Goal: Task Accomplishment & Management: Complete application form

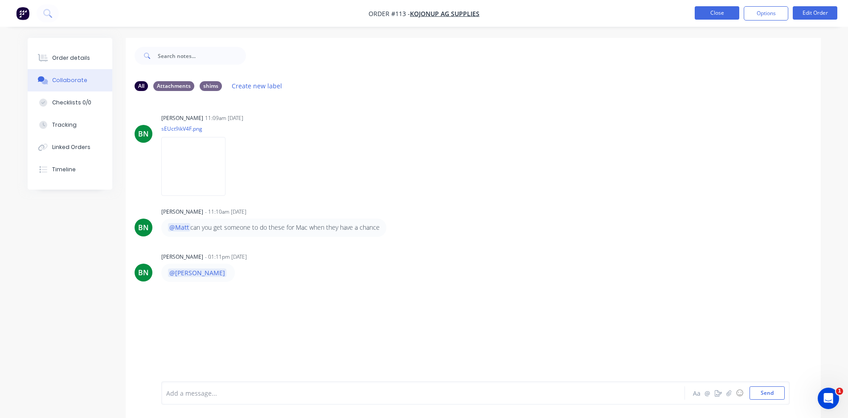
click at [695, 12] on button "Close" at bounding box center [717, 12] width 45 height 13
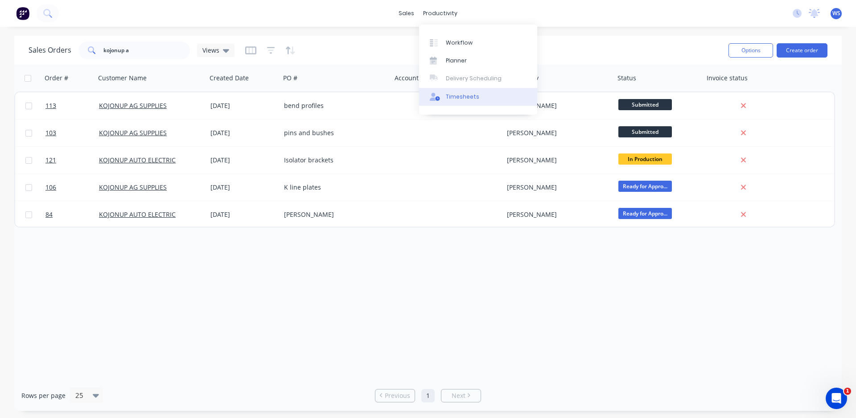
click at [462, 101] on link "Timesheets" at bounding box center [478, 97] width 118 height 18
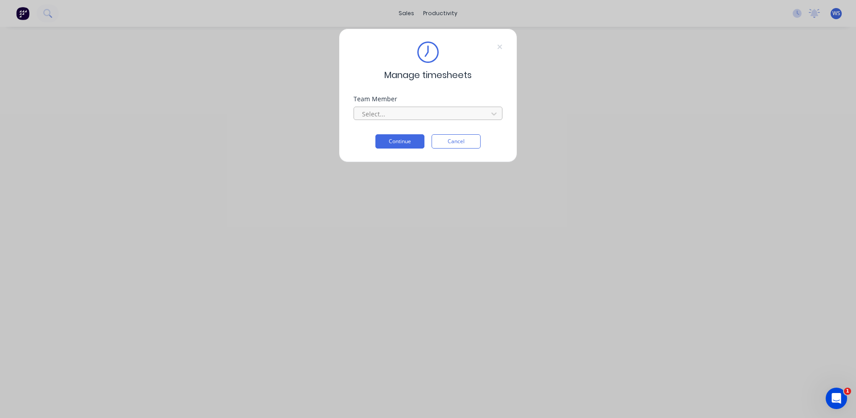
click at [433, 117] on div at bounding box center [422, 113] width 122 height 11
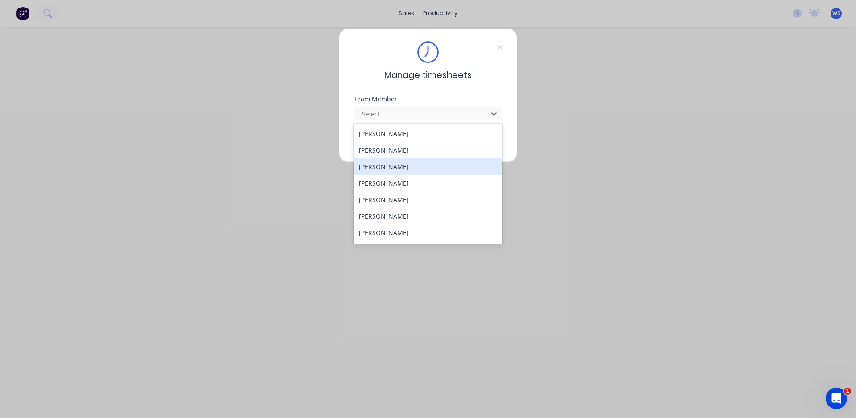
click at [397, 169] on div "[PERSON_NAME]" at bounding box center [427, 166] width 149 height 16
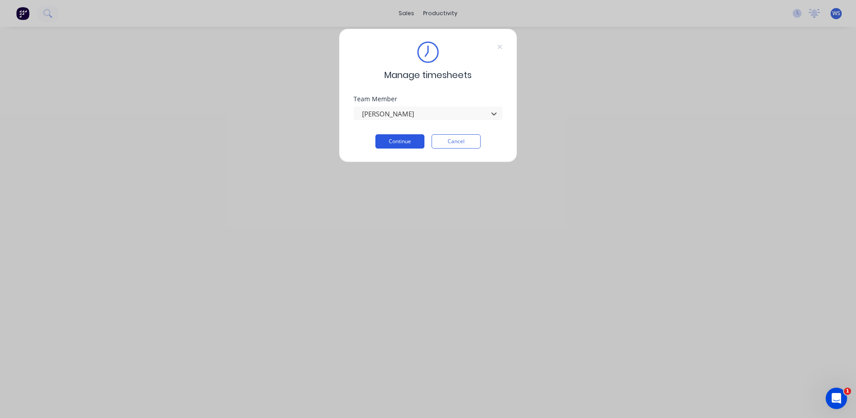
click at [413, 145] on button "Continue" at bounding box center [399, 141] width 49 height 14
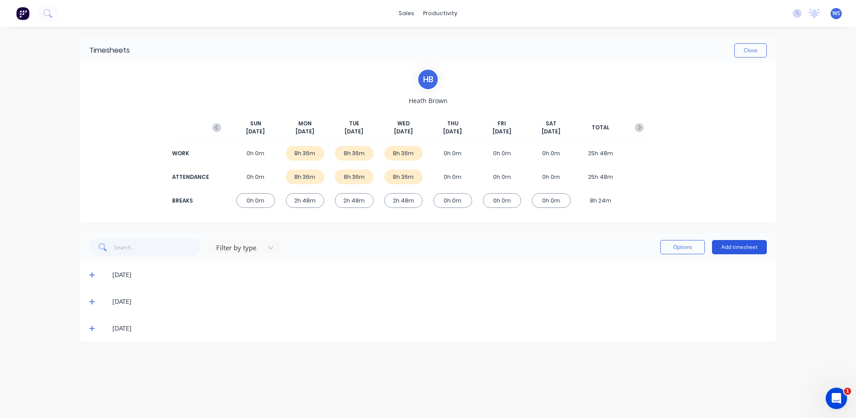
click at [741, 247] on button "Add timesheet" at bounding box center [739, 247] width 55 height 14
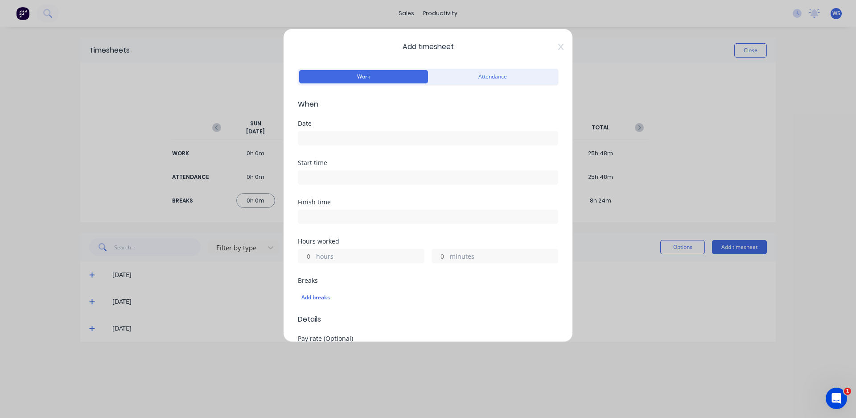
click at [382, 138] on input at bounding box center [427, 137] width 259 height 13
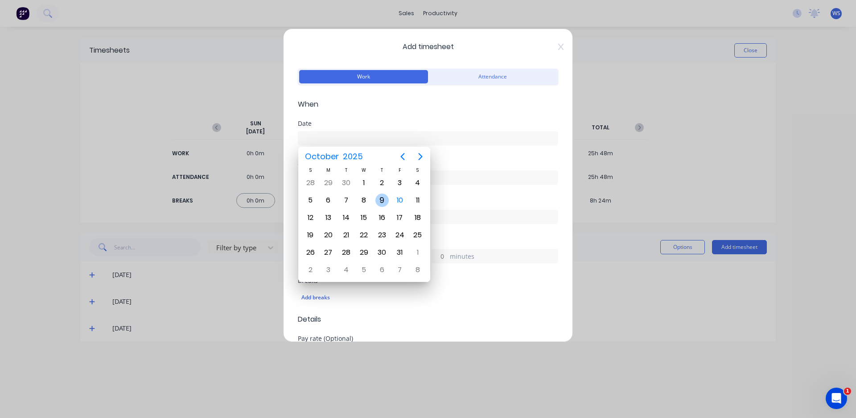
click at [387, 201] on div "9" at bounding box center [381, 199] width 13 height 13
type input "[DATE]"
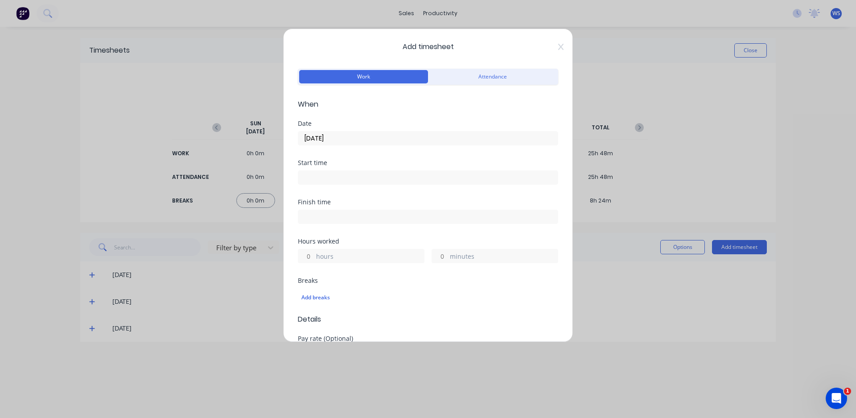
click at [376, 180] on input at bounding box center [427, 177] width 259 height 13
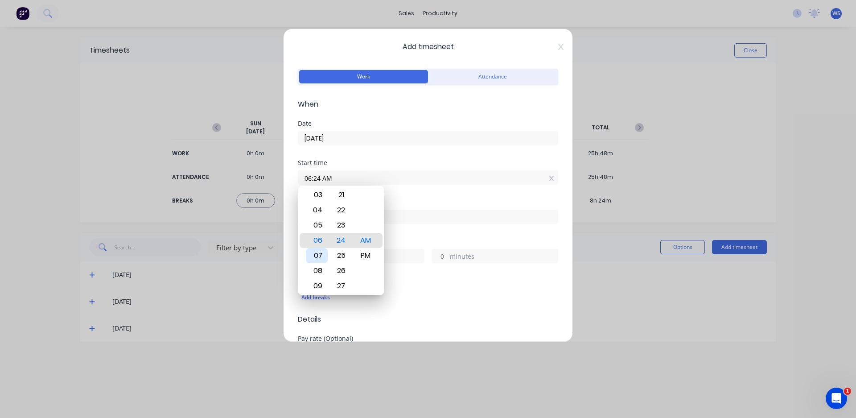
click at [317, 252] on div "07" at bounding box center [317, 255] width 22 height 15
type input "07:00 AM"
click at [340, 237] on div "00" at bounding box center [341, 240] width 22 height 15
click at [427, 157] on div "Date [DATE]" at bounding box center [428, 139] width 260 height 39
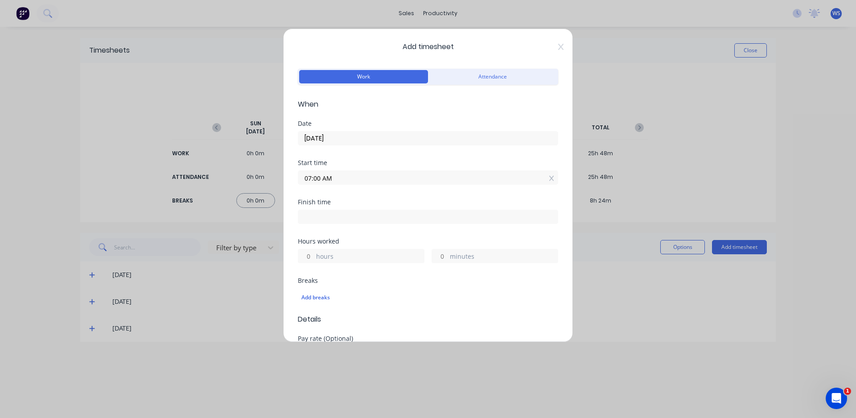
click at [408, 215] on input at bounding box center [427, 216] width 259 height 13
type input "06:24 AM"
type input "23"
type input "24"
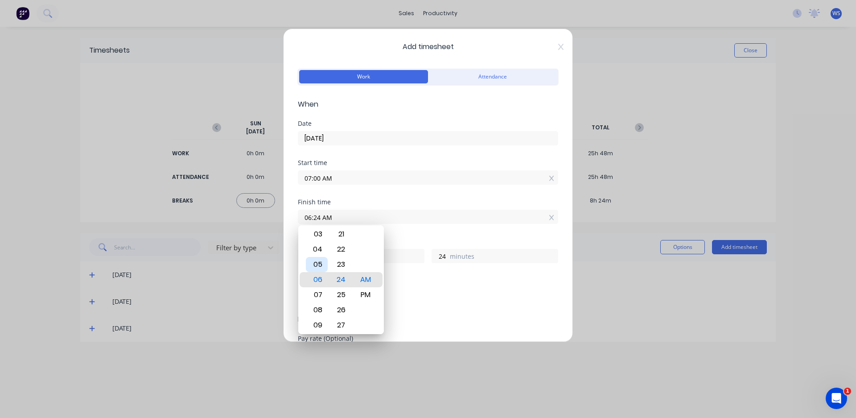
click at [316, 266] on div "05" at bounding box center [317, 264] width 22 height 15
type input "05:24 AM"
type input "22"
type input "05:18 AM"
type input "18"
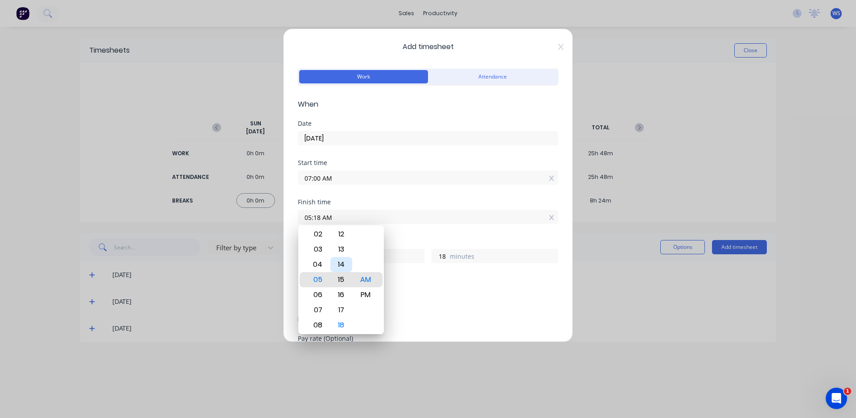
type input "05:13 AM"
type input "13"
type input "05:07 AM"
type input "7"
type input "05:01 AM"
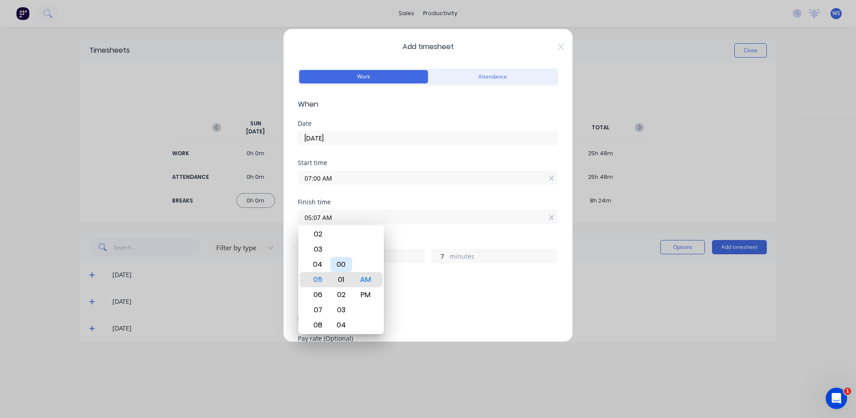
type input "1"
type input "05:00 AM"
type input "0"
click at [363, 298] on div "PM" at bounding box center [366, 294] width 22 height 15
type input "05:00 PM"
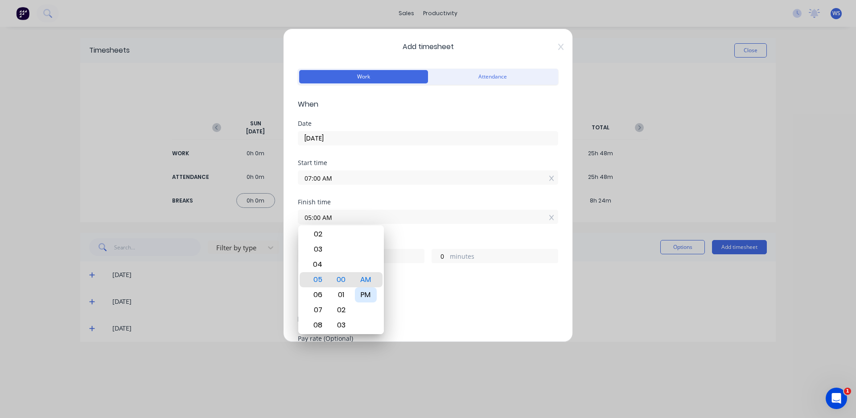
type input "10"
click at [417, 239] on div "Hours worked" at bounding box center [428, 241] width 260 height 6
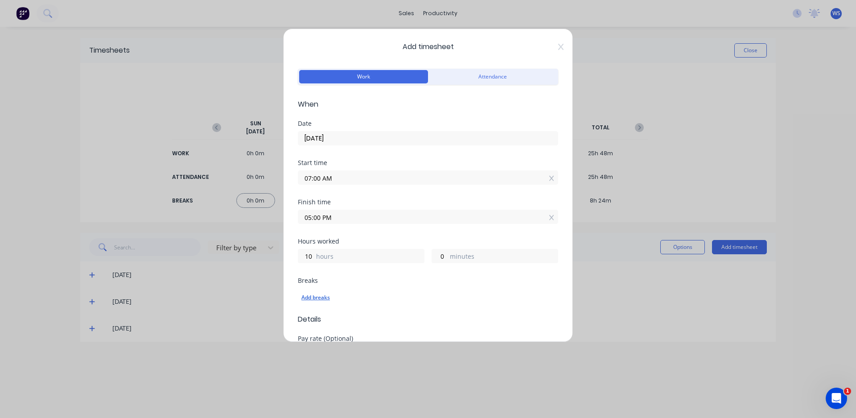
click at [331, 294] on div "Add breaks" at bounding box center [427, 297] width 253 height 12
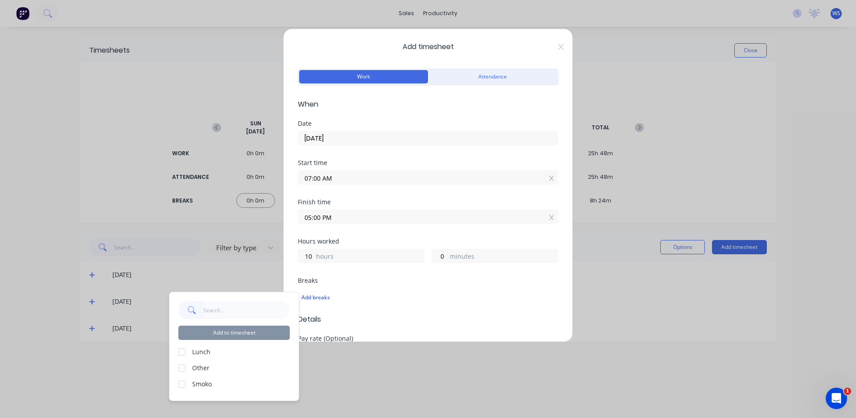
click at [181, 348] on div at bounding box center [182, 352] width 18 height 18
click at [184, 385] on div at bounding box center [182, 384] width 18 height 18
click at [211, 336] on button "Add to timesheet" at bounding box center [233, 332] width 111 height 14
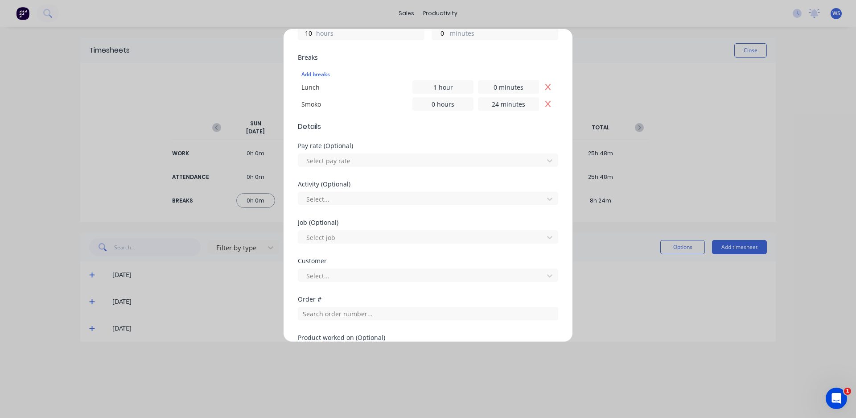
scroll to position [353, 0]
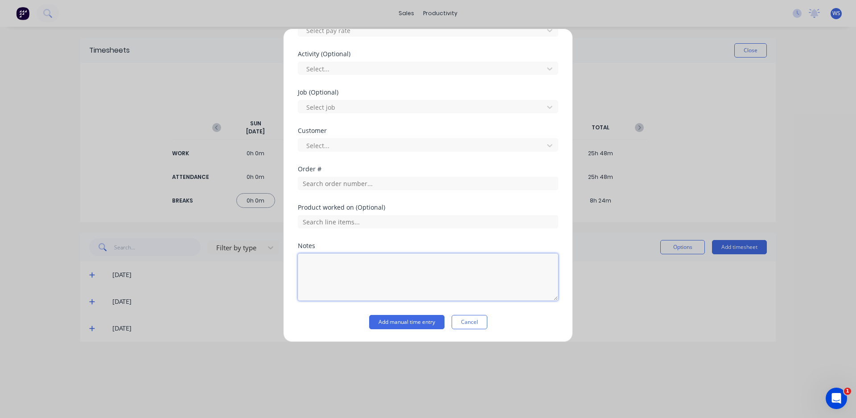
click at [410, 274] on textarea at bounding box center [428, 276] width 260 height 47
type textarea "fit out"
click at [386, 141] on div at bounding box center [421, 145] width 233 height 11
click at [416, 120] on div "Job (Optional) Select job" at bounding box center [428, 108] width 260 height 38
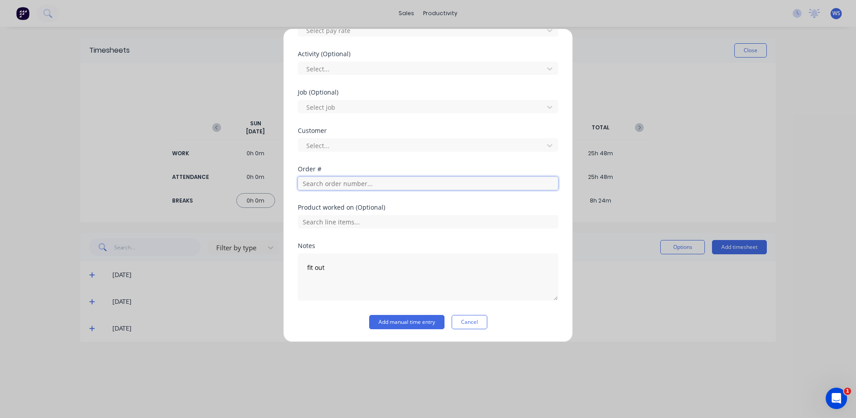
click at [394, 185] on input "text" at bounding box center [428, 182] width 260 height 13
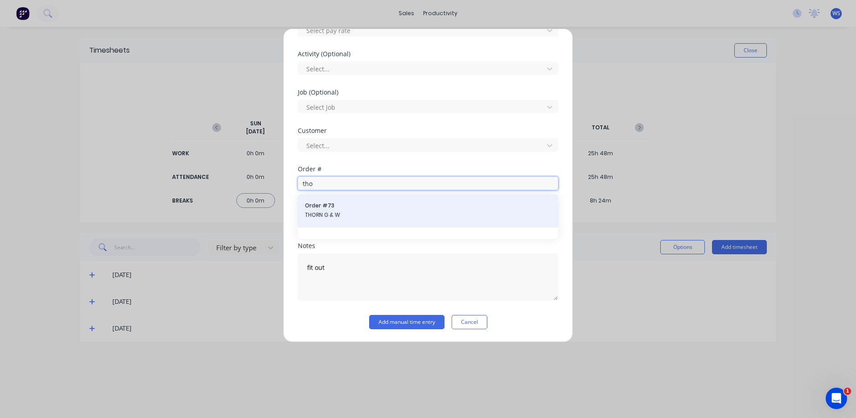
type input "tho"
click at [383, 204] on span "Order # 73" at bounding box center [428, 205] width 246 height 8
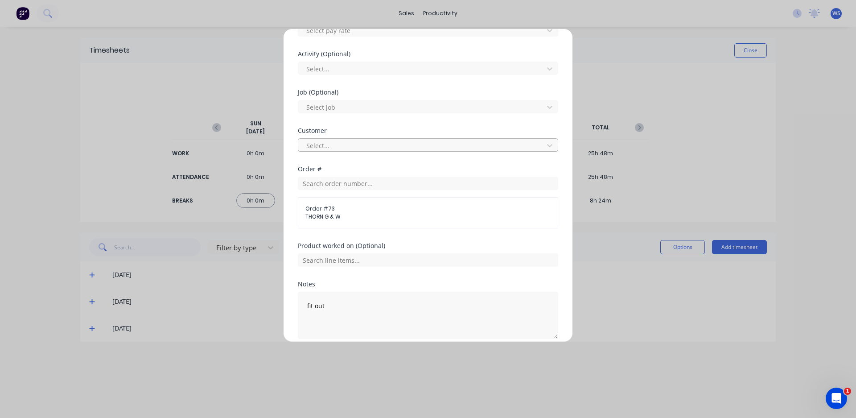
click at [397, 144] on div at bounding box center [421, 145] width 233 height 11
type input "tho"
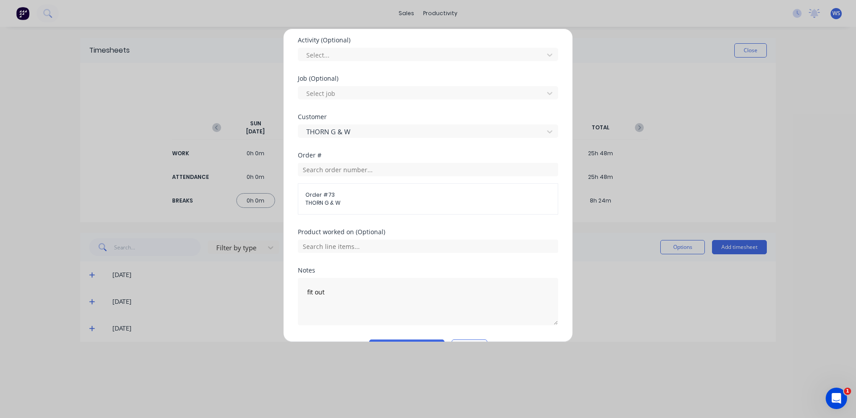
scroll to position [391, 0]
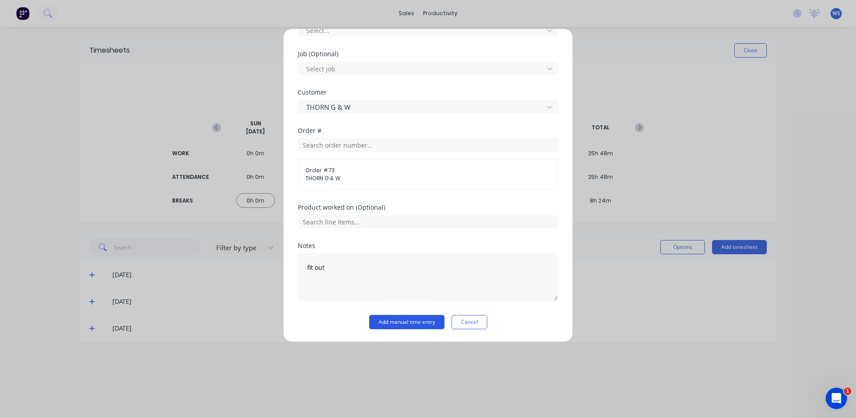
click at [416, 327] on button "Add manual time entry" at bounding box center [406, 322] width 75 height 14
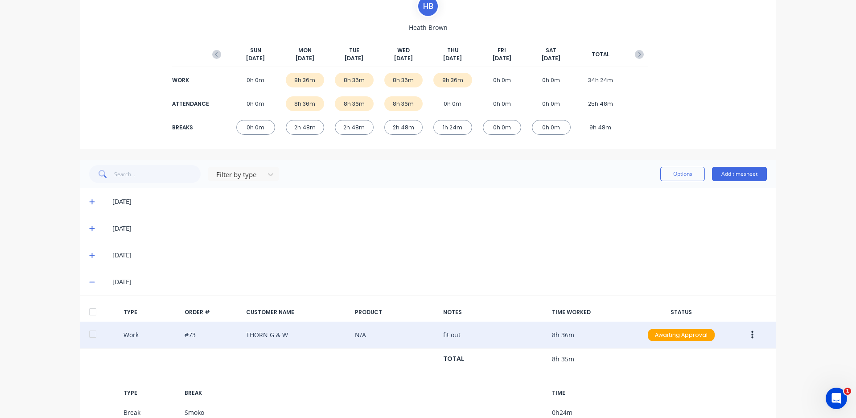
scroll to position [89, 0]
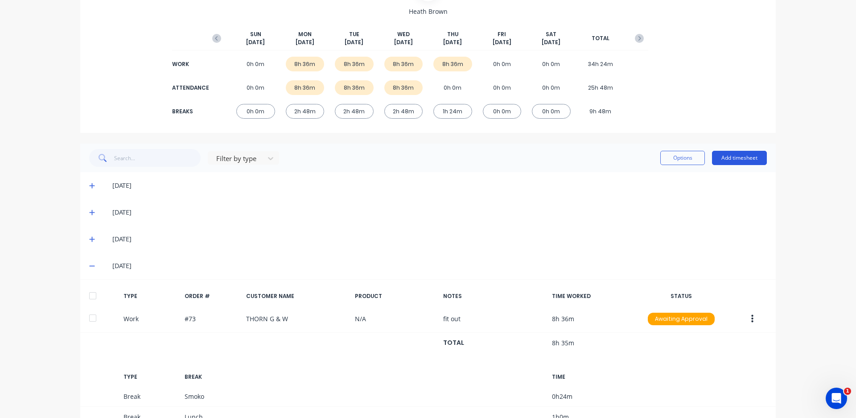
click at [721, 160] on button "Add timesheet" at bounding box center [739, 158] width 55 height 14
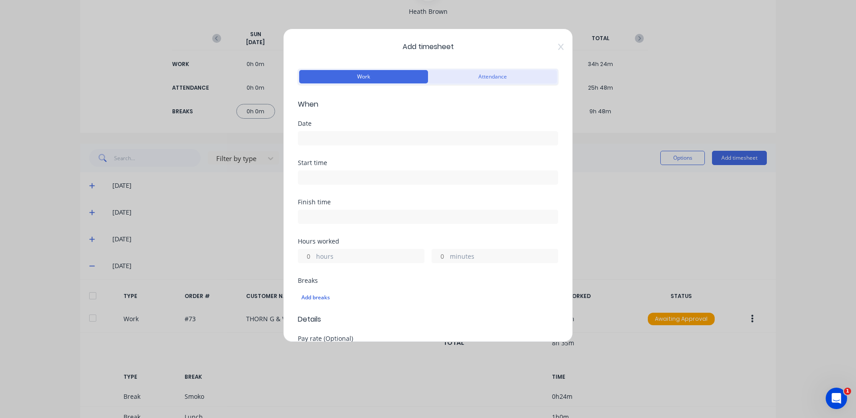
click at [517, 72] on button "Attendance" at bounding box center [492, 76] width 129 height 13
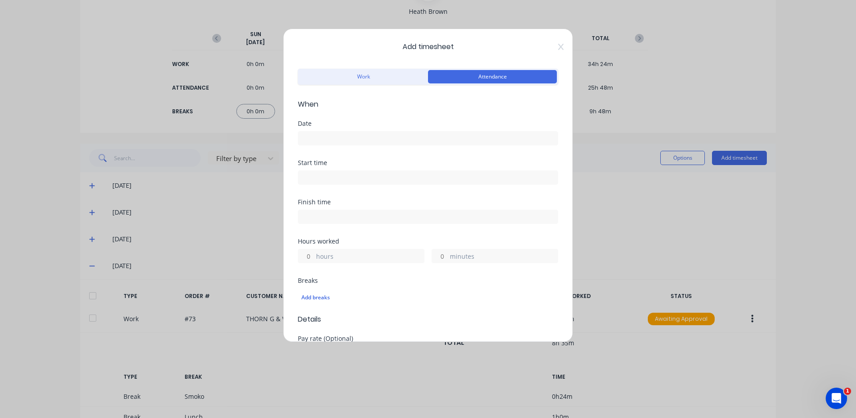
click at [470, 136] on input at bounding box center [427, 137] width 259 height 13
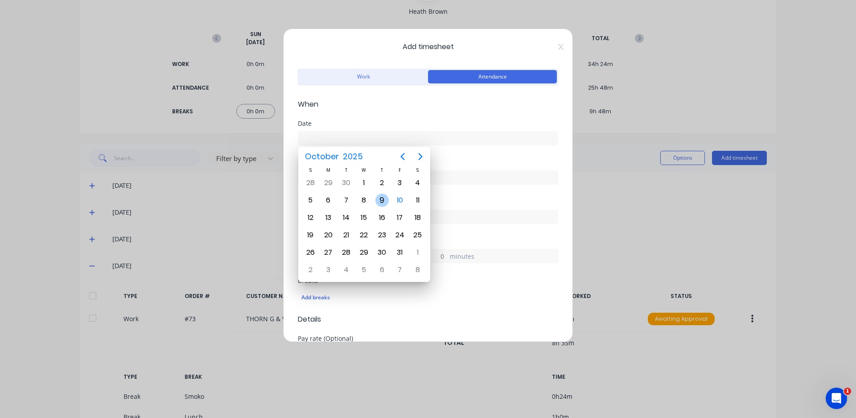
click at [387, 196] on div "9" at bounding box center [381, 199] width 13 height 13
type input "[DATE]"
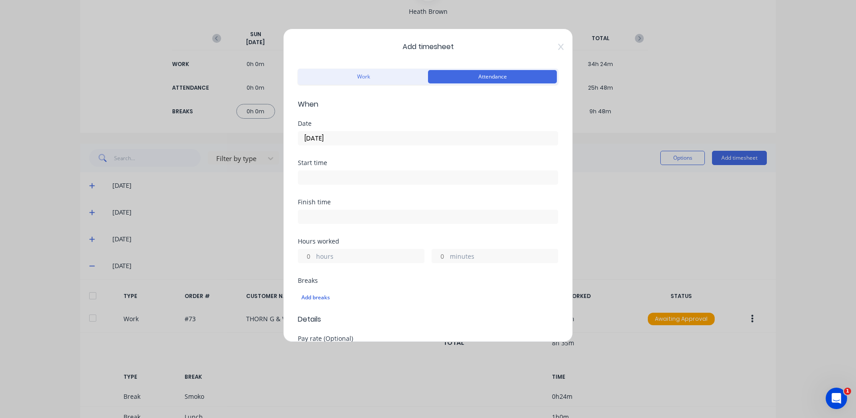
click at [387, 180] on input at bounding box center [427, 177] width 259 height 13
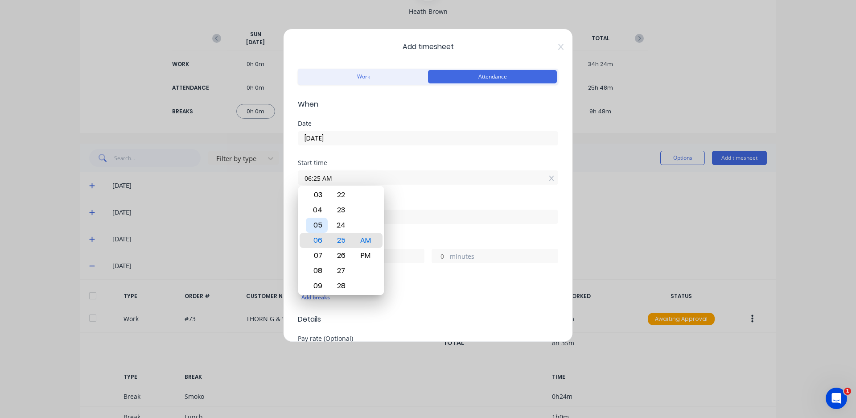
click at [319, 227] on div "05" at bounding box center [317, 224] width 22 height 15
click at [315, 264] on div "07" at bounding box center [317, 270] width 22 height 15
type input "07:00 AM"
click at [336, 236] on div "00" at bounding box center [341, 240] width 22 height 15
click at [437, 198] on div "Start time 07:00 AM" at bounding box center [428, 179] width 260 height 39
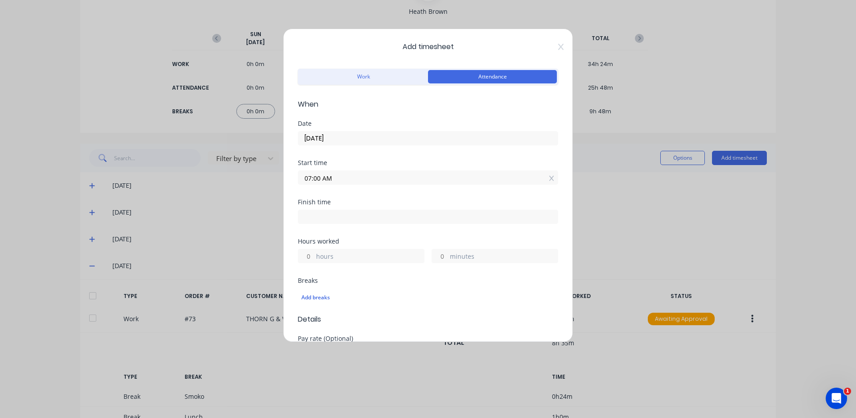
click at [410, 217] on input at bounding box center [427, 216] width 259 height 13
type input "06:25 AM"
type input "23"
type input "25"
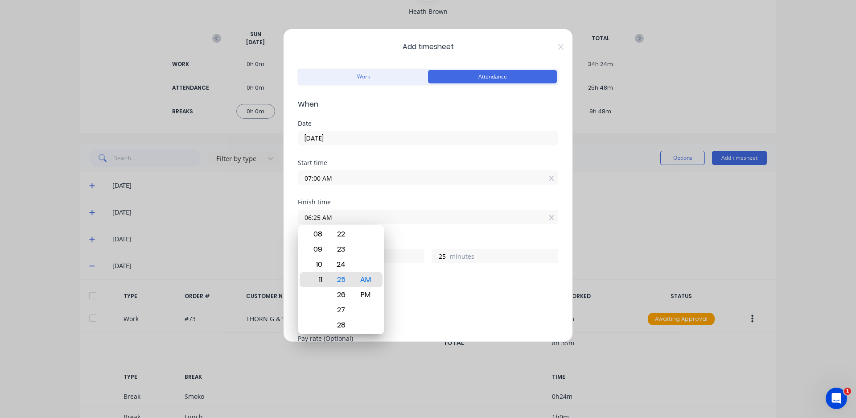
type input "11:25 AM"
type input "4"
type input "05:25 AM"
type input "22"
type input "03:25 AM"
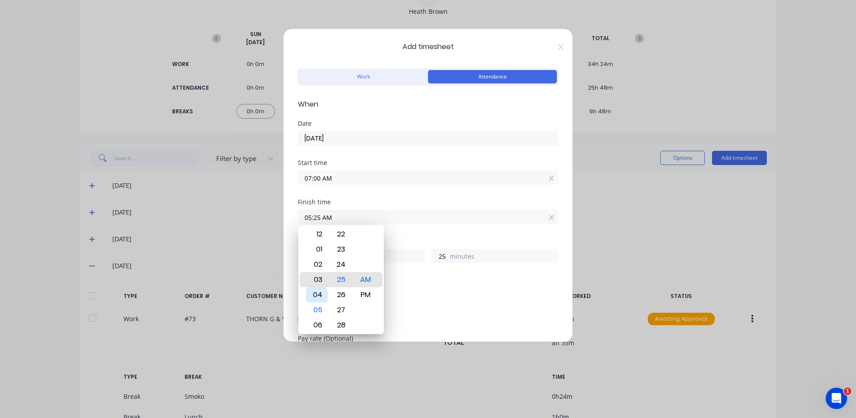
type input "20"
type input "04:25 AM"
type input "21"
type input "05:25 AM"
type input "22"
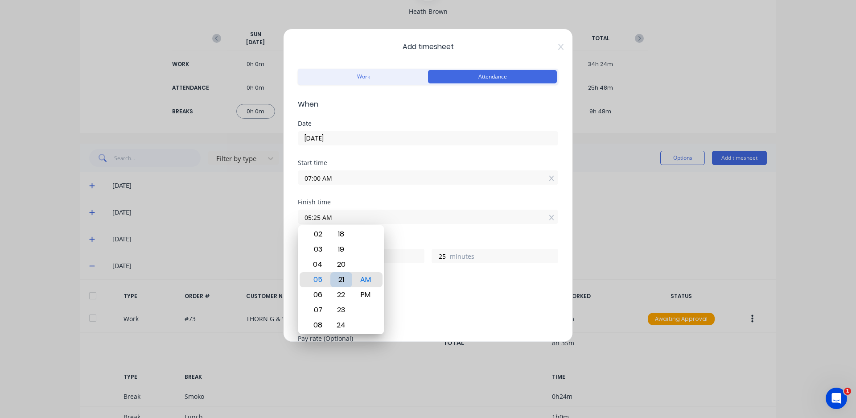
type input "05:21 AM"
type input "21"
type input "05:01 AM"
type input "1"
type input "05:00 AM"
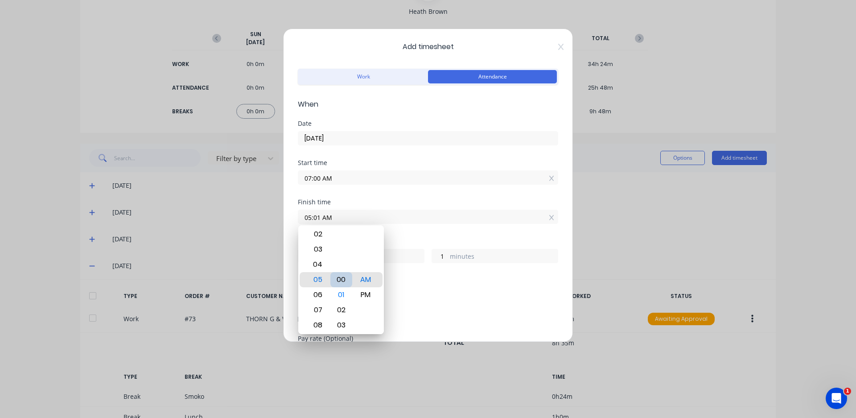
type input "0"
type input "05:00 PM"
type input "10"
click at [434, 294] on div "Add breaks" at bounding box center [427, 297] width 253 height 12
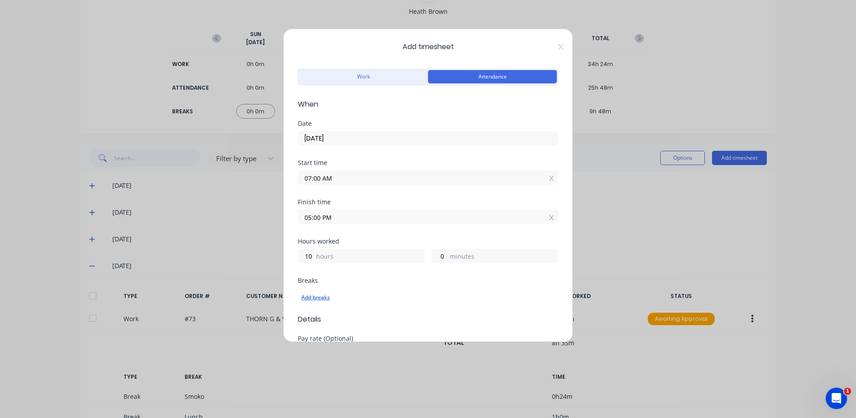
click at [320, 294] on div "Add breaks" at bounding box center [427, 297] width 253 height 12
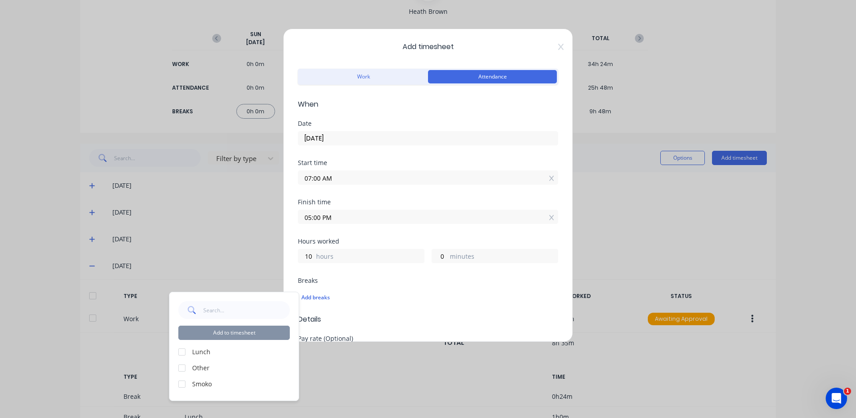
click at [203, 353] on label "Lunch" at bounding box center [241, 351] width 98 height 9
click at [183, 352] on div at bounding box center [182, 352] width 18 height 18
drag, startPoint x: 180, startPoint y: 383, endPoint x: 182, endPoint y: 378, distance: 5.2
click at [181, 384] on div at bounding box center [182, 384] width 18 height 18
click at [211, 334] on button "Add to timesheet" at bounding box center [233, 332] width 111 height 14
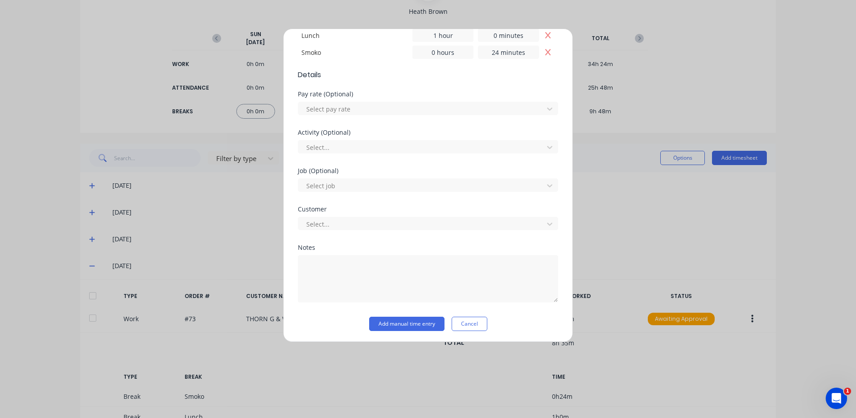
scroll to position [276, 0]
click at [409, 328] on button "Add manual time entry" at bounding box center [406, 322] width 75 height 14
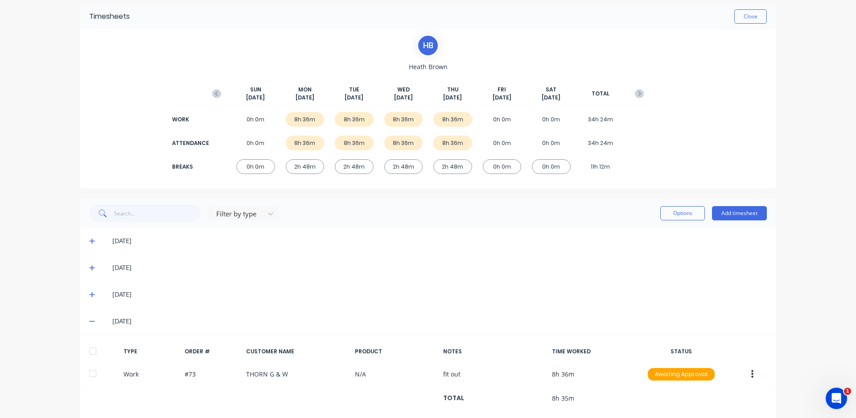
scroll to position [0, 0]
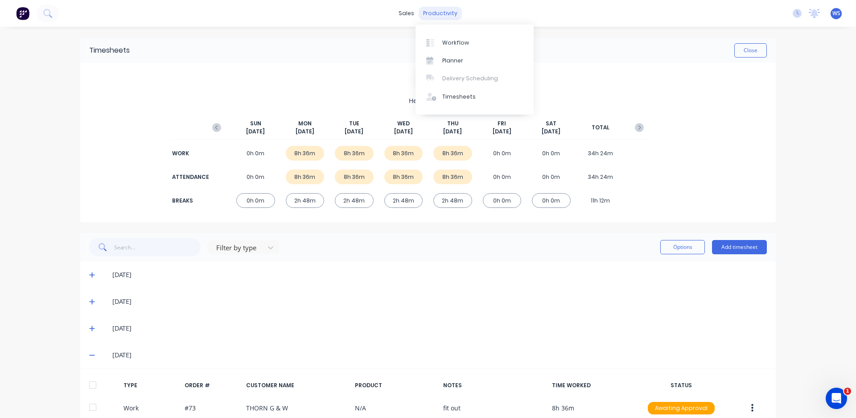
click at [435, 12] on div "productivity" at bounding box center [439, 13] width 43 height 13
click at [446, 49] on link "Workflow" at bounding box center [474, 42] width 118 height 18
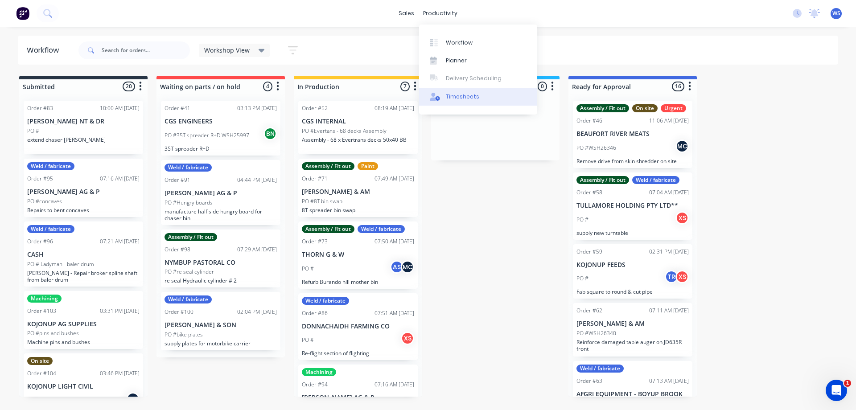
click at [460, 98] on div "Timesheets" at bounding box center [462, 97] width 33 height 8
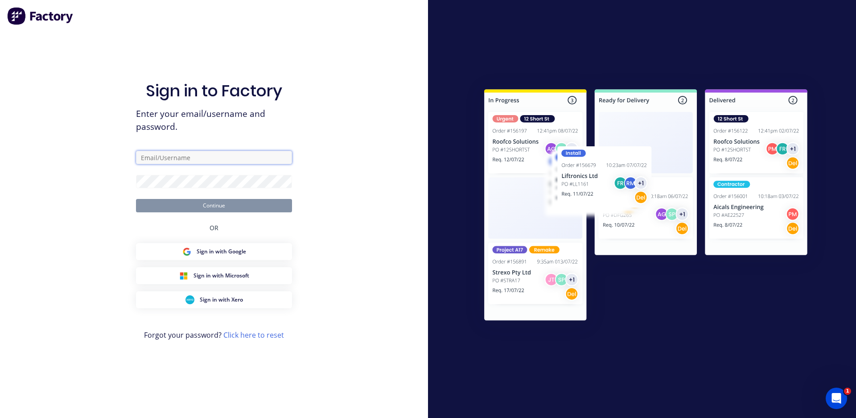
type input "[EMAIL_ADDRESS][DOMAIN_NAME]"
click at [257, 203] on button "Continue" at bounding box center [214, 205] width 156 height 13
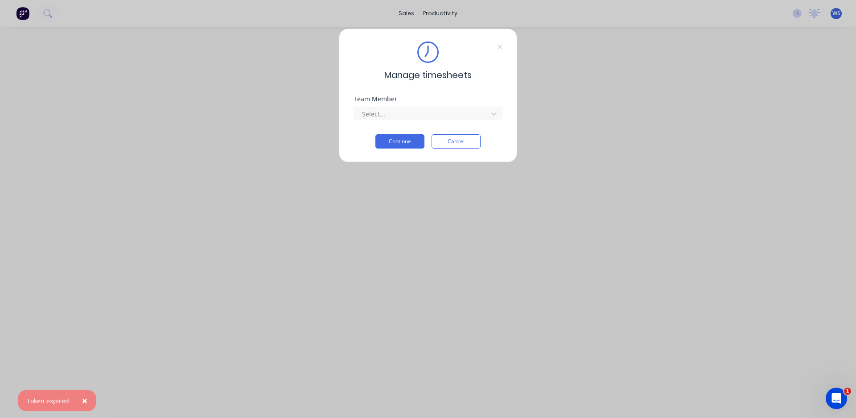
click at [424, 105] on div "Select..." at bounding box center [427, 112] width 149 height 16
click at [423, 112] on div at bounding box center [422, 113] width 122 height 11
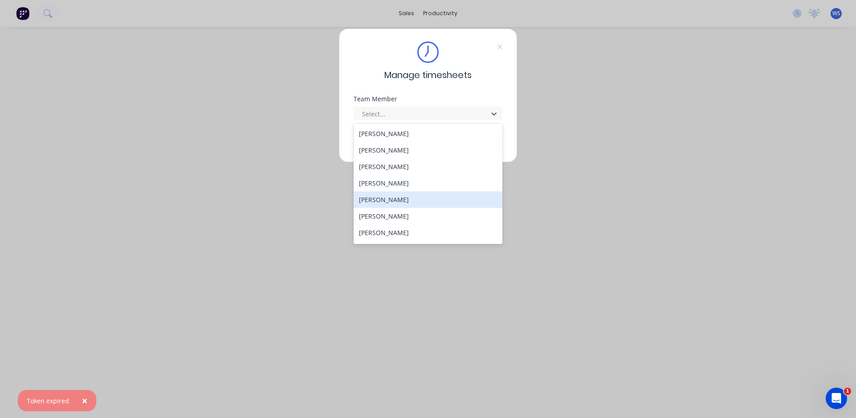
scroll to position [81, 0]
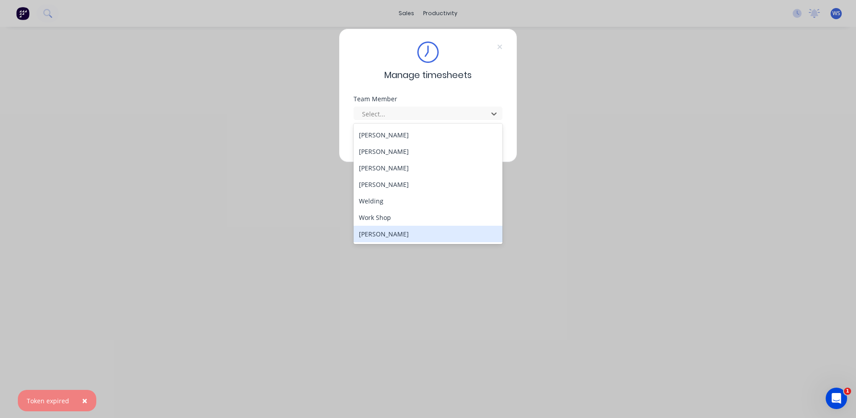
click at [455, 240] on div "[PERSON_NAME]" at bounding box center [427, 233] width 149 height 16
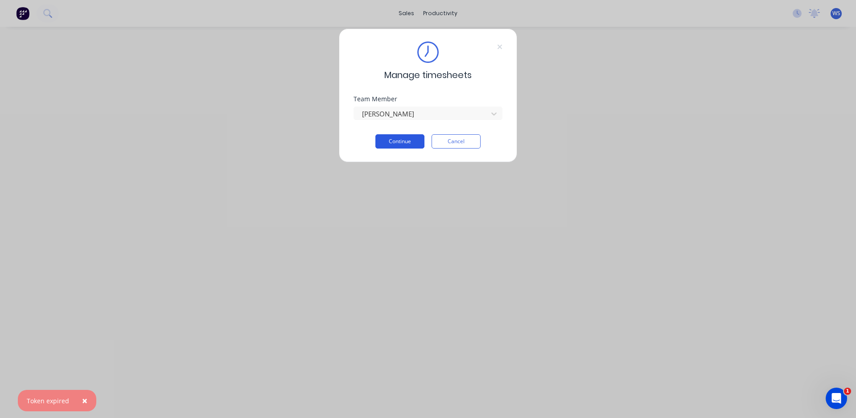
click at [407, 143] on button "Continue" at bounding box center [399, 141] width 49 height 14
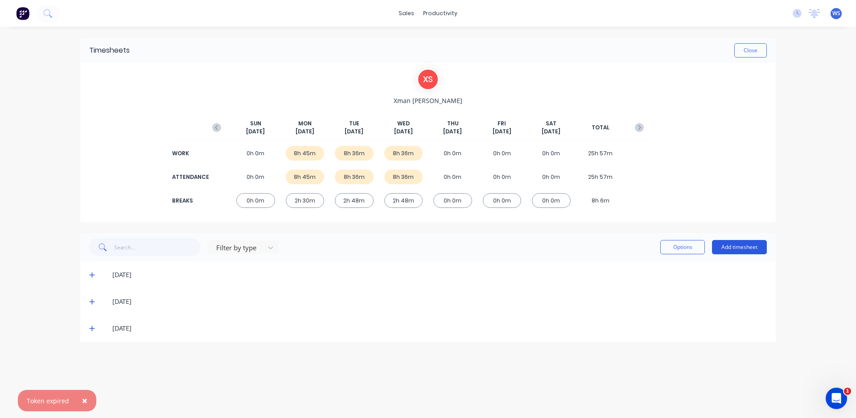
click at [736, 244] on button "Add timesheet" at bounding box center [739, 247] width 55 height 14
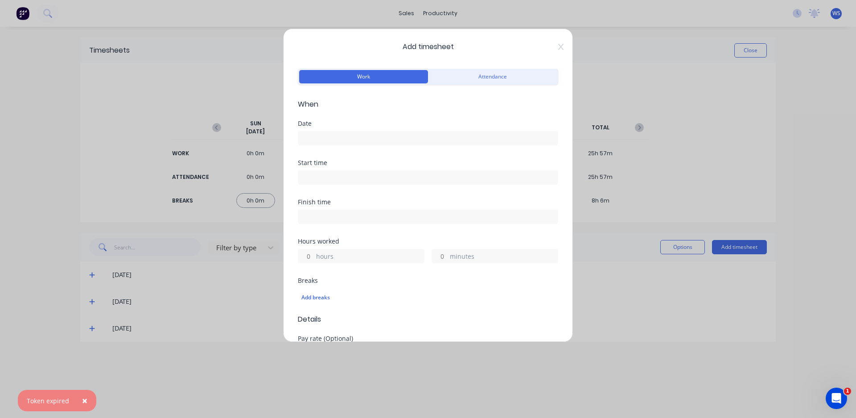
click at [327, 138] on input at bounding box center [427, 137] width 259 height 13
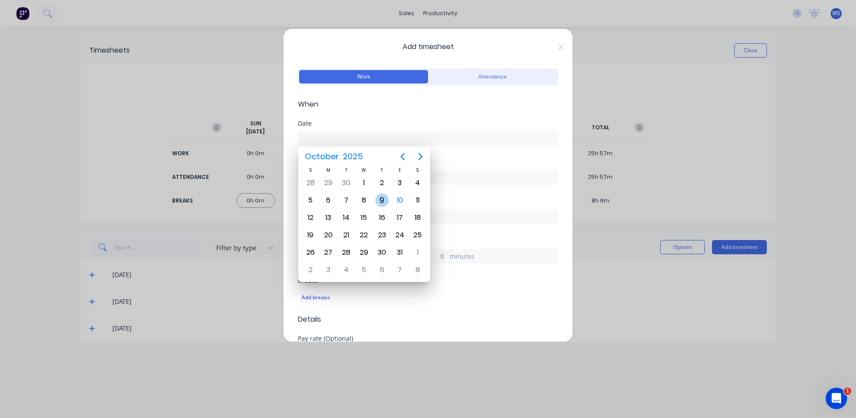
click at [379, 203] on div "9" at bounding box center [381, 199] width 13 height 13
type input "[DATE]"
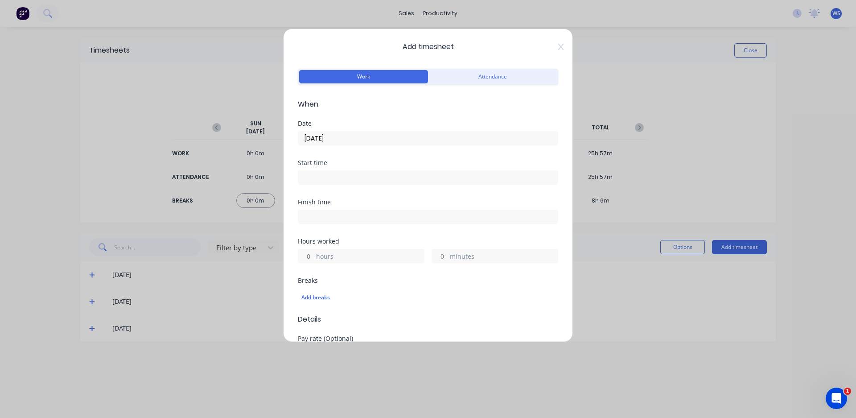
click at [335, 174] on input at bounding box center [427, 177] width 259 height 13
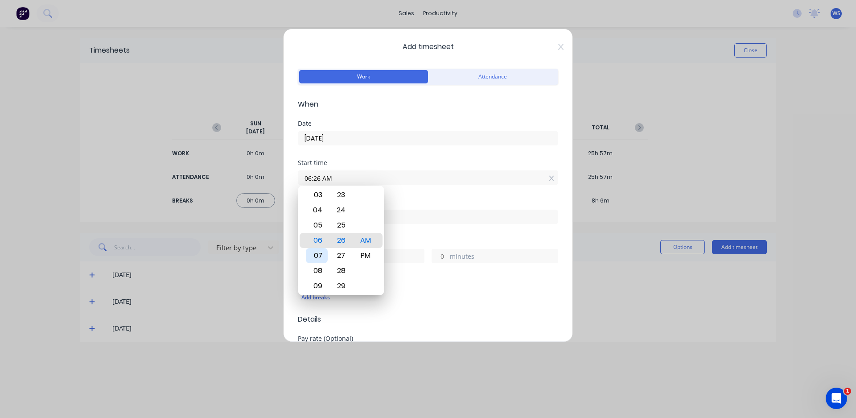
click at [323, 255] on div "07" at bounding box center [317, 255] width 22 height 15
type input "07:00 AM"
click at [342, 234] on div "00" at bounding box center [341, 240] width 22 height 15
click at [421, 181] on input "07:00 AM" at bounding box center [427, 177] width 259 height 13
click at [422, 201] on div "Finish time" at bounding box center [428, 202] width 260 height 6
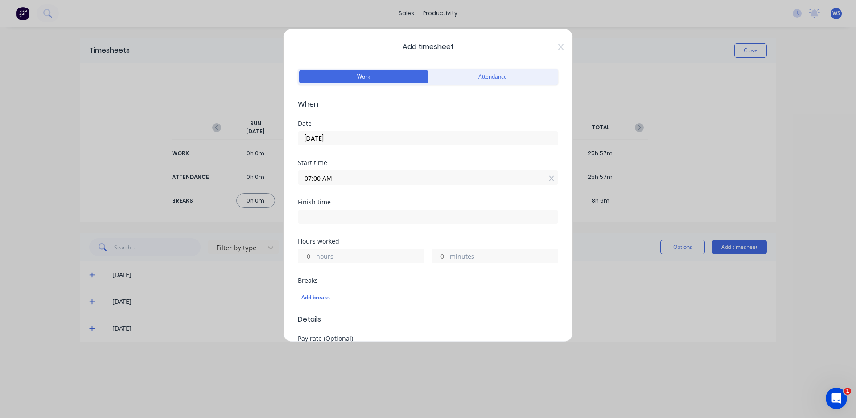
click at [319, 220] on input at bounding box center [427, 216] width 259 height 13
type input "06:26 AM"
type input "23"
type input "26"
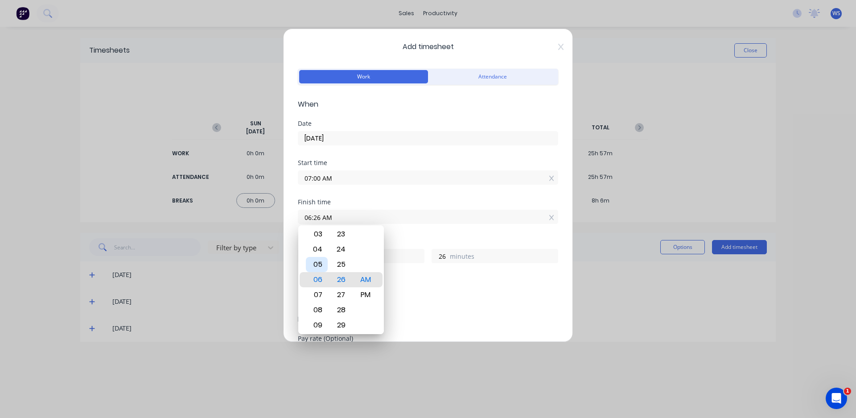
click at [317, 264] on div "05" at bounding box center [317, 264] width 22 height 15
type input "05:26 AM"
type input "22"
type input "05:20 AM"
type input "20"
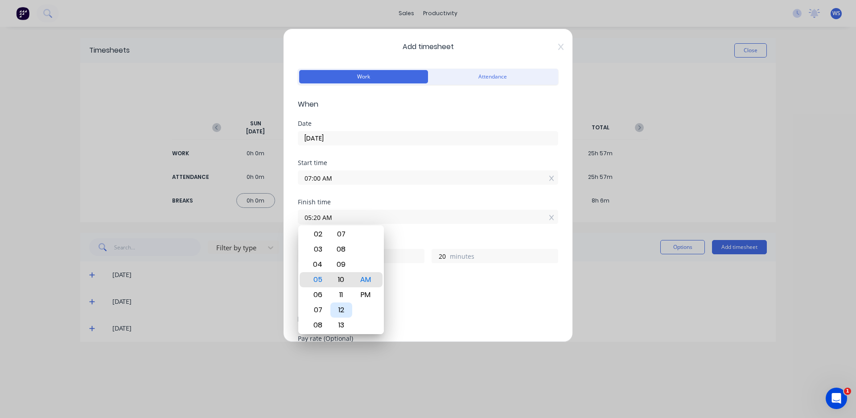
type input "05:08 AM"
type input "8"
type input "05:02 AM"
type input "2"
type input "05:00 AM"
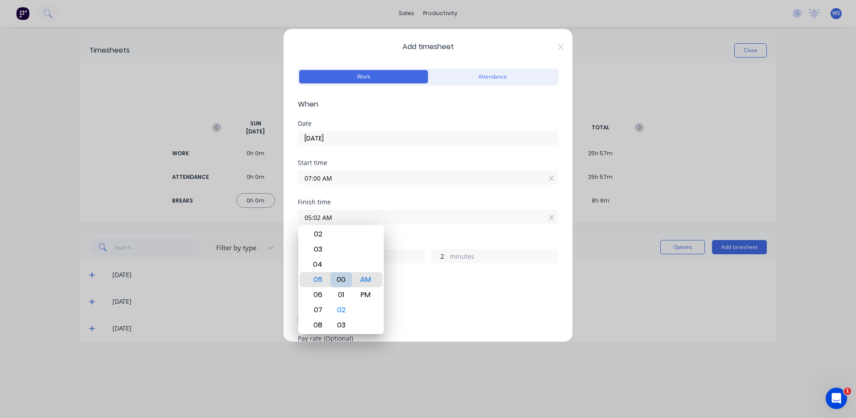
type input "0"
click at [361, 294] on div "PM" at bounding box center [366, 294] width 22 height 15
type input "05:00 PM"
type input "10"
click at [408, 236] on div "Finish time 05:00 PM" at bounding box center [428, 218] width 260 height 39
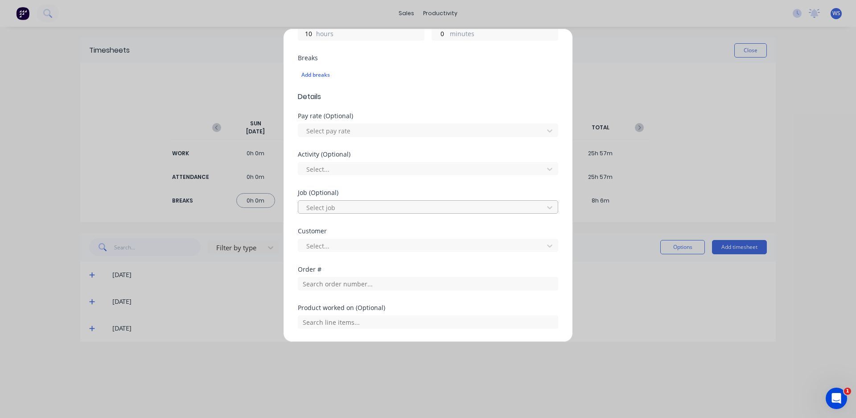
scroll to position [223, 0]
click at [307, 74] on div "Add breaks" at bounding box center [427, 75] width 253 height 12
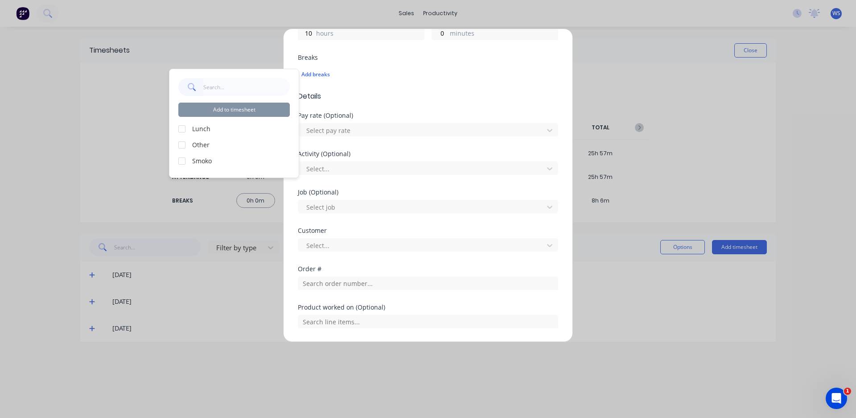
click at [180, 128] on div at bounding box center [182, 129] width 18 height 18
click at [181, 158] on div at bounding box center [182, 161] width 18 height 18
click at [242, 108] on button "Add to timesheet" at bounding box center [233, 109] width 111 height 14
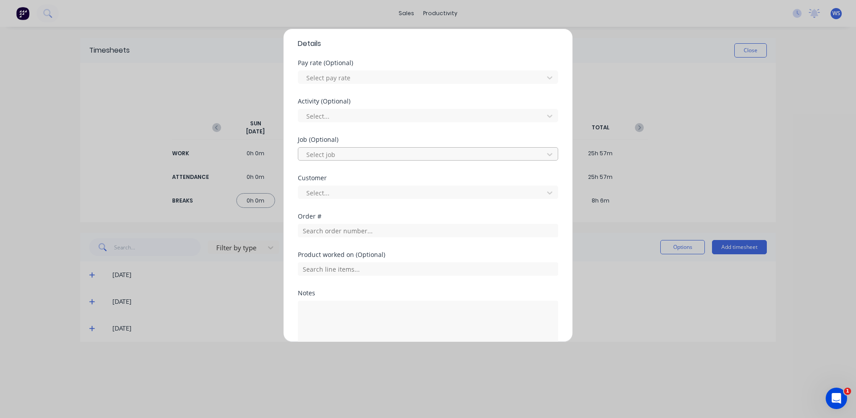
scroll to position [312, 0]
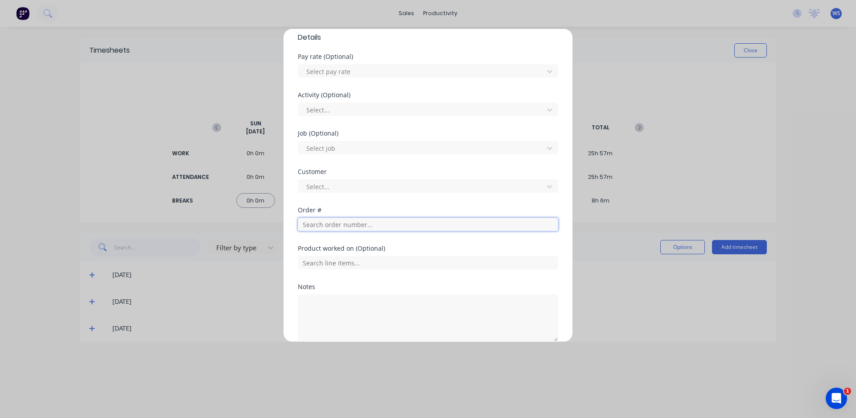
click at [368, 225] on input "text" at bounding box center [428, 223] width 260 height 13
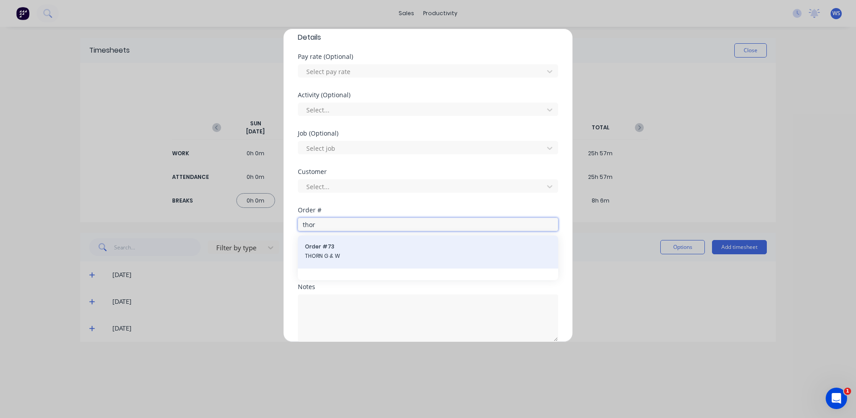
type input "thor"
click at [364, 248] on span "Order # 73" at bounding box center [428, 246] width 246 height 8
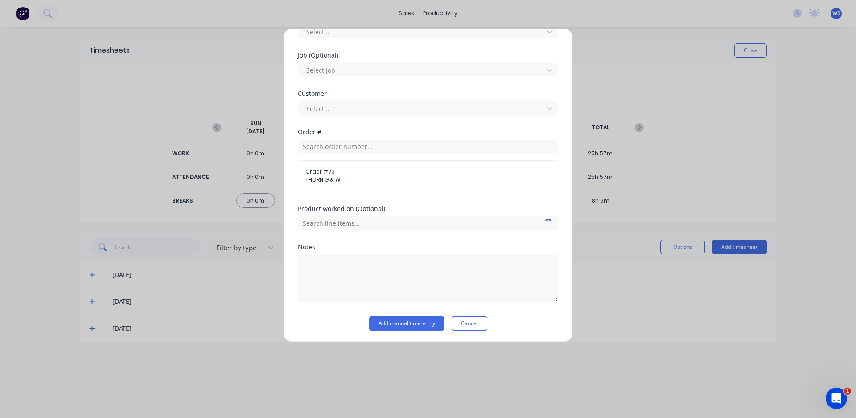
scroll to position [391, 0]
click at [331, 262] on textarea at bounding box center [428, 276] width 260 height 47
type textarea "fit out, run up, clean up"
click at [394, 326] on button "Add manual time entry" at bounding box center [406, 322] width 75 height 14
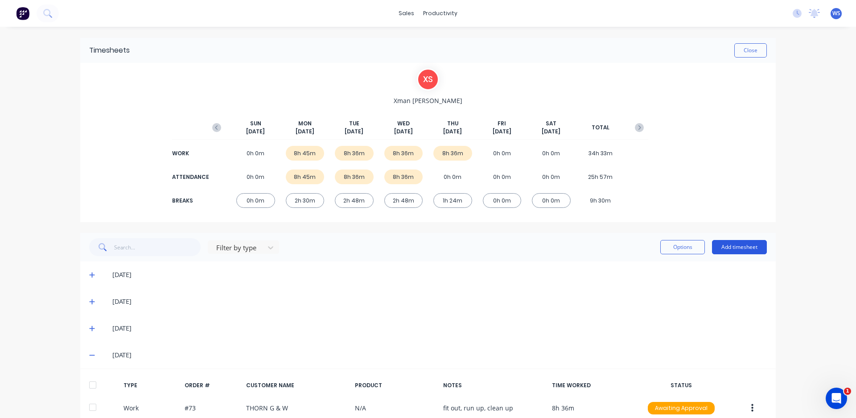
click at [726, 242] on button "Add timesheet" at bounding box center [739, 247] width 55 height 14
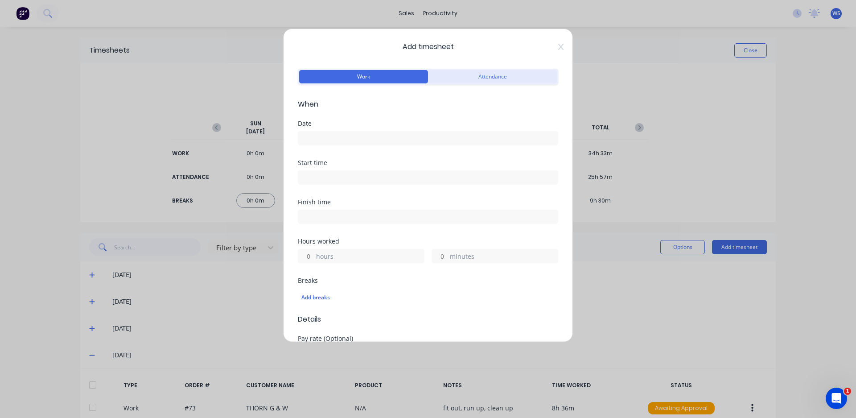
click at [508, 78] on button "Attendance" at bounding box center [492, 76] width 129 height 13
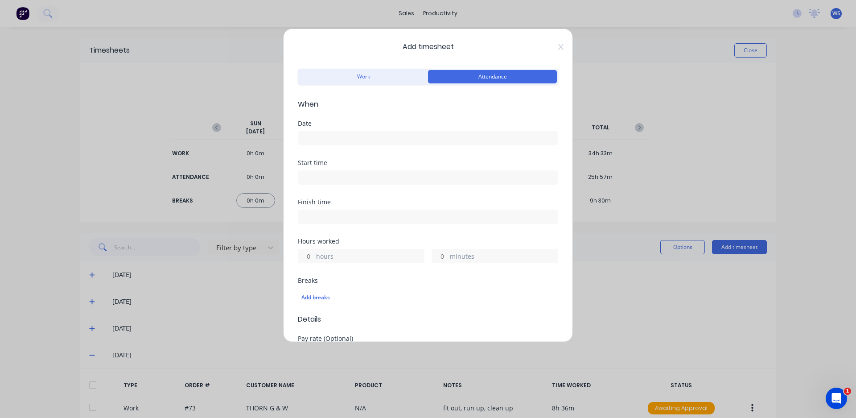
click at [369, 140] on input at bounding box center [427, 137] width 259 height 13
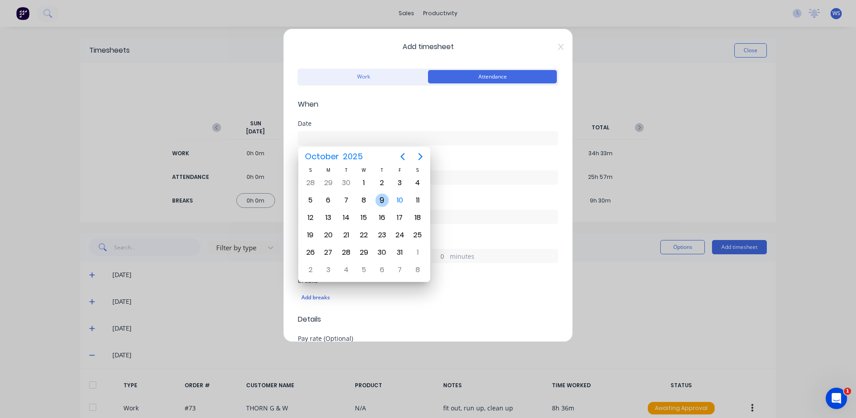
click at [376, 198] on div "9" at bounding box center [381, 199] width 13 height 13
type input "[DATE]"
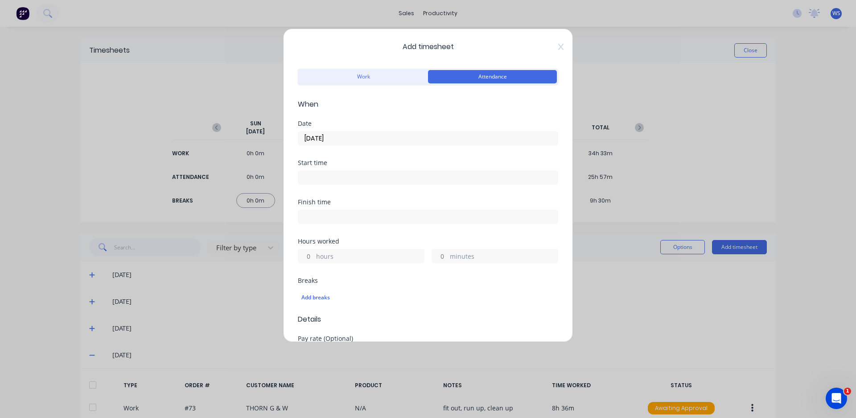
click at [389, 176] on input at bounding box center [427, 177] width 259 height 13
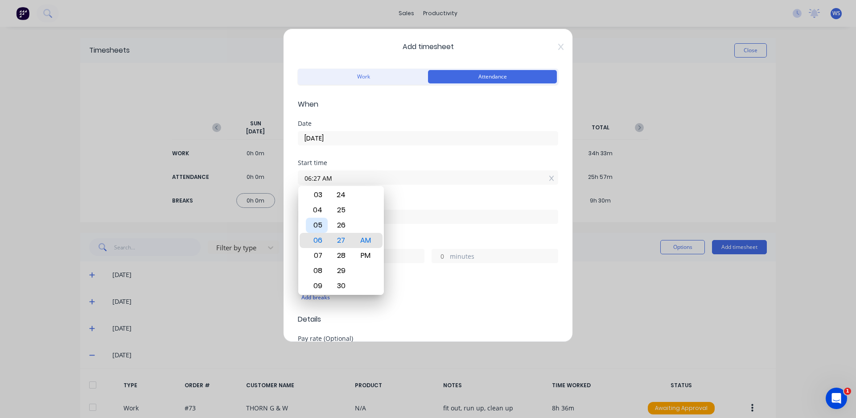
click at [318, 227] on div "05" at bounding box center [317, 224] width 22 height 15
click at [315, 273] on div "07" at bounding box center [317, 270] width 22 height 15
type input "07:00 AM"
click at [401, 220] on input at bounding box center [427, 216] width 259 height 13
type input "06:27 AM"
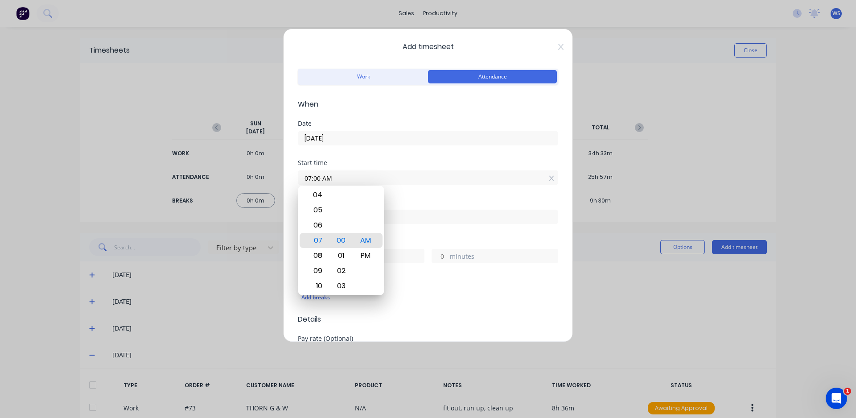
type input "23"
type input "27"
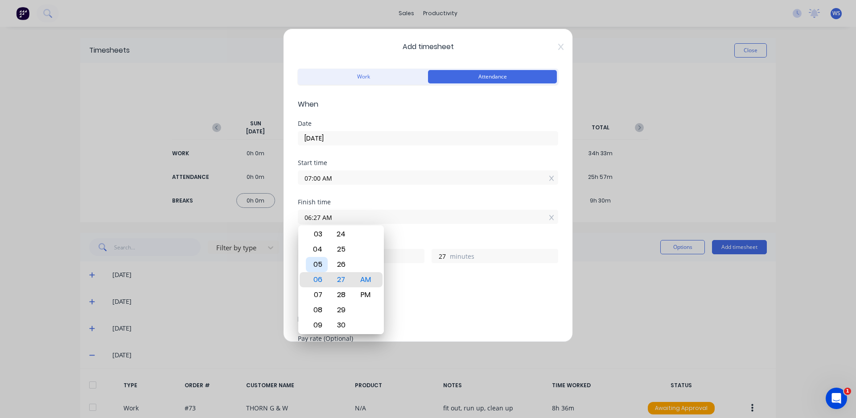
click at [316, 262] on div "05" at bounding box center [317, 264] width 22 height 15
type input "05:27 AM"
type input "22"
type input "05:21 AM"
type input "21"
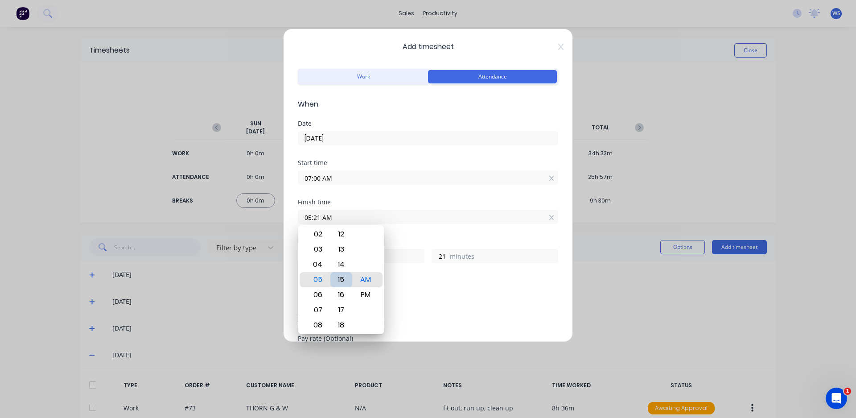
type input "05:15 AM"
type input "15"
type input "05:09 AM"
type input "9"
type input "05:04 AM"
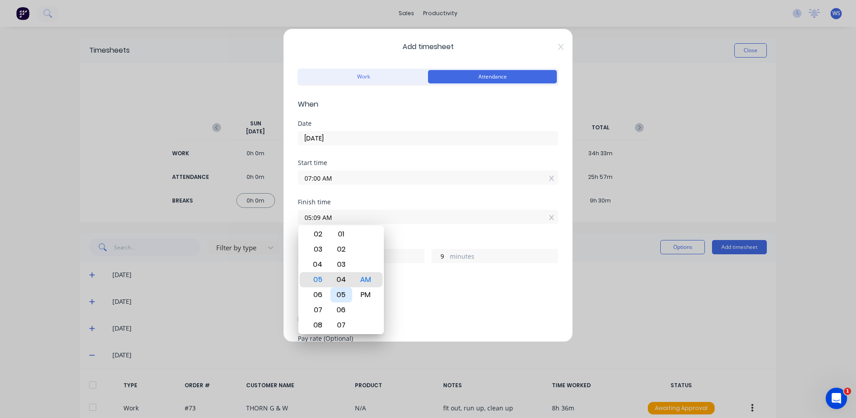
type input "4"
type input "05:00 AM"
type input "0"
click at [343, 279] on div "00" at bounding box center [341, 279] width 22 height 15
click at [364, 291] on div "PM" at bounding box center [366, 294] width 22 height 15
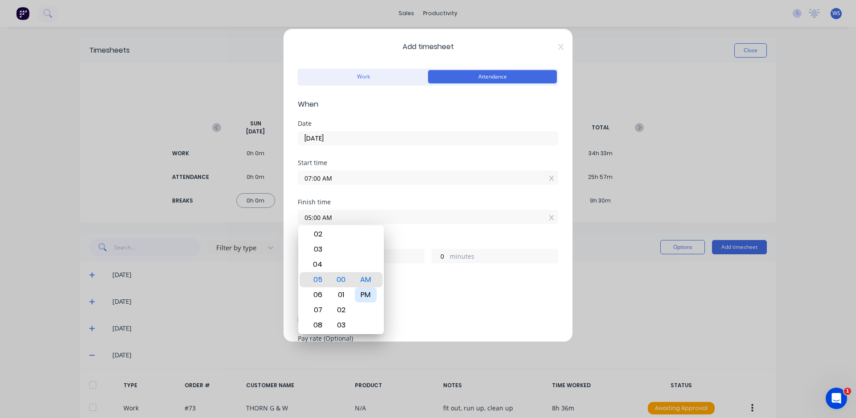
type input "05:00 PM"
type input "10"
click at [396, 246] on div "Hours worked 10 hours 0 minutes" at bounding box center [428, 250] width 260 height 25
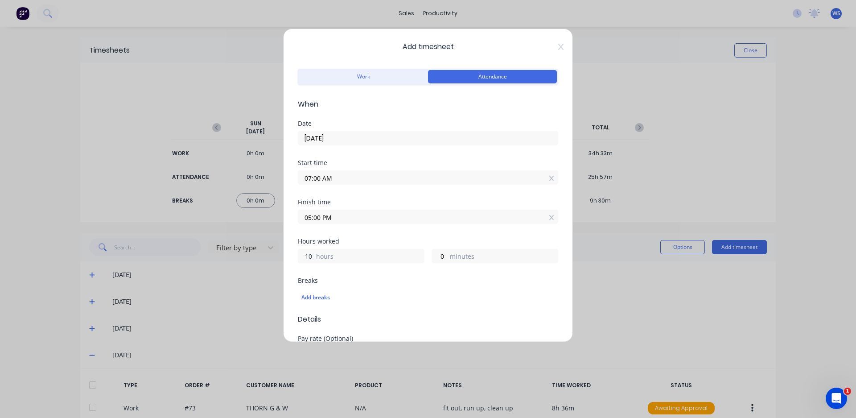
scroll to position [178, 0]
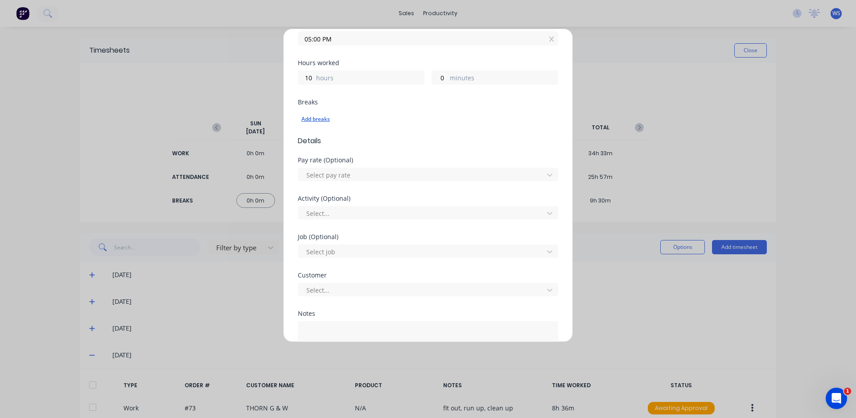
click at [311, 120] on div "Add breaks" at bounding box center [427, 119] width 253 height 12
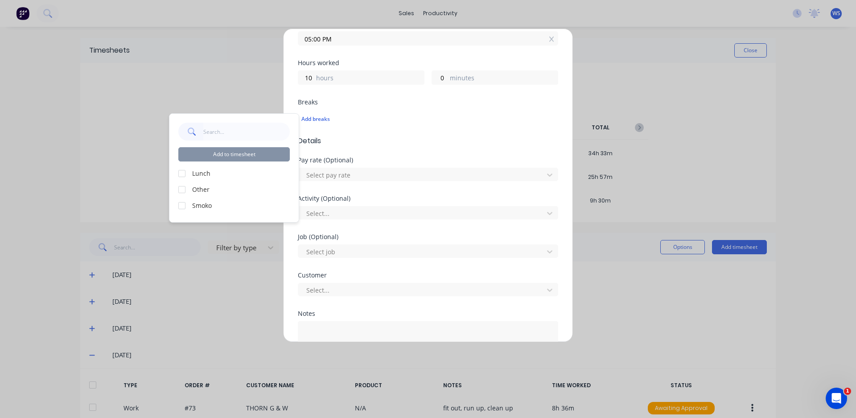
click at [177, 173] on div "Add to timesheet Lunch Other Smoko" at bounding box center [233, 168] width 129 height 108
click at [180, 175] on div at bounding box center [182, 173] width 18 height 18
click at [183, 205] on div at bounding box center [182, 205] width 18 height 18
click at [234, 156] on button "Add to timesheet" at bounding box center [233, 154] width 111 height 14
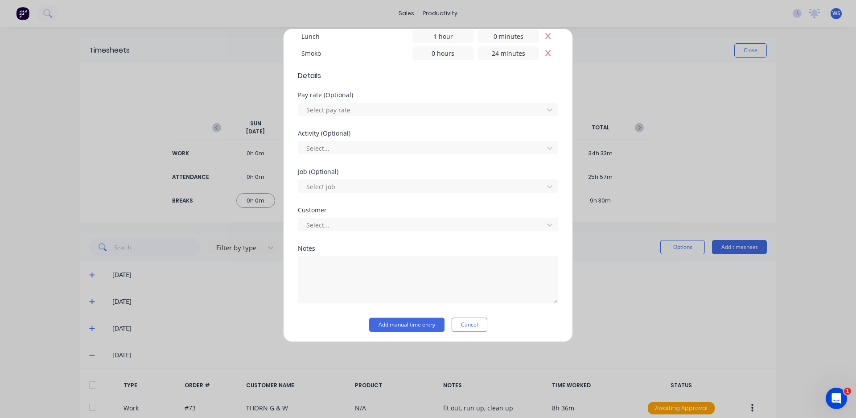
scroll to position [276, 0]
click at [401, 317] on button "Add manual time entry" at bounding box center [406, 322] width 75 height 14
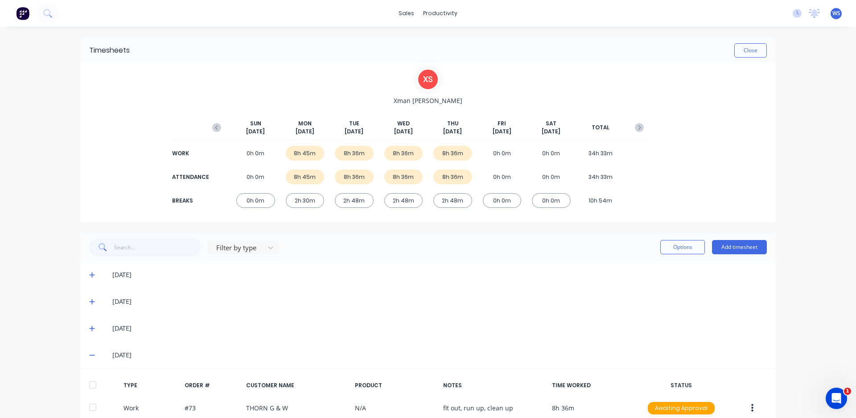
click at [20, 9] on img at bounding box center [22, 13] width 13 height 13
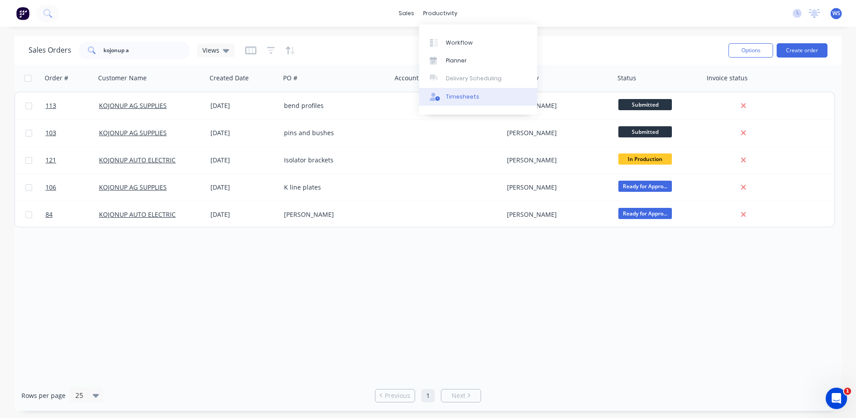
click at [464, 93] on div "Timesheets" at bounding box center [462, 97] width 33 height 8
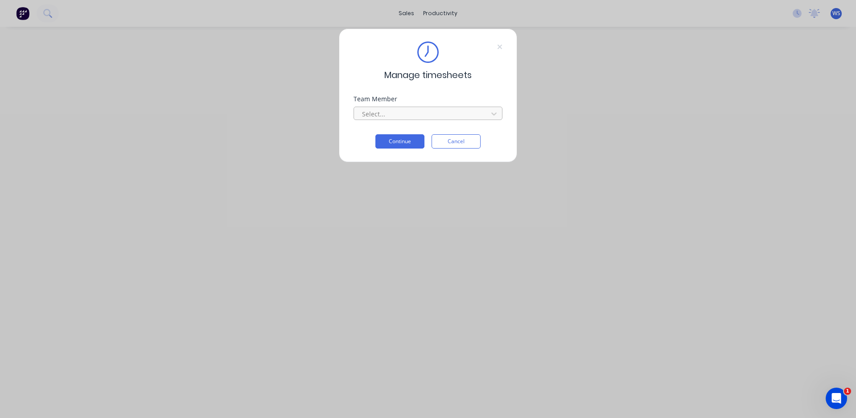
click at [406, 107] on div "Select..." at bounding box center [421, 113] width 127 height 13
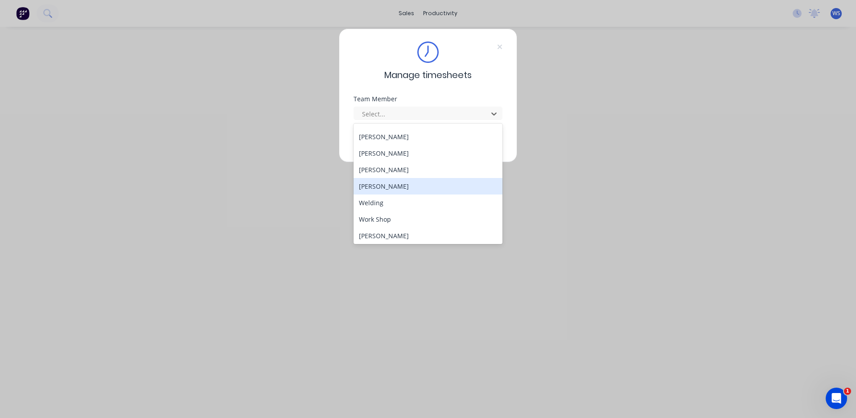
scroll to position [81, 0]
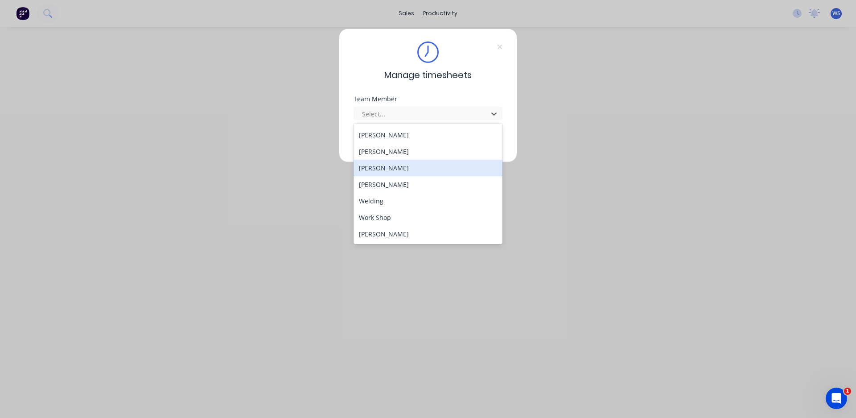
click at [380, 169] on div "[PERSON_NAME]" at bounding box center [427, 168] width 149 height 16
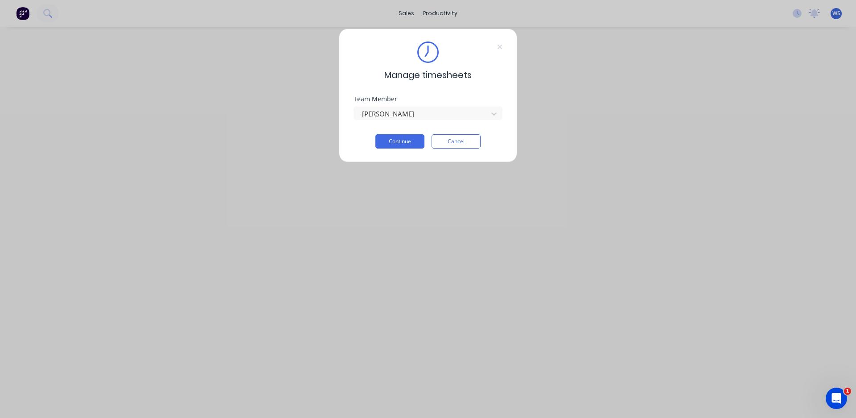
click at [399, 133] on div "Team Member [PERSON_NAME]" at bounding box center [427, 115] width 149 height 38
click at [398, 143] on button "Continue" at bounding box center [399, 141] width 49 height 14
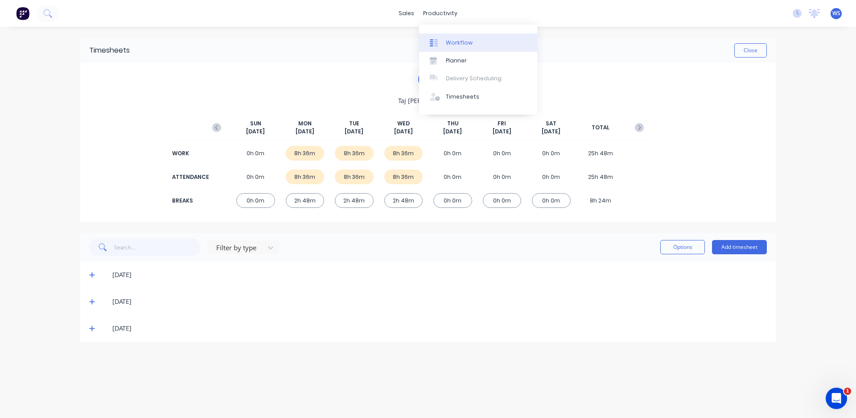
click at [458, 45] on div "Workflow" at bounding box center [459, 43] width 27 height 8
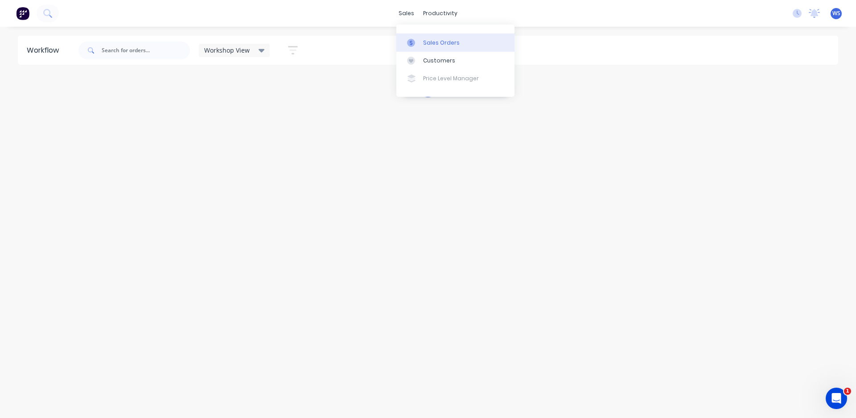
click at [438, 45] on div "Sales Orders" at bounding box center [441, 43] width 37 height 8
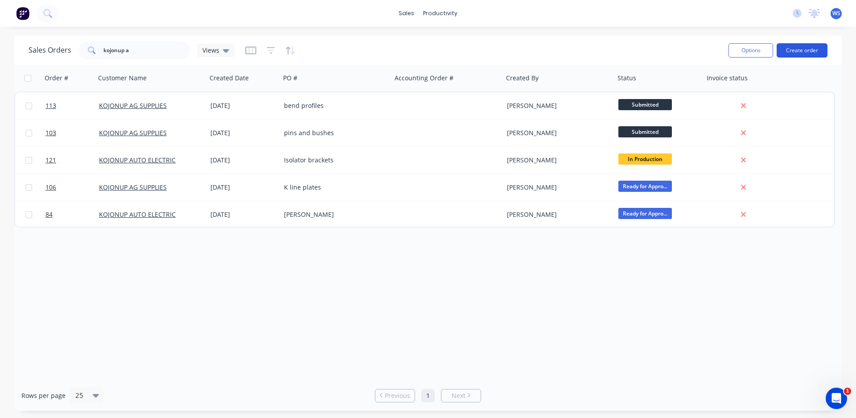
click at [795, 51] on button "Create order" at bounding box center [801, 50] width 51 height 14
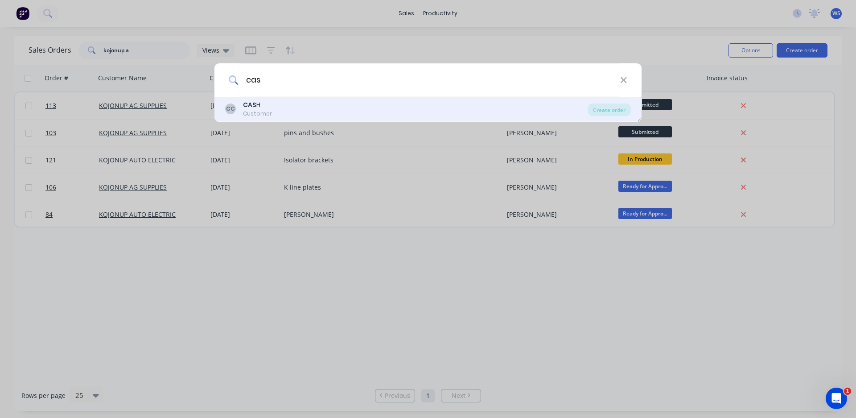
type input "cas"
click at [364, 107] on div "CC CAS H Customer" at bounding box center [406, 108] width 362 height 17
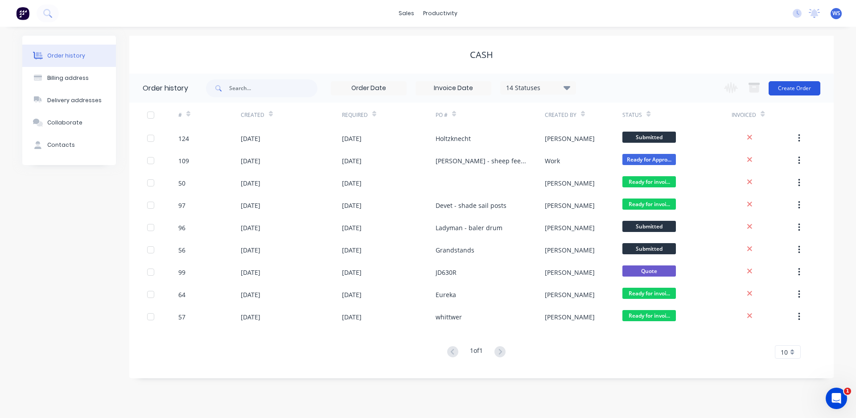
click at [794, 86] on button "Create Order" at bounding box center [794, 88] width 52 height 14
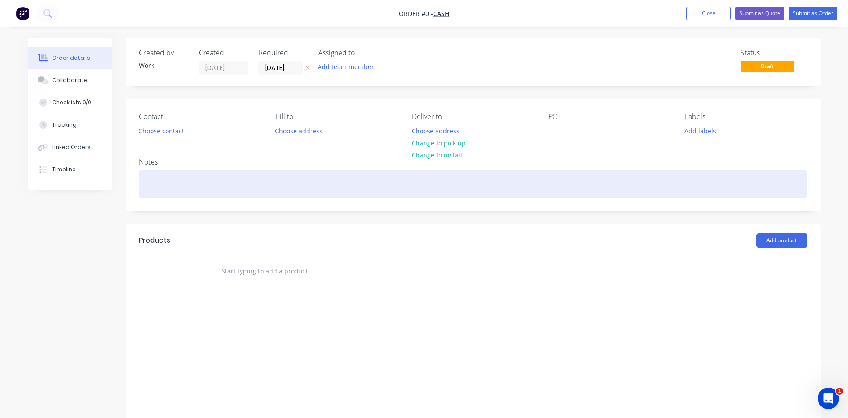
click at [169, 180] on div at bounding box center [473, 183] width 668 height 27
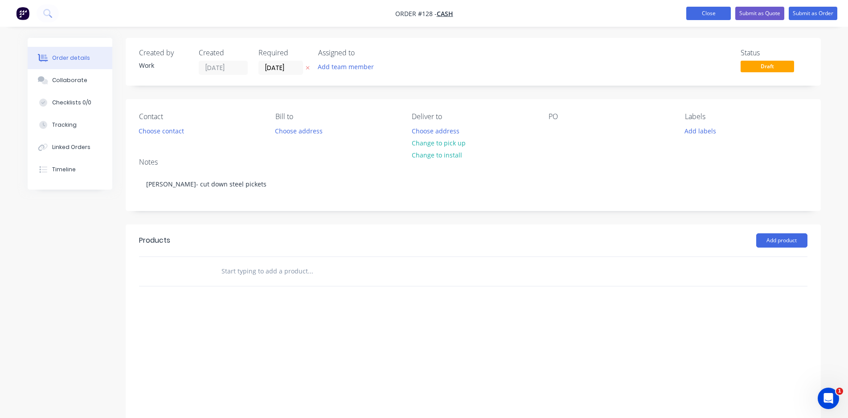
click at [709, 14] on button "Close" at bounding box center [708, 13] width 45 height 13
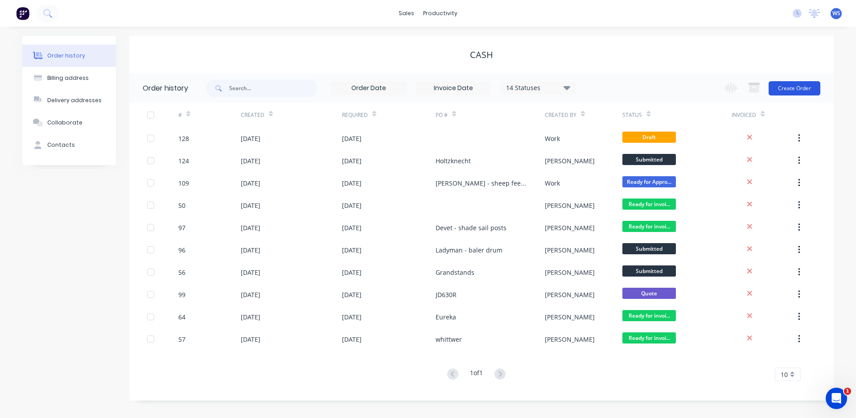
click at [794, 89] on button "Create Order" at bounding box center [794, 88] width 52 height 14
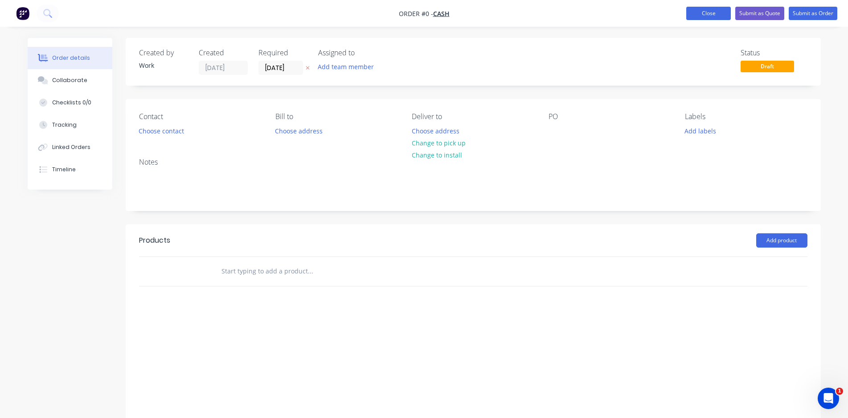
click at [706, 14] on button "Close" at bounding box center [708, 13] width 45 height 13
click at [701, 14] on button "Close" at bounding box center [708, 13] width 45 height 13
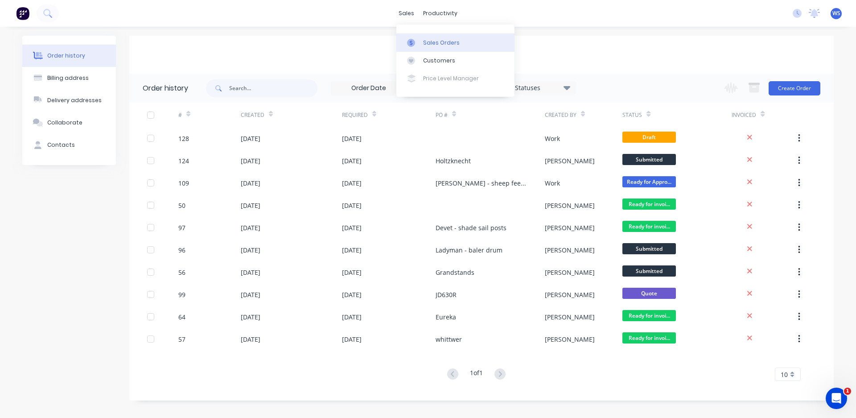
click at [418, 46] on div at bounding box center [413, 43] width 13 height 8
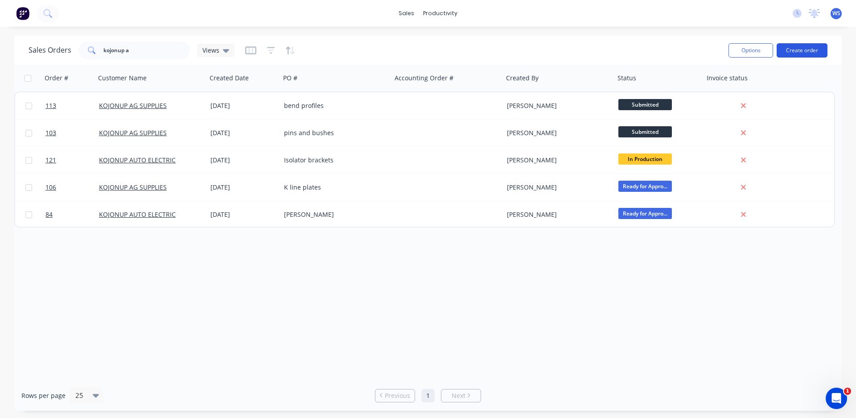
click at [820, 50] on button "Create order" at bounding box center [801, 50] width 51 height 14
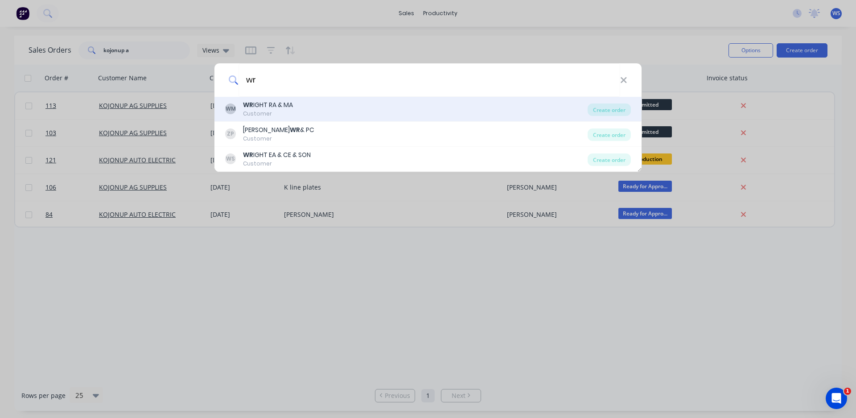
type input "wr"
click at [271, 106] on div "WR IGHT RA & MA" at bounding box center [268, 104] width 50 height 9
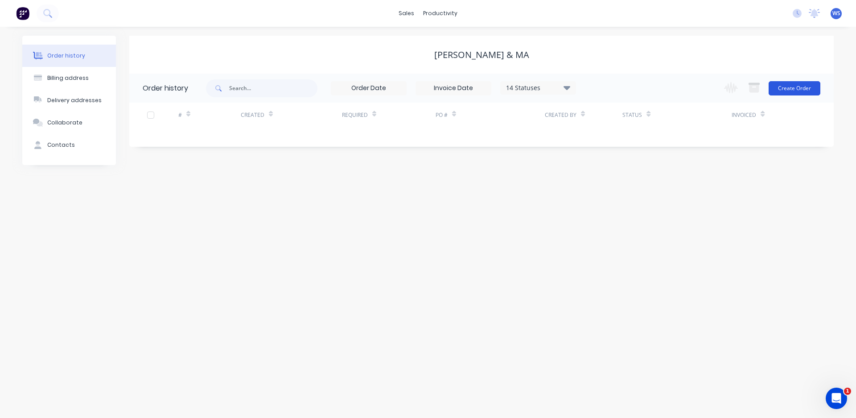
click at [801, 88] on button "Create Order" at bounding box center [794, 88] width 52 height 14
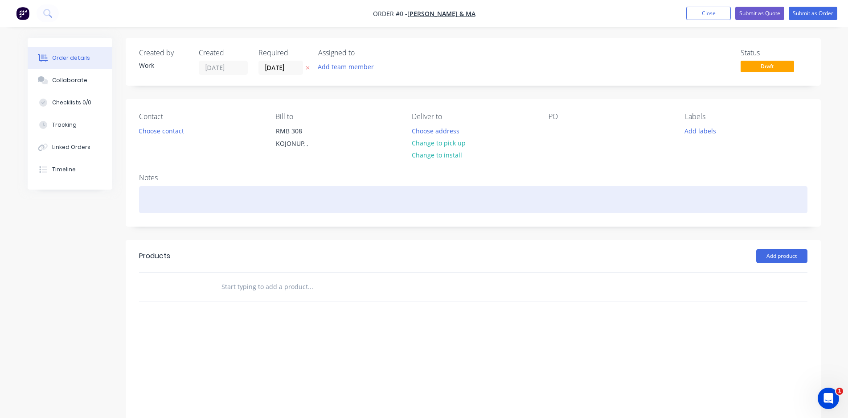
click at [162, 205] on div at bounding box center [473, 199] width 668 height 27
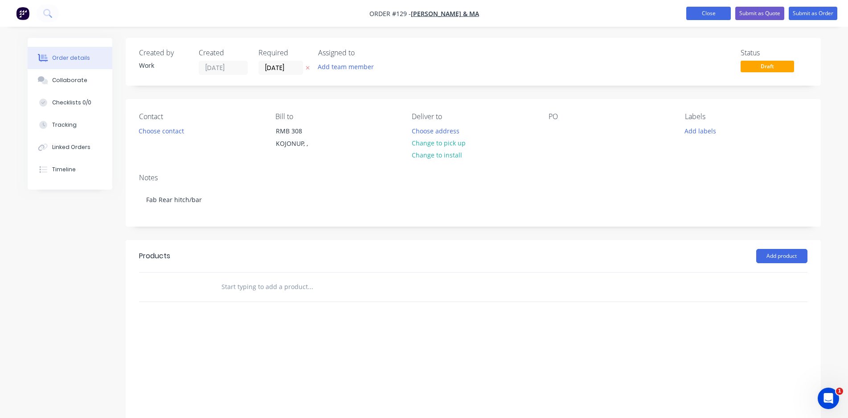
click at [704, 10] on button "Close" at bounding box center [708, 13] width 45 height 13
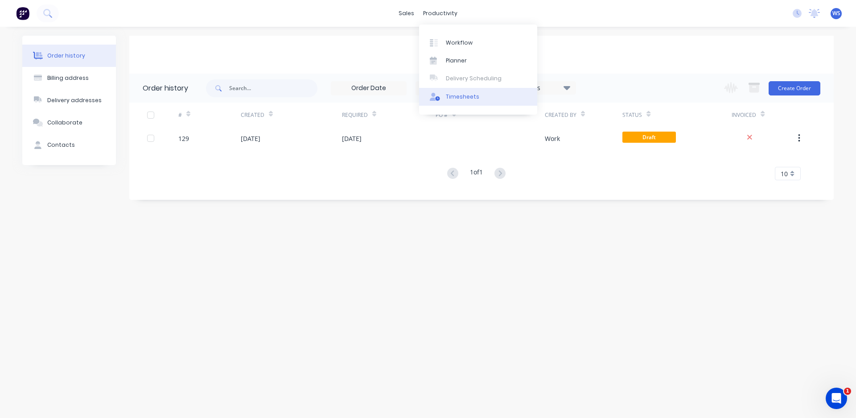
click at [467, 96] on div "Timesheets" at bounding box center [462, 97] width 33 height 8
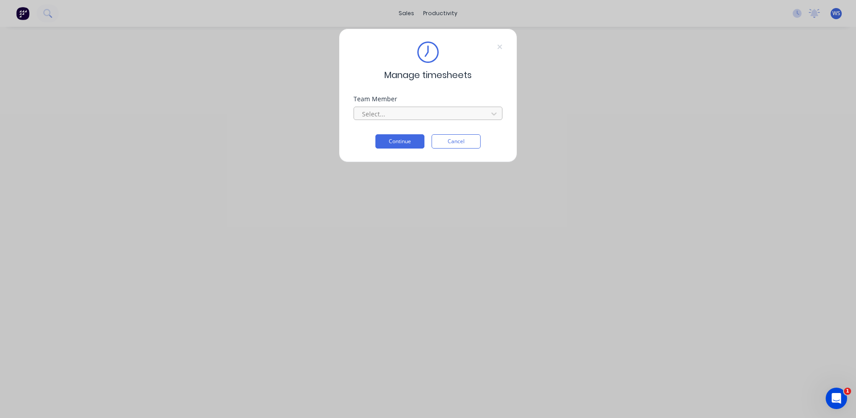
click at [465, 115] on div at bounding box center [422, 113] width 122 height 11
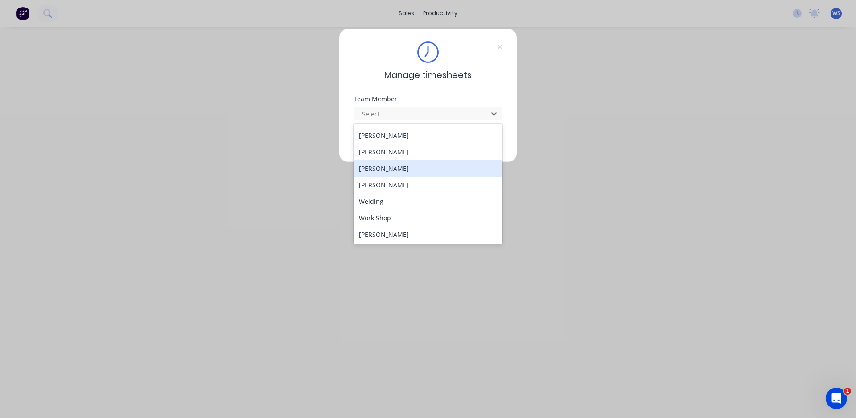
scroll to position [81, 0]
click at [389, 170] on div "[PERSON_NAME]" at bounding box center [427, 168] width 149 height 16
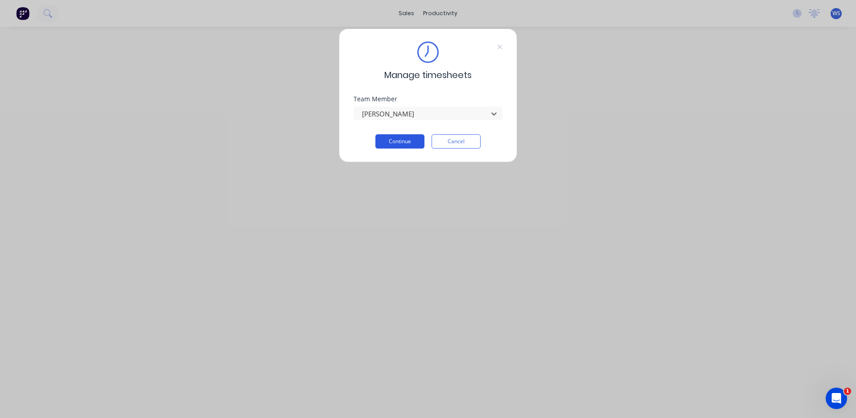
click at [397, 143] on button "Continue" at bounding box center [399, 141] width 49 height 14
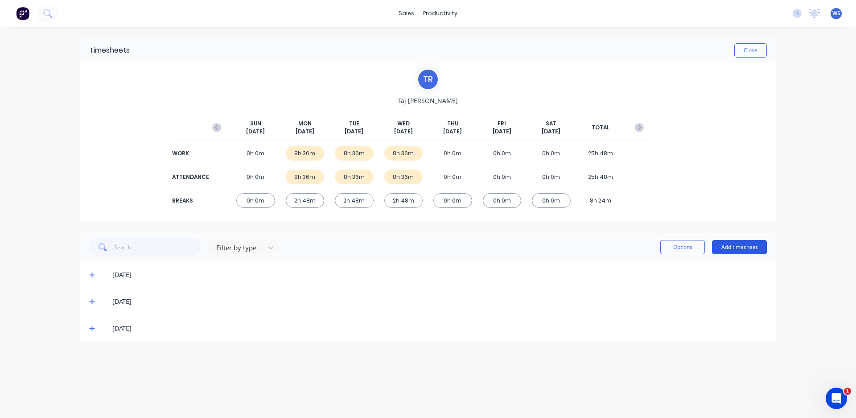
click at [748, 246] on button "Add timesheet" at bounding box center [739, 247] width 55 height 14
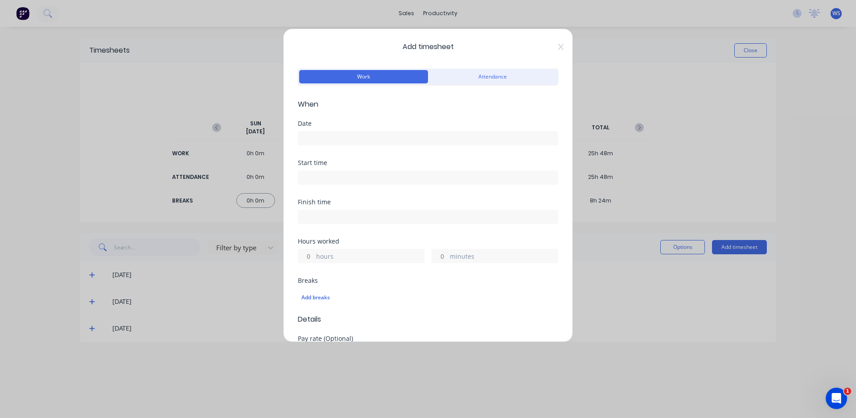
click at [326, 138] on input at bounding box center [427, 137] width 259 height 13
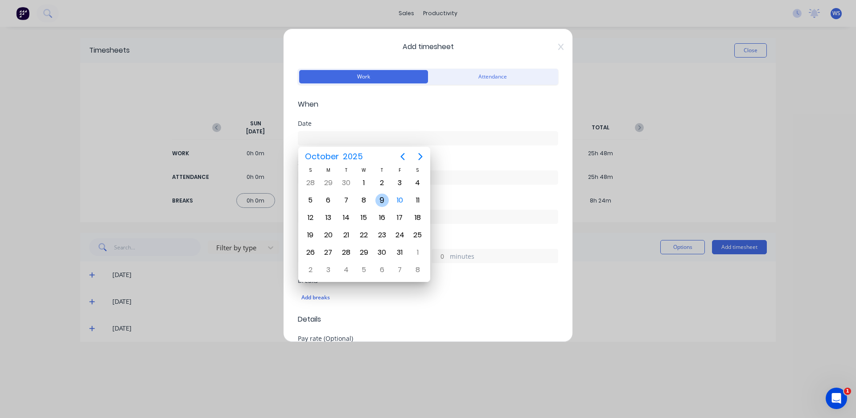
click at [385, 199] on div "9" at bounding box center [381, 199] width 13 height 13
type input "[DATE]"
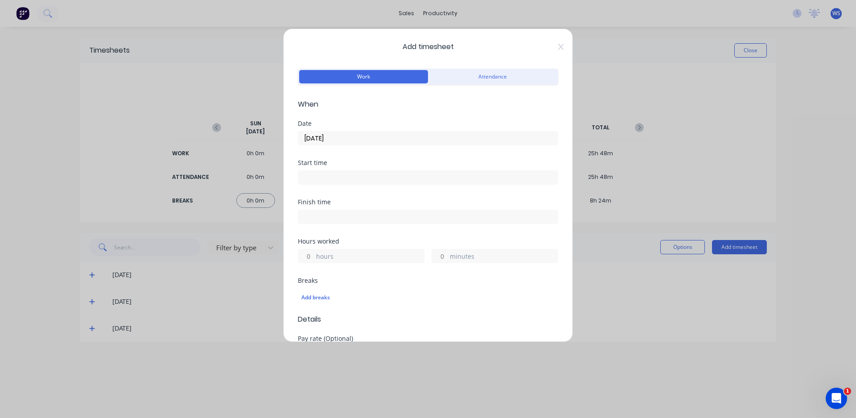
click at [347, 178] on input at bounding box center [427, 177] width 259 height 13
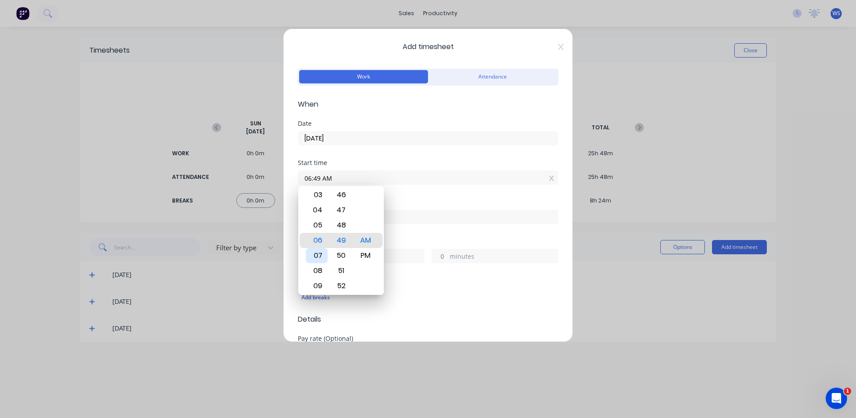
click at [313, 254] on div "07" at bounding box center [317, 255] width 22 height 15
type input "07:00 AM"
click at [448, 197] on div "Start time 07:00 AM" at bounding box center [428, 179] width 260 height 39
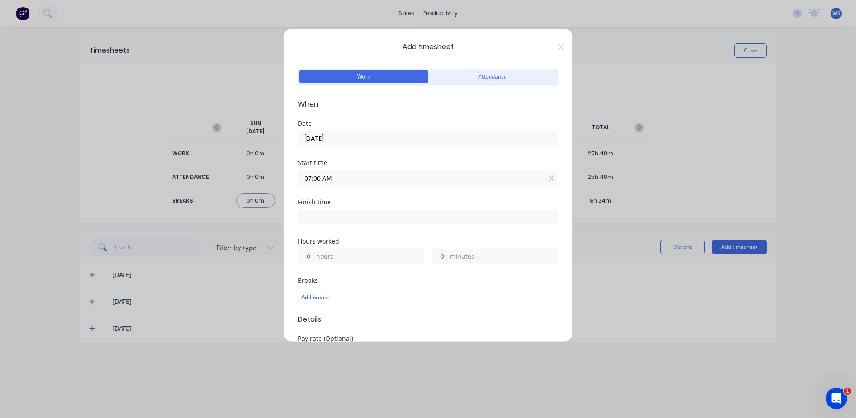
click at [360, 220] on input at bounding box center [427, 216] width 259 height 13
type input "06:49 AM"
type input "23"
type input "49"
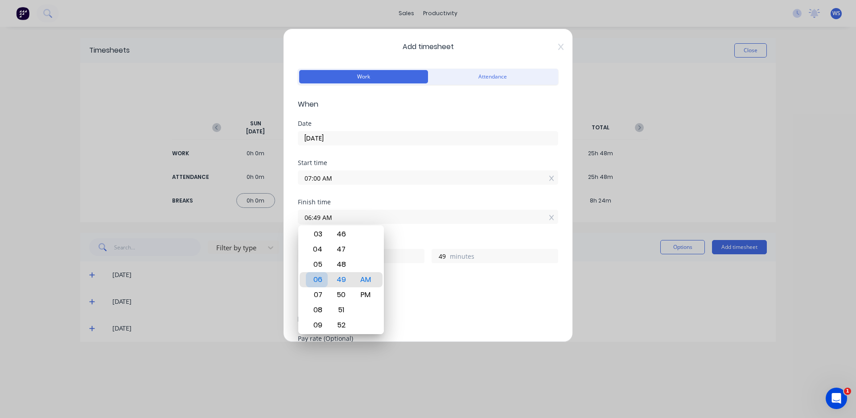
type input "05:49 AM"
type input "22"
type input "05:42 AM"
type input "42"
type input "05:35 AM"
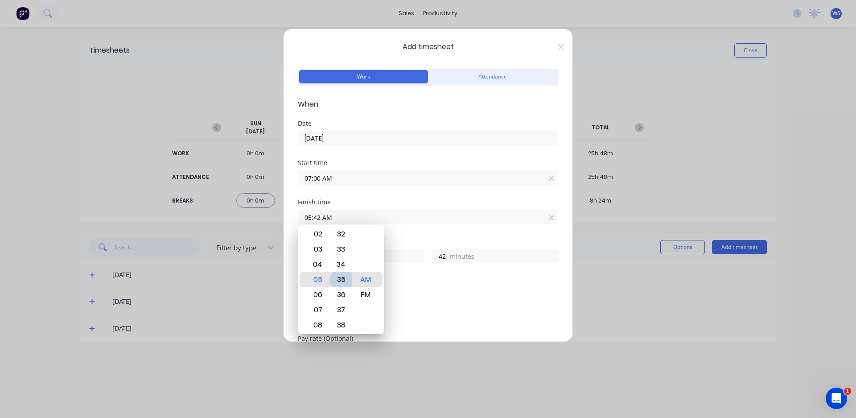
type input "35"
type input "05:28 AM"
type input "28"
type input "05:21 AM"
type input "21"
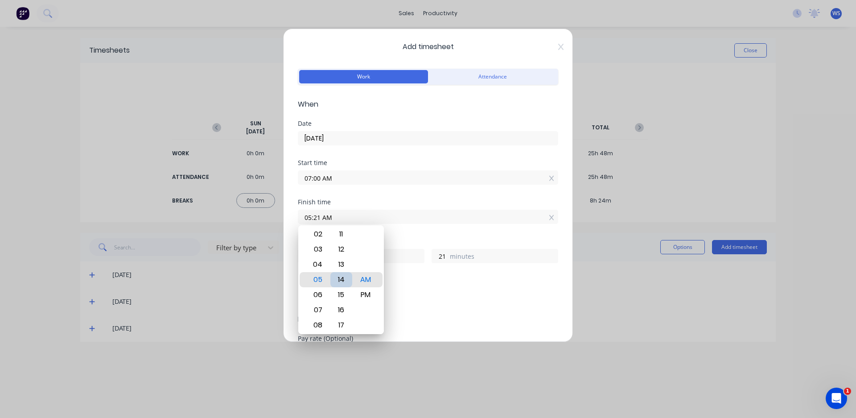
type input "05:14 AM"
type input "14"
type input "05:07 AM"
type input "7"
type input "05:01 AM"
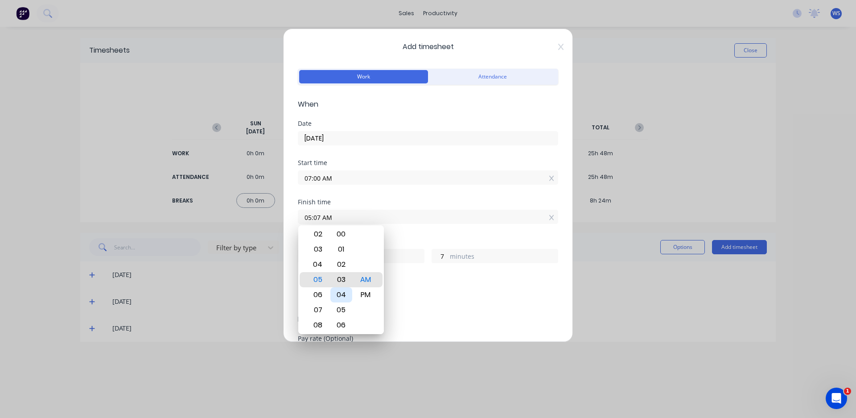
type input "1"
type input "05:00 AM"
type input "0"
type input "05:00 PM"
type input "10"
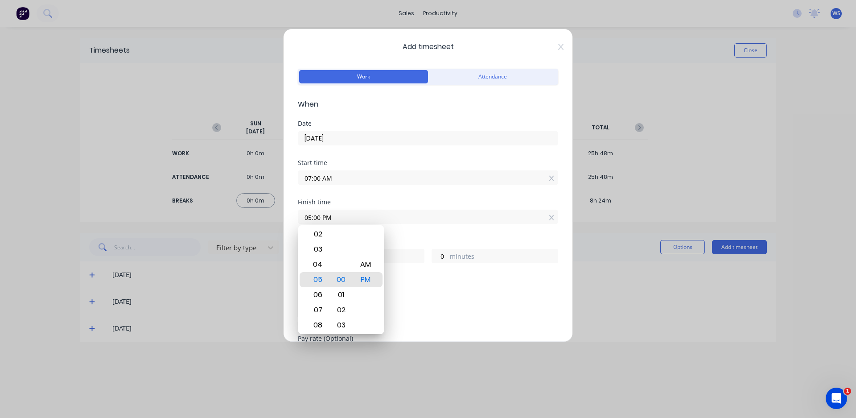
click at [422, 293] on div "Add breaks" at bounding box center [427, 297] width 253 height 12
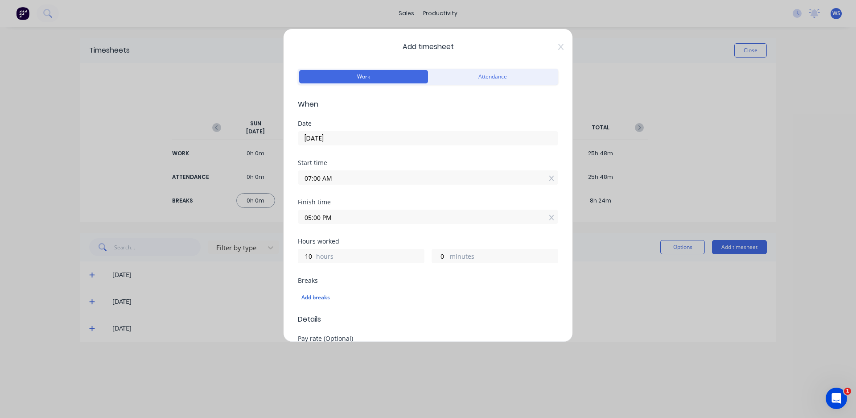
click at [332, 299] on div "Add breaks" at bounding box center [427, 297] width 253 height 12
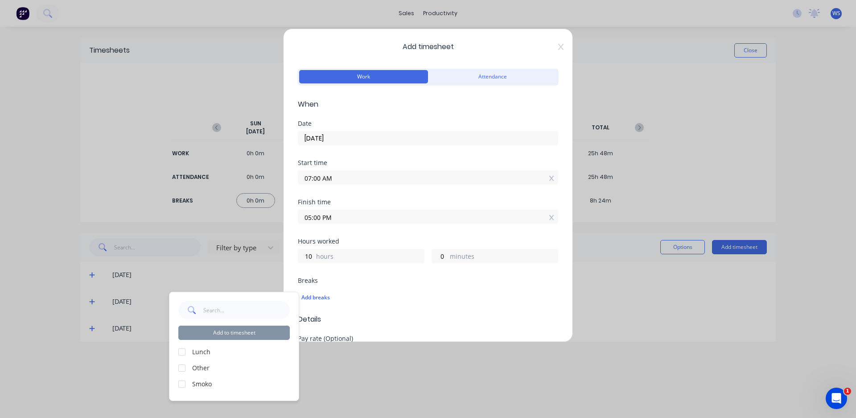
click at [181, 350] on div at bounding box center [182, 352] width 18 height 18
click at [178, 385] on div at bounding box center [182, 384] width 18 height 18
click at [248, 336] on button "Add to timesheet" at bounding box center [233, 332] width 111 height 14
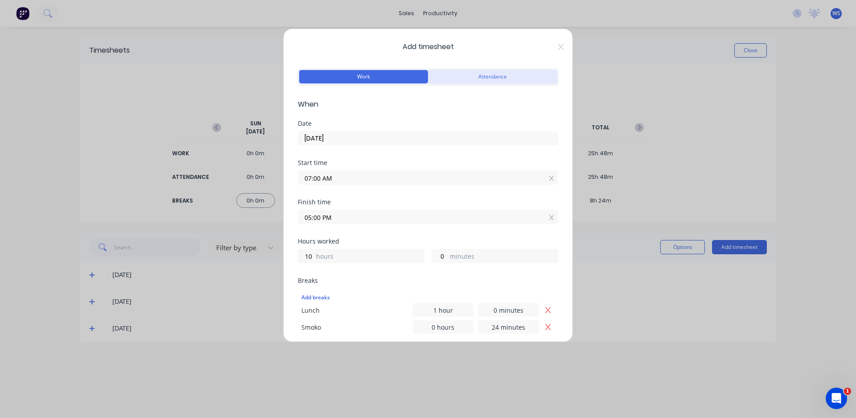
click at [517, 76] on button "Attendance" at bounding box center [492, 76] width 129 height 13
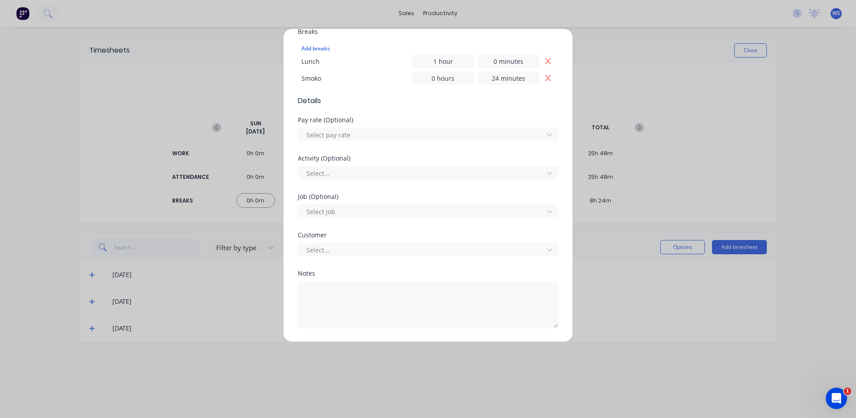
scroll to position [276, 0]
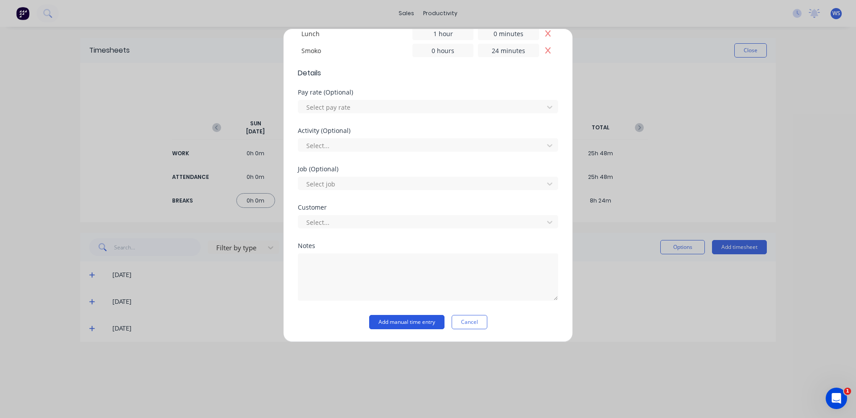
click at [407, 322] on button "Add manual time entry" at bounding box center [406, 322] width 75 height 14
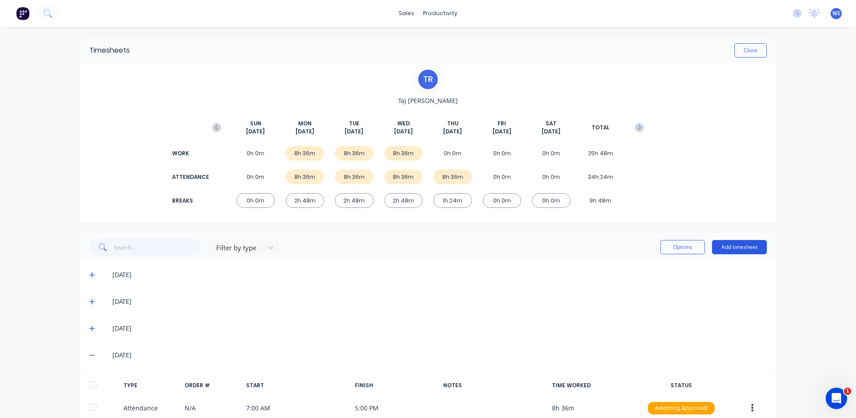
click at [740, 250] on button "Add timesheet" at bounding box center [739, 247] width 55 height 14
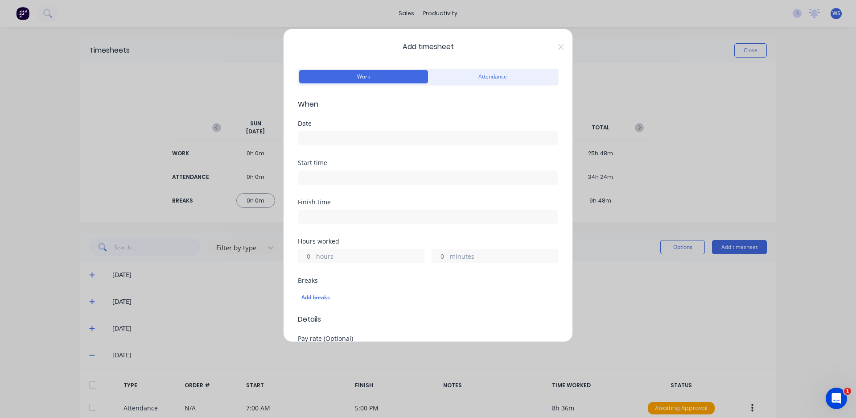
click at [321, 138] on input at bounding box center [427, 137] width 259 height 13
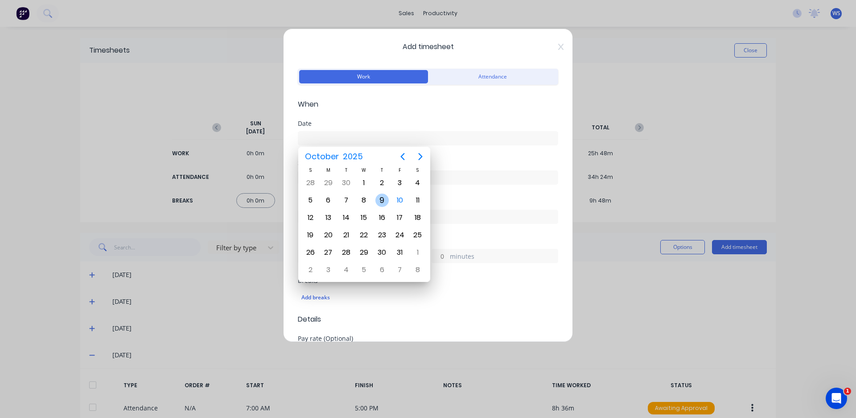
click at [377, 203] on div "9" at bounding box center [381, 199] width 13 height 13
type input "[DATE]"
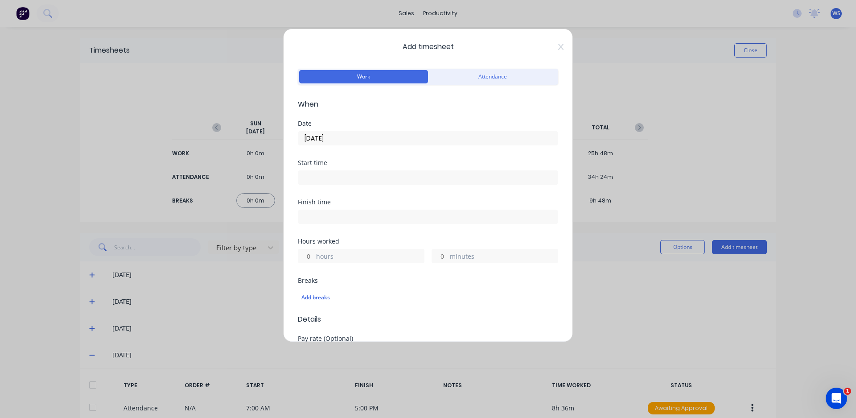
click at [347, 175] on input at bounding box center [427, 177] width 259 height 13
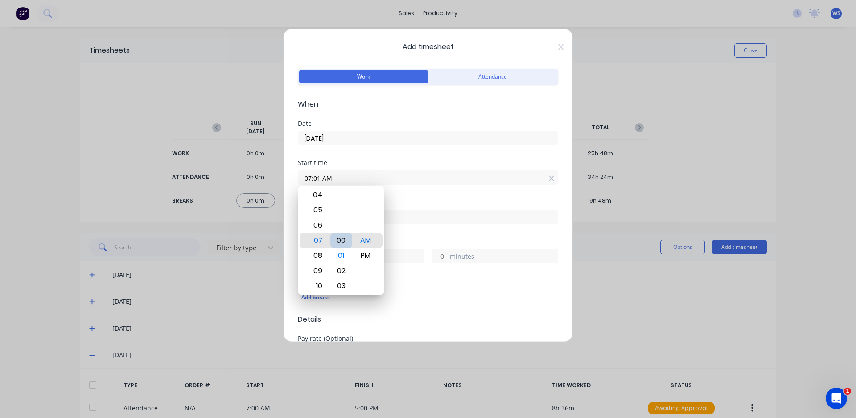
type input "07:00 AM"
click at [410, 193] on div "Start time 07:00 AM" at bounding box center [428, 179] width 260 height 39
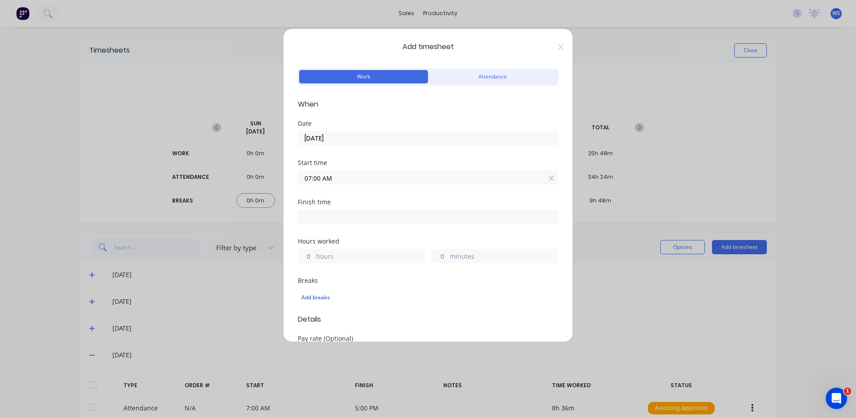
click at [400, 214] on input at bounding box center [427, 216] width 259 height 13
type input "06:50 AM"
type input "23"
type input "50"
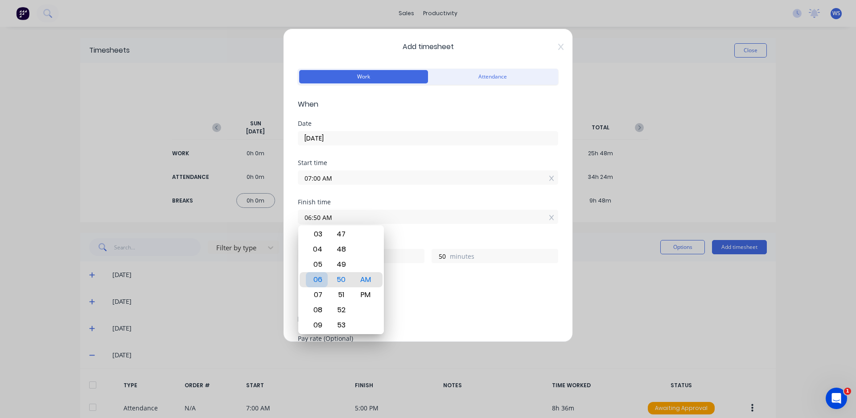
type input "07:50 AM"
type input "0"
type input "08:50 AM"
type input "1"
type input "08:47 AM"
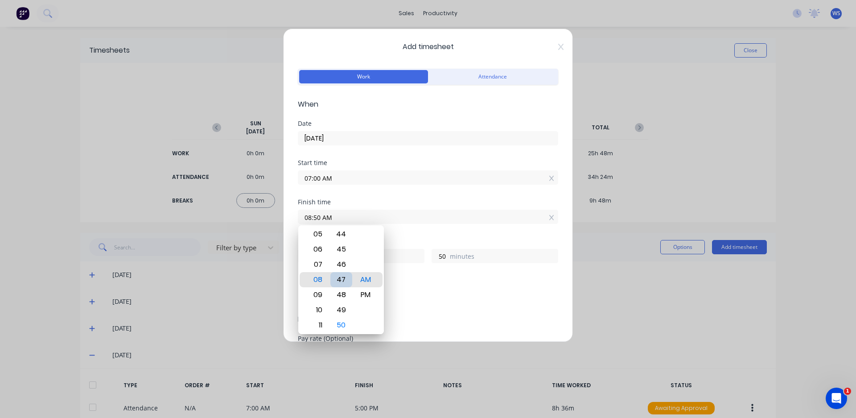
type input "47"
type input "08:44 AM"
type input "44"
type input "08:42 AM"
type input "42"
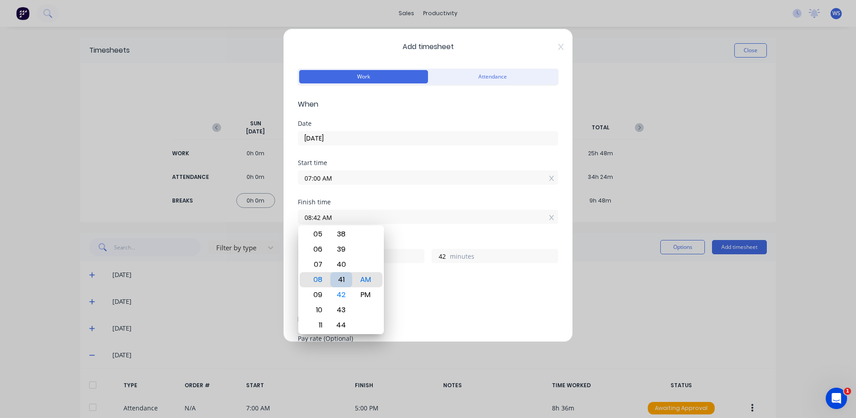
type input "08:41 AM"
type input "41"
type input "08:40 AM"
type input "40"
type input "08:39 AM"
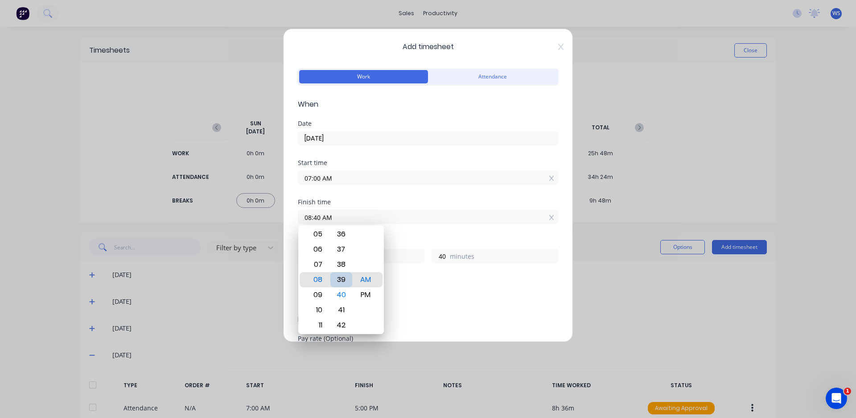
type input "39"
type input "08:38 AM"
type input "38"
type input "08:37 AM"
type input "37"
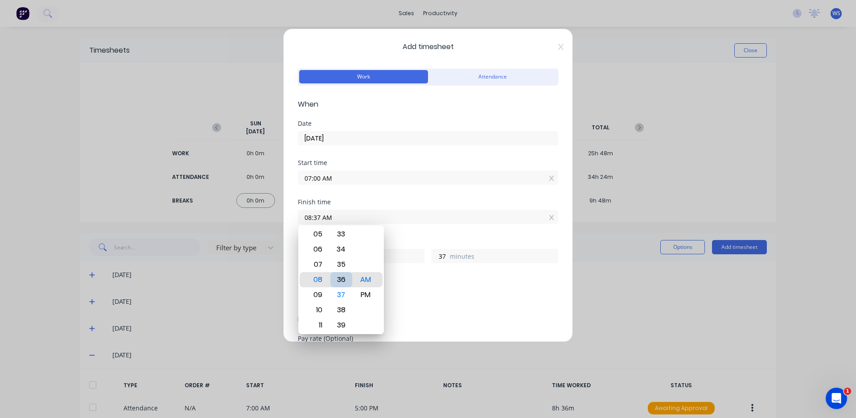
type input "08:36 AM"
type input "36"
type input "08:34 AM"
type input "34"
type input "08:33 AM"
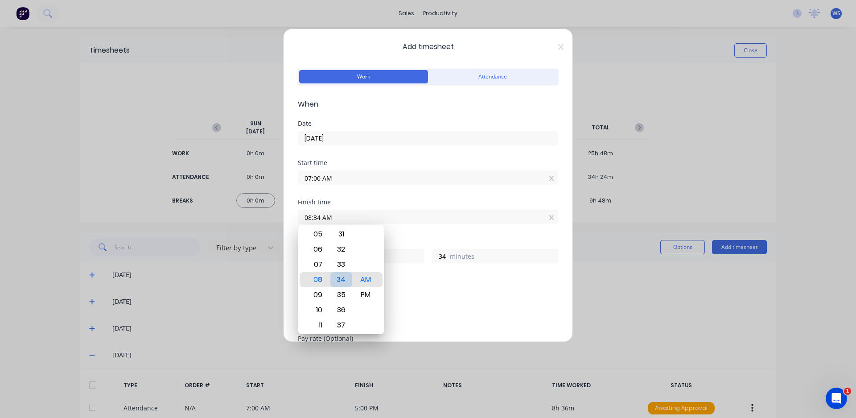
type input "33"
type input "08:31 AM"
type input "31"
type input "08:30 AM"
type input "30"
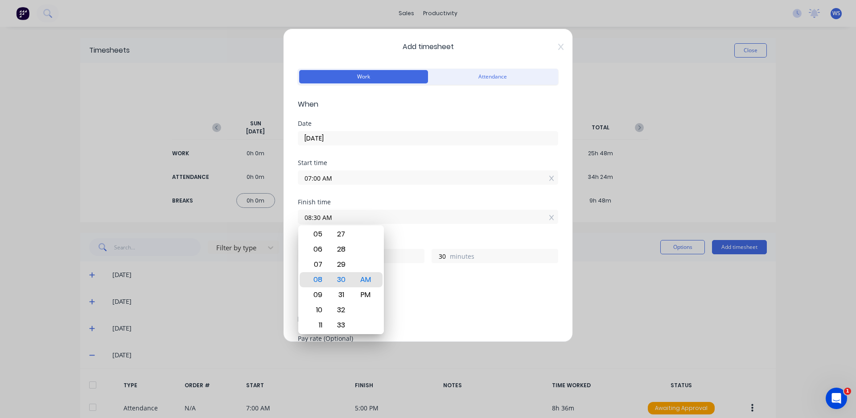
click at [430, 235] on div "Finish time 08:30 AM" at bounding box center [428, 218] width 260 height 39
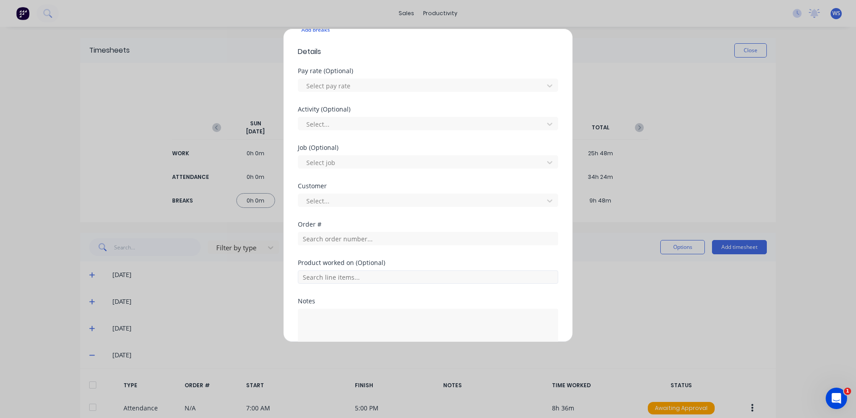
scroll to position [323, 0]
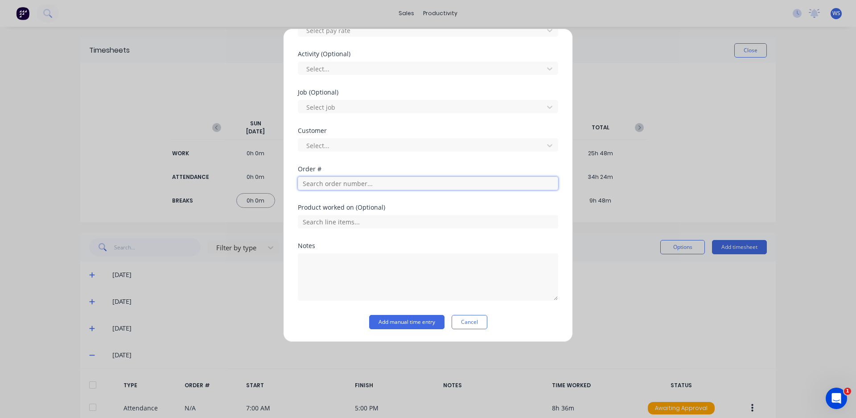
click at [356, 180] on input "text" at bounding box center [428, 182] width 260 height 13
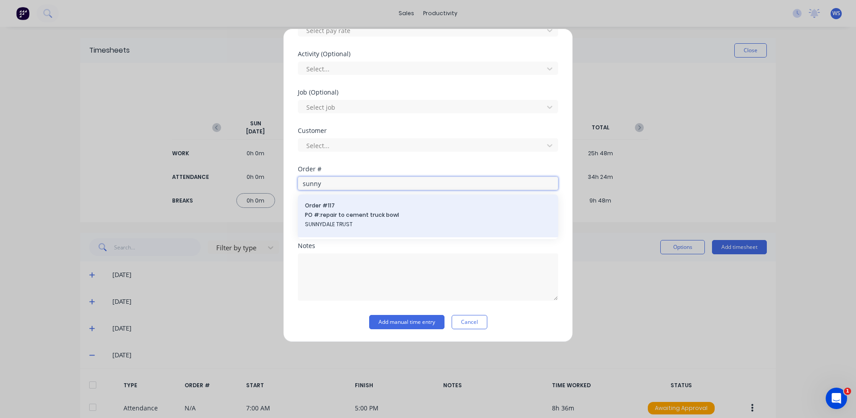
type input "sunny"
click at [338, 224] on span "SUNNYDALE TRUST" at bounding box center [428, 224] width 246 height 8
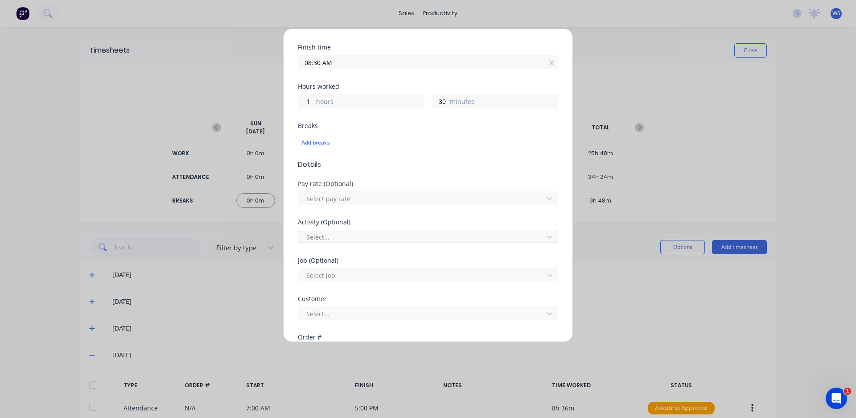
scroll to position [369, 0]
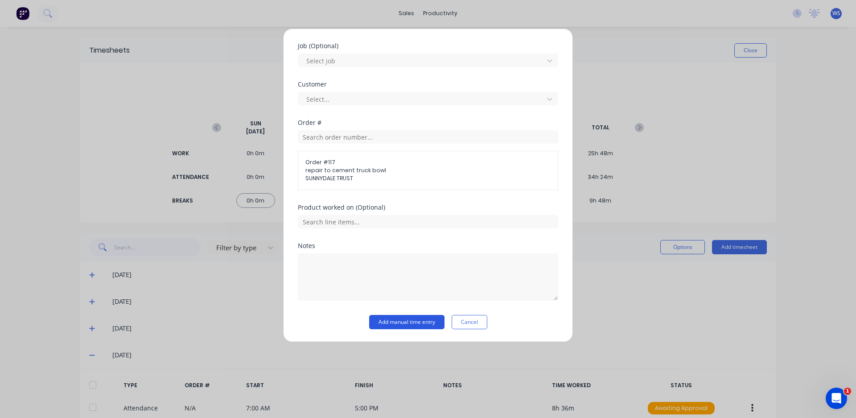
click at [394, 323] on button "Add manual time entry" at bounding box center [406, 322] width 75 height 14
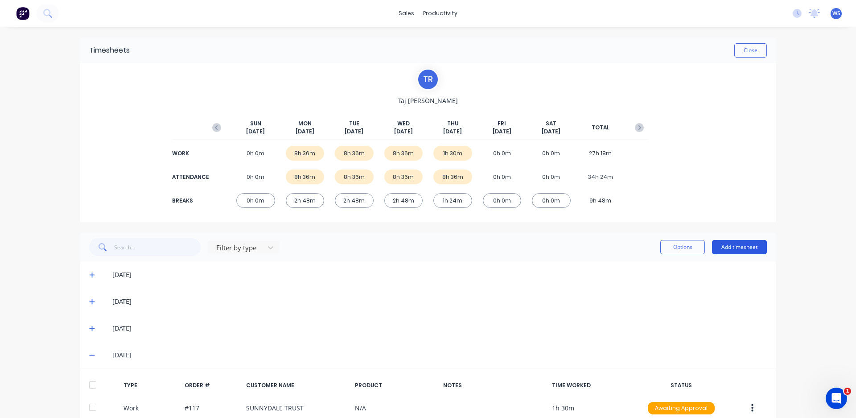
click at [745, 251] on button "Add timesheet" at bounding box center [739, 247] width 55 height 14
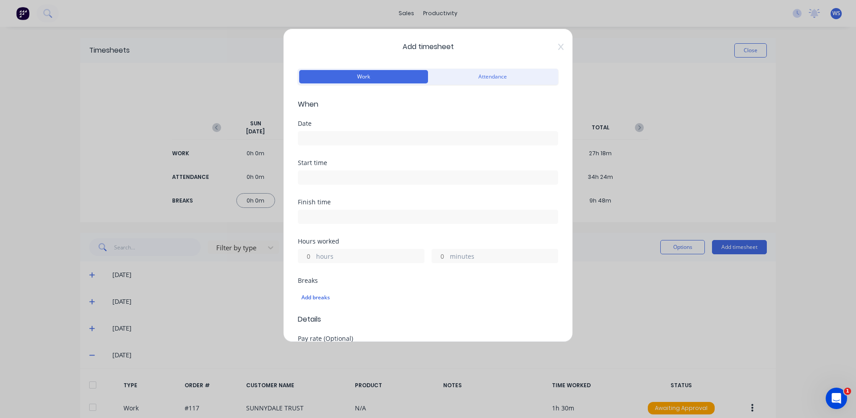
click at [324, 136] on input at bounding box center [427, 137] width 259 height 13
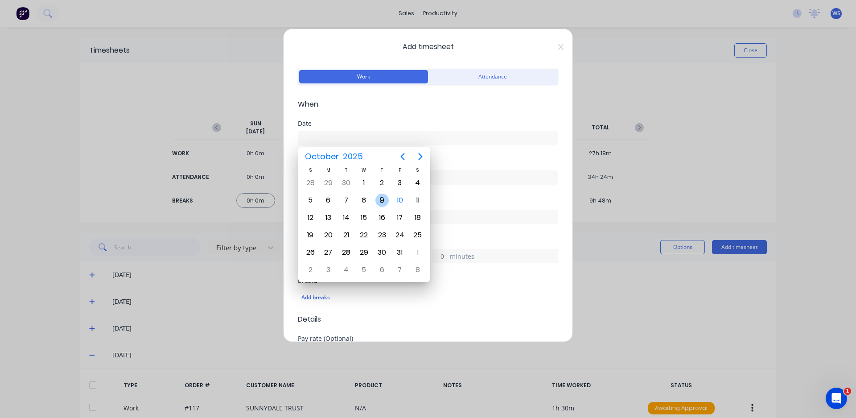
click at [385, 201] on div "9" at bounding box center [381, 199] width 13 height 13
type input "[DATE]"
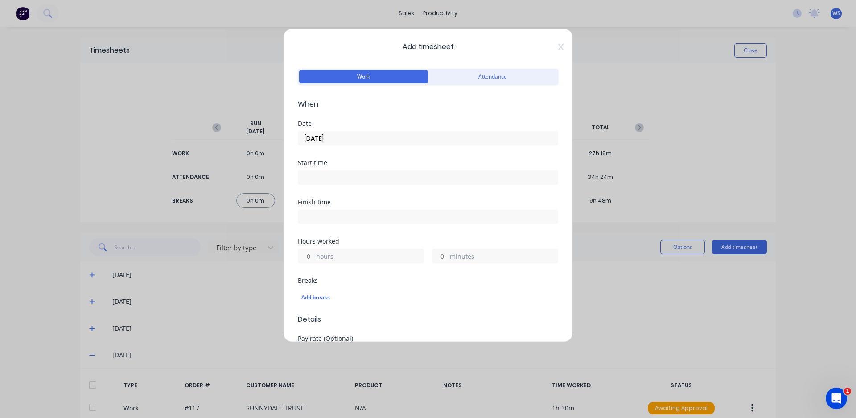
click at [329, 173] on input at bounding box center [427, 177] width 259 height 13
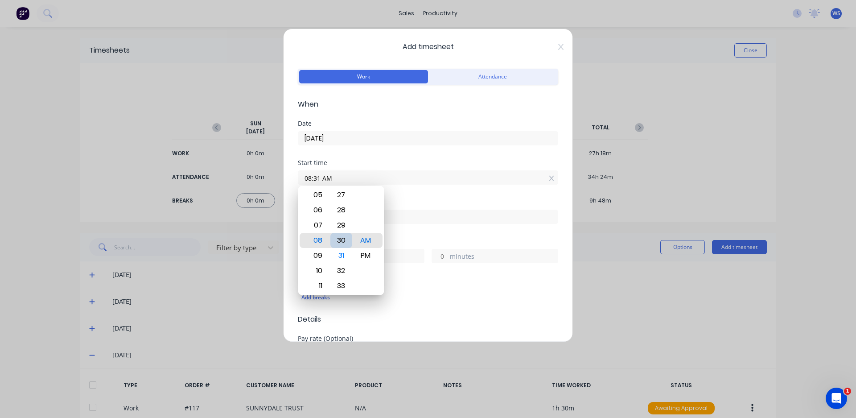
type input "08:30 AM"
click at [410, 193] on div "Start time 08:30 AM" at bounding box center [428, 179] width 260 height 39
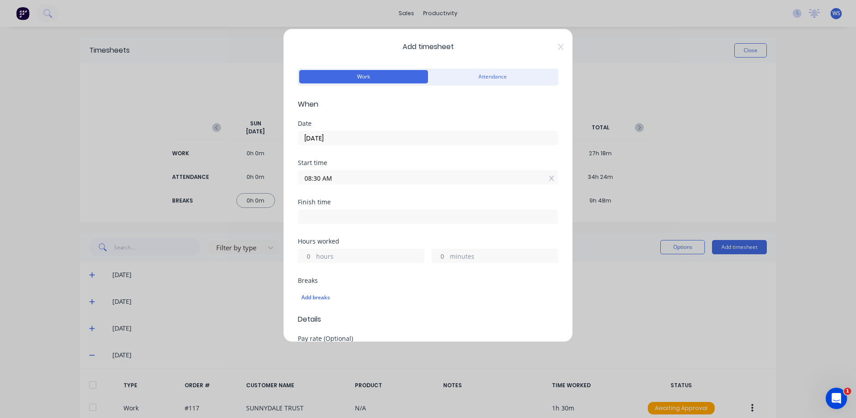
click at [399, 218] on input at bounding box center [427, 216] width 259 height 13
type input "06:51 AM"
type input "22"
type input "21"
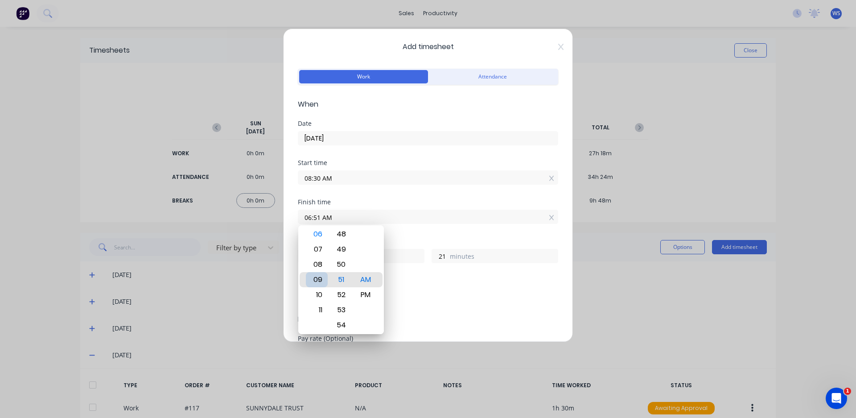
type input "09:51 AM"
type input "1"
type input "09:45 AM"
type input "15"
type input "09:38 AM"
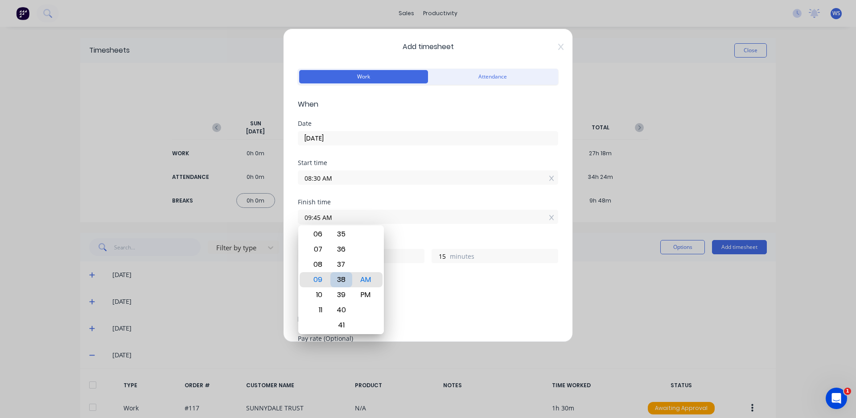
type input "8"
type input "09:32 AM"
type input "2"
type input "09:24 AM"
type input "0"
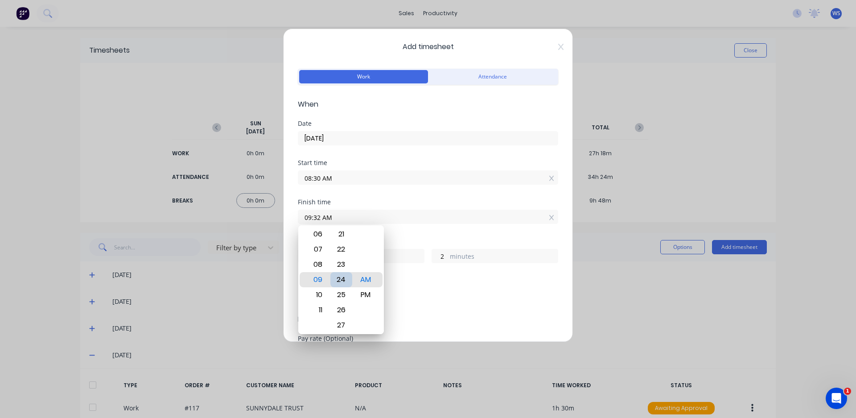
type input "54"
type input "09:17 AM"
type input "47"
type input "09:10 AM"
type input "40"
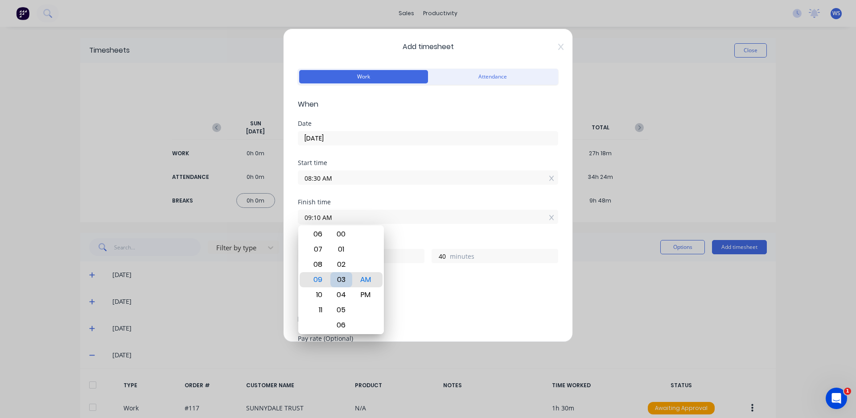
type input "09:03 AM"
type input "33"
type input "09:00 AM"
type input "30"
click at [422, 239] on div "Hours worked" at bounding box center [428, 241] width 260 height 6
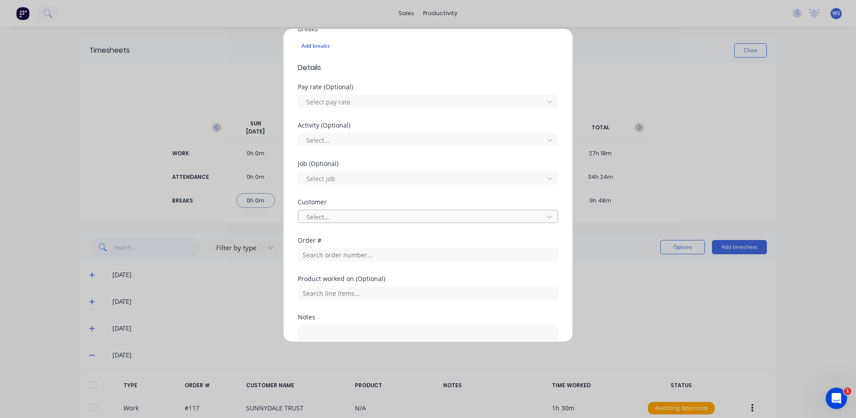
scroll to position [267, 0]
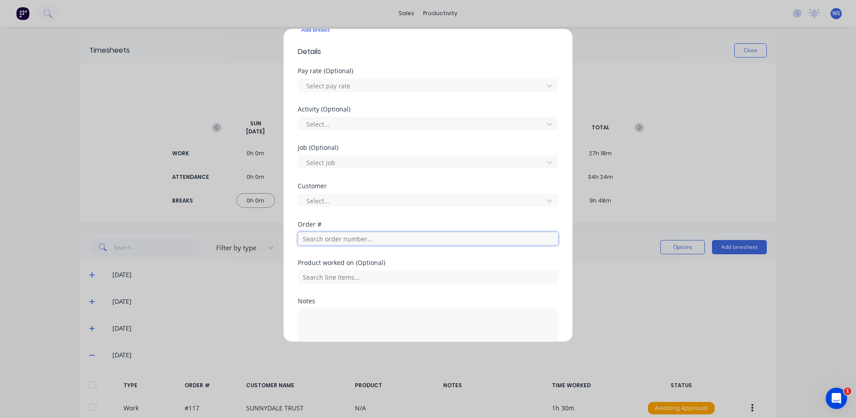
click at [322, 239] on input "text" at bounding box center [428, 238] width 260 height 13
type input "c"
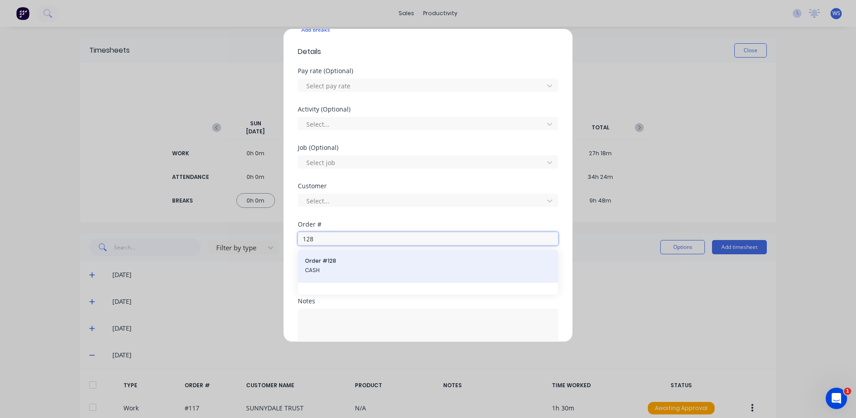
type input "128"
click at [344, 270] on span "CASH" at bounding box center [428, 270] width 246 height 8
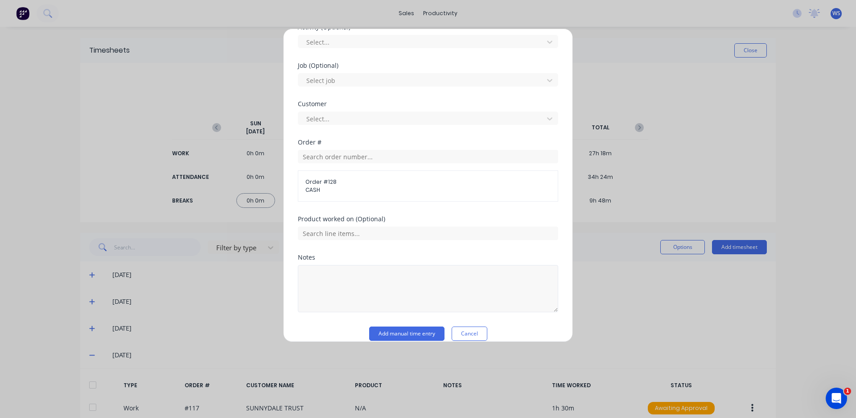
scroll to position [361, 0]
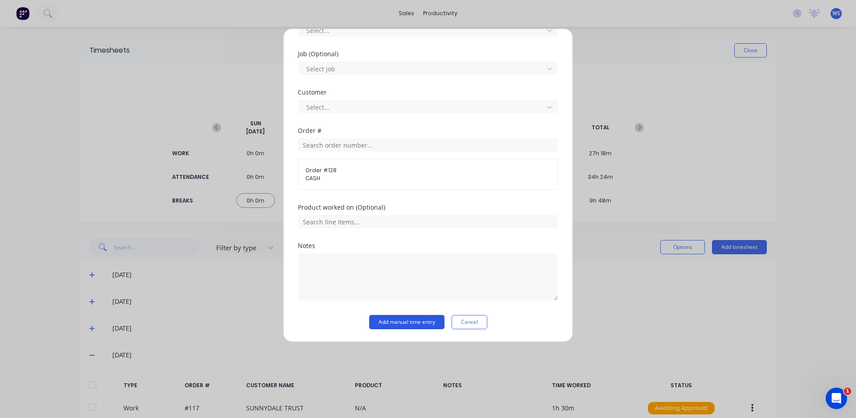
click at [396, 321] on button "Add manual time entry" at bounding box center [406, 322] width 75 height 14
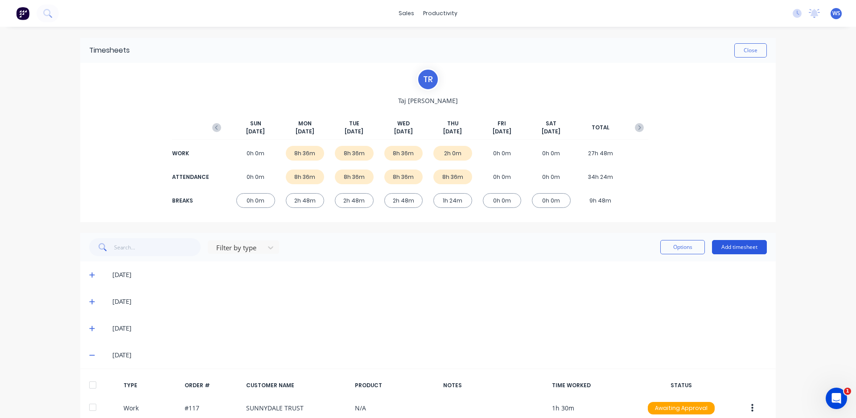
click at [736, 245] on button "Add timesheet" at bounding box center [739, 247] width 55 height 14
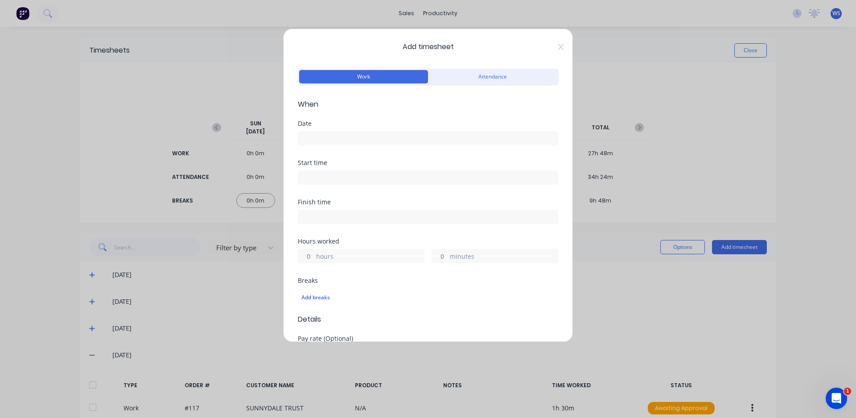
click at [339, 137] on input at bounding box center [427, 137] width 259 height 13
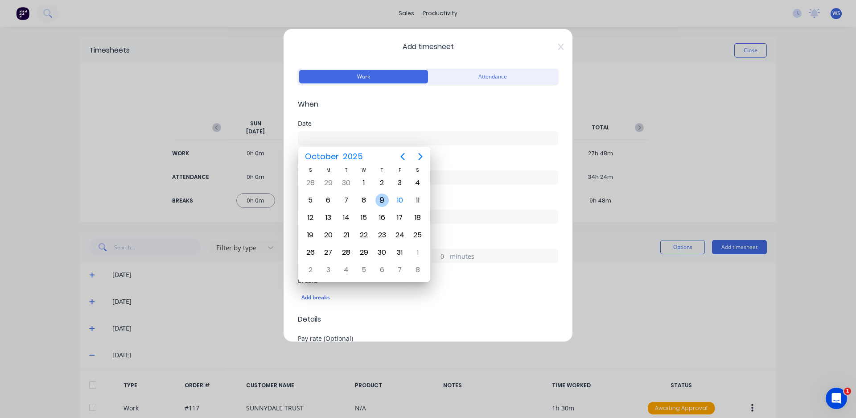
click at [380, 196] on div "9" at bounding box center [381, 199] width 13 height 13
type input "[DATE]"
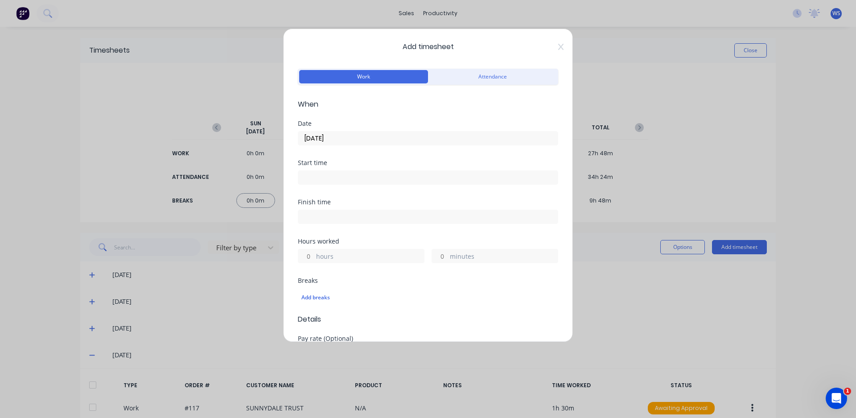
click at [370, 178] on input at bounding box center [427, 177] width 259 height 13
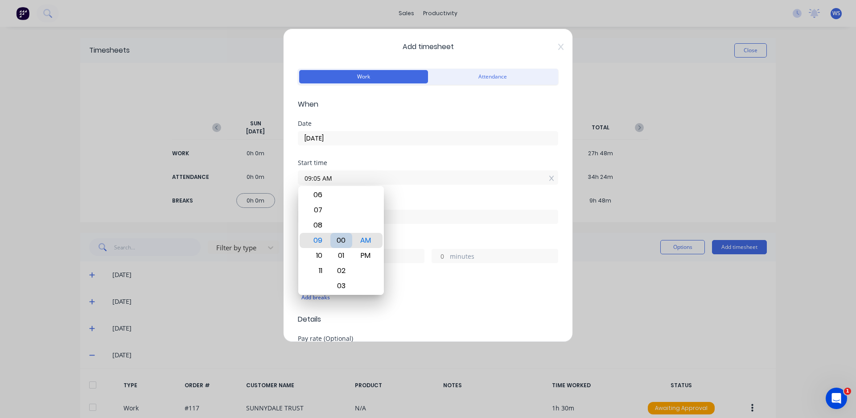
type input "09:00 AM"
click at [434, 199] on div "Finish time" at bounding box center [428, 202] width 260 height 6
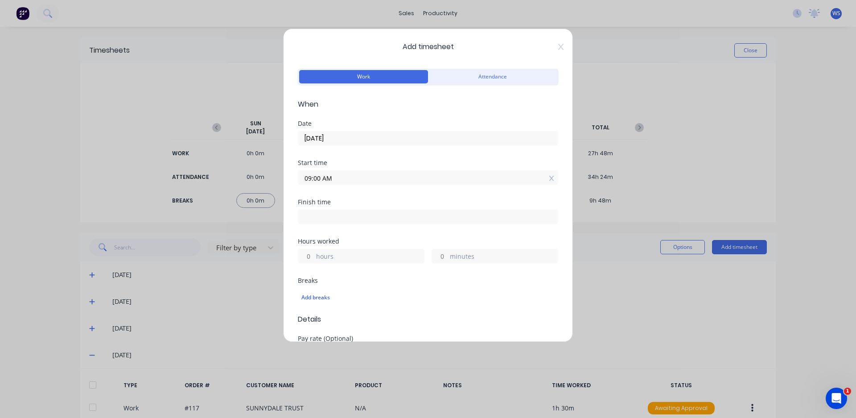
click at [418, 220] on input at bounding box center [427, 216] width 259 height 13
type input "06:52 AM"
type input "21"
type input "52"
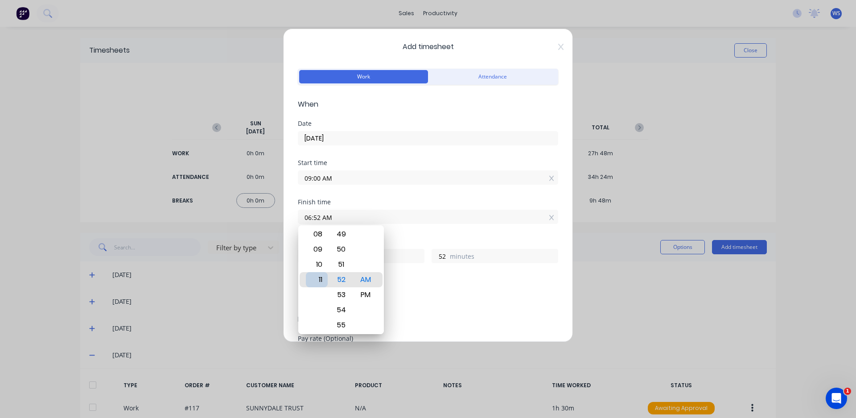
type input "11:52 AM"
type input "2"
type input "05:52 AM"
type input "20"
type input "12:52 AM"
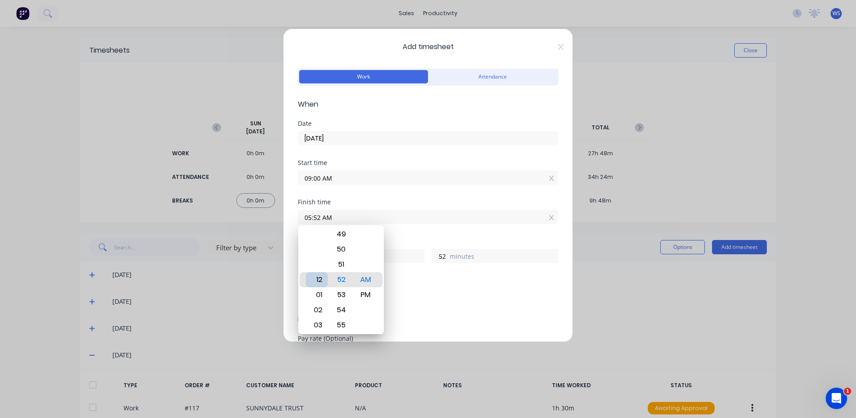
type input "15"
type input "12:45 AM"
type input "45"
type input "12:38 AM"
type input "38"
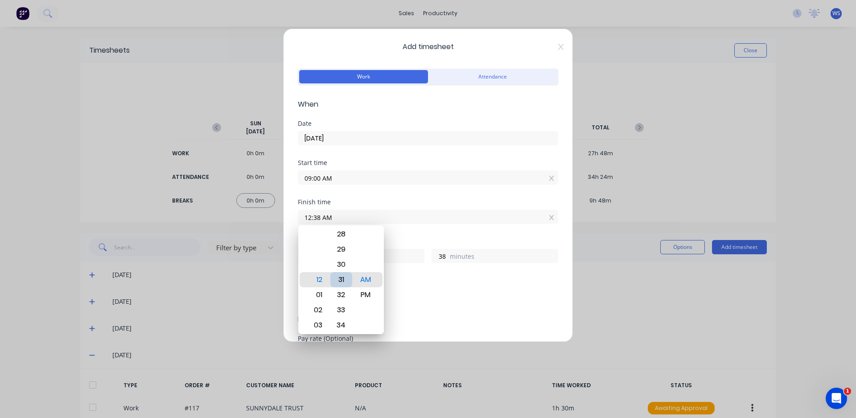
type input "12:31 AM"
type input "31"
type input "12:23 AM"
type input "23"
type input "12:15 AM"
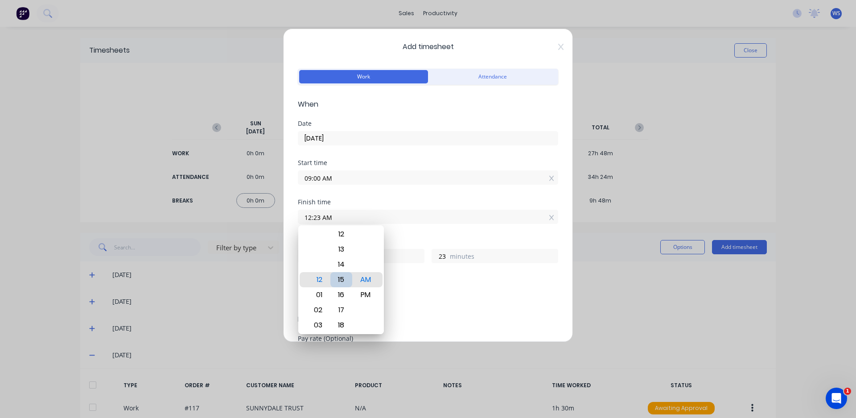
type input "15"
click at [398, 235] on div "Finish time 12:00 PM" at bounding box center [428, 218] width 260 height 39
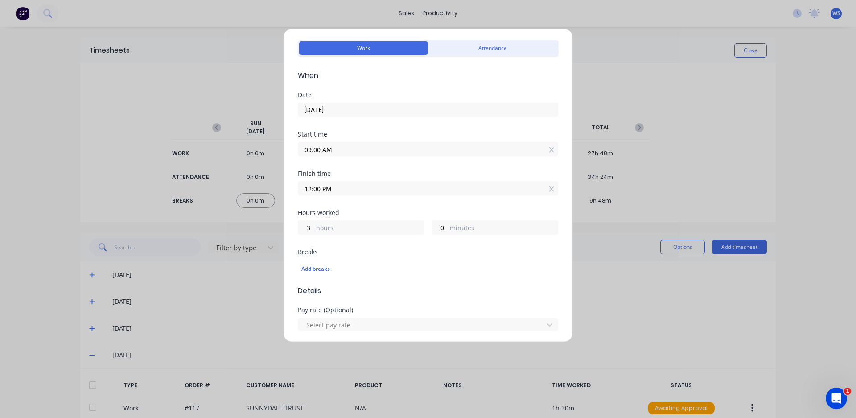
scroll to position [45, 0]
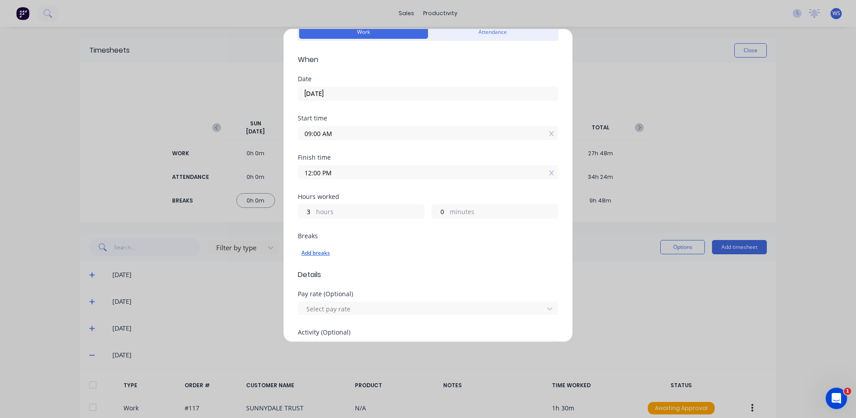
click at [319, 255] on div "Add breaks" at bounding box center [427, 253] width 253 height 12
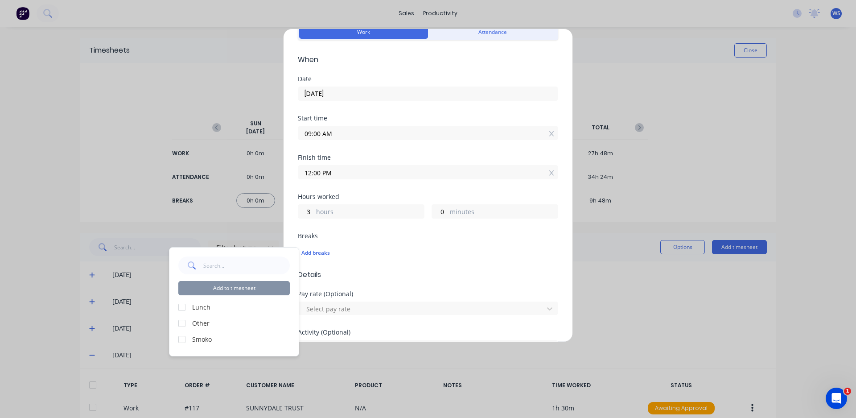
click at [181, 339] on div at bounding box center [182, 339] width 18 height 18
click at [240, 288] on button "Add to timesheet" at bounding box center [233, 288] width 111 height 14
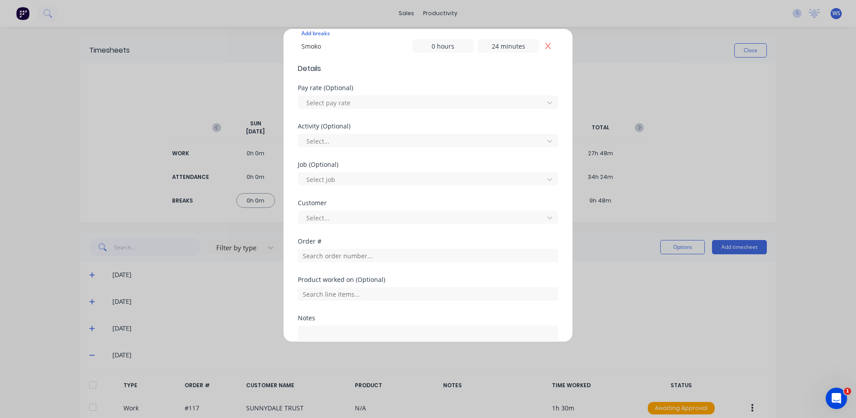
scroll to position [308, 0]
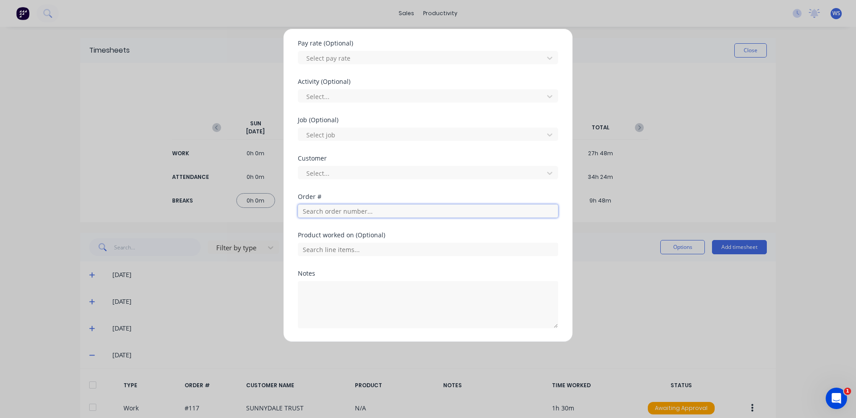
click at [380, 214] on input "text" at bounding box center [428, 210] width 260 height 13
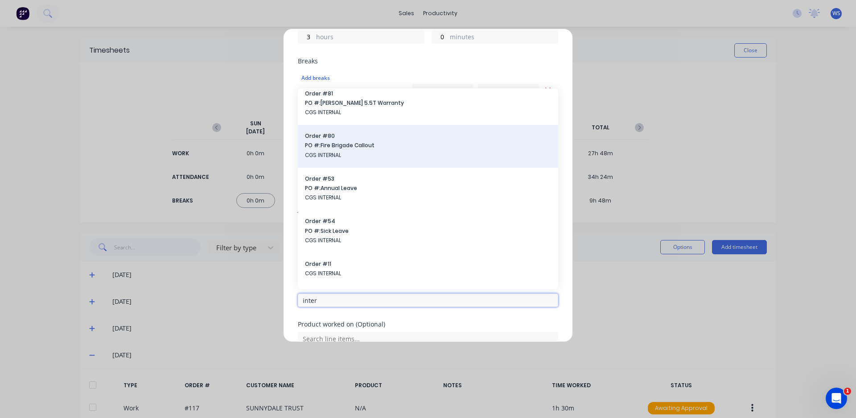
scroll to position [0, 0]
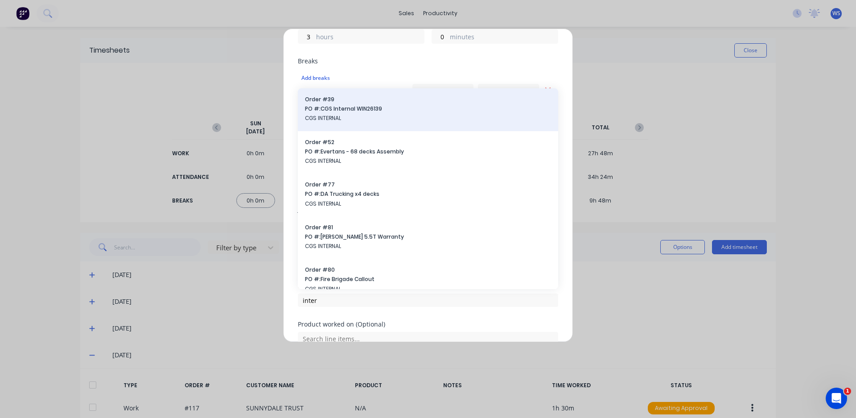
click at [365, 115] on span "CGS INTERNAL" at bounding box center [428, 118] width 246 height 8
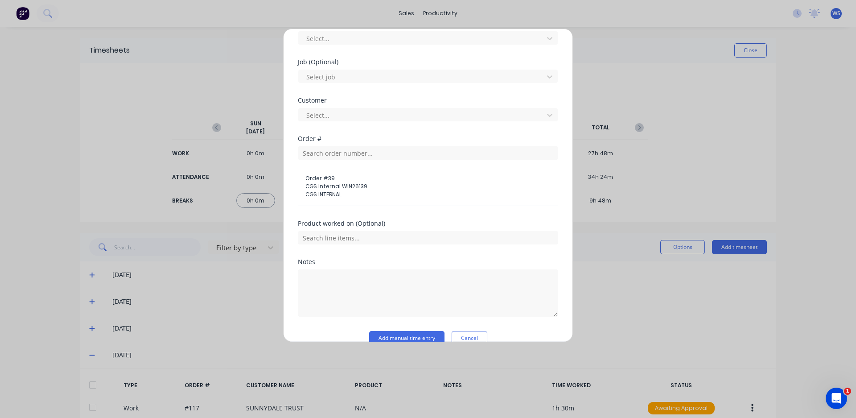
scroll to position [382, 0]
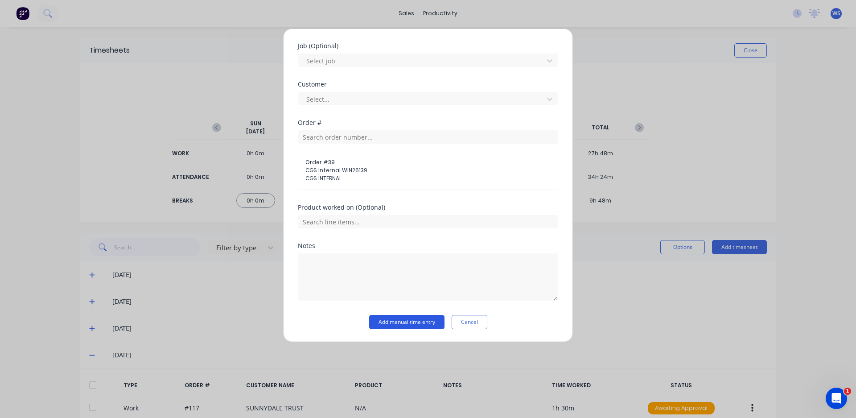
click at [398, 324] on button "Add manual time entry" at bounding box center [406, 322] width 75 height 14
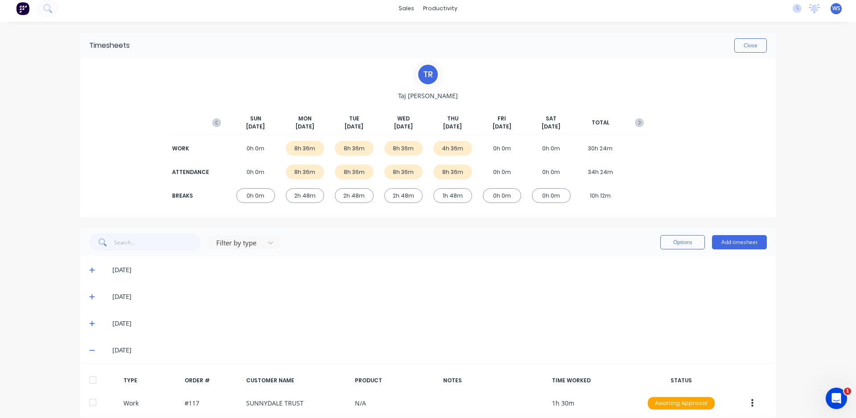
scroll to position [0, 0]
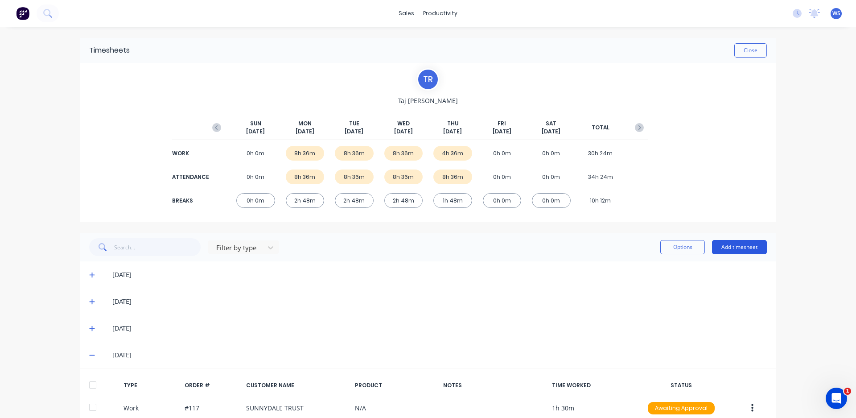
click at [730, 250] on button "Add timesheet" at bounding box center [739, 247] width 55 height 14
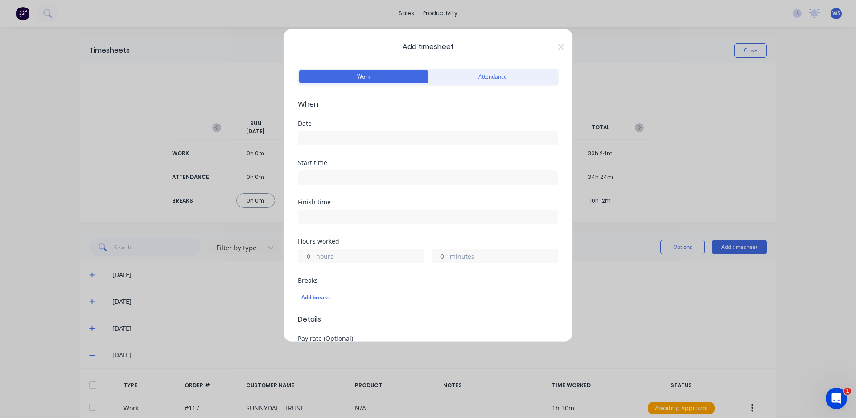
click at [324, 136] on input at bounding box center [427, 137] width 259 height 13
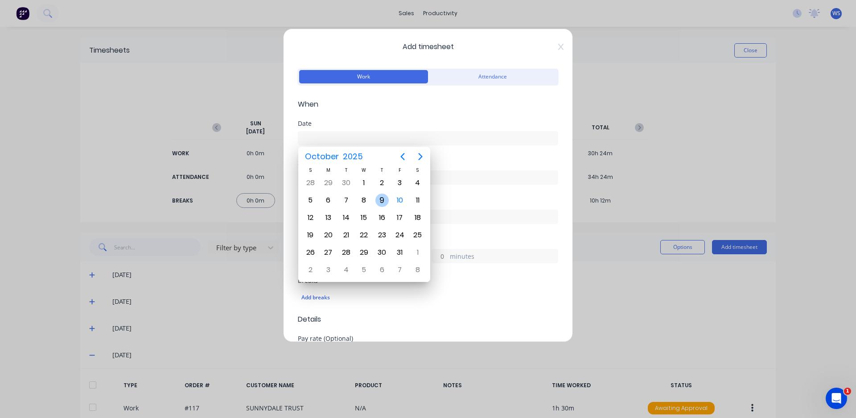
click at [385, 199] on div "9" at bounding box center [381, 199] width 13 height 13
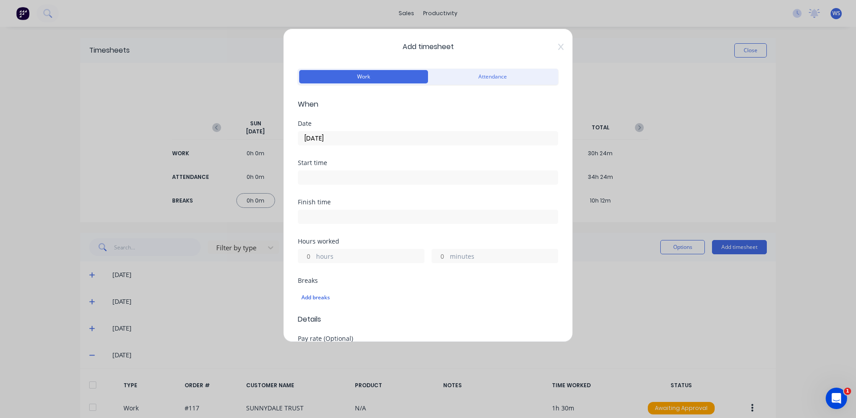
click at [356, 179] on input at bounding box center [427, 177] width 259 height 13
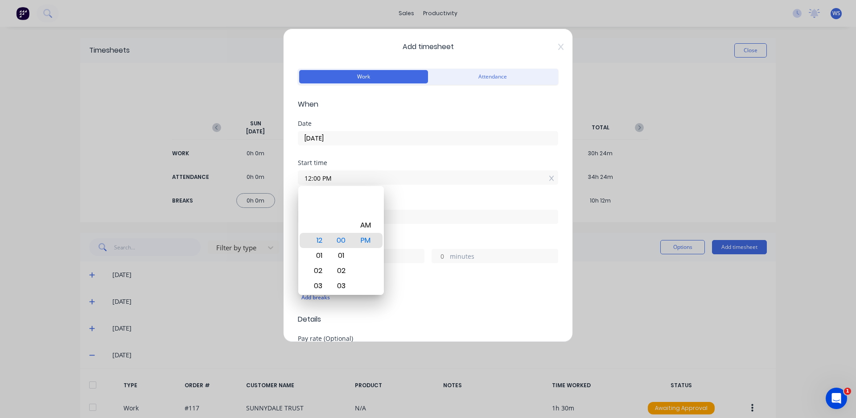
click at [424, 196] on div "Start time 12:00 PM" at bounding box center [428, 179] width 260 height 39
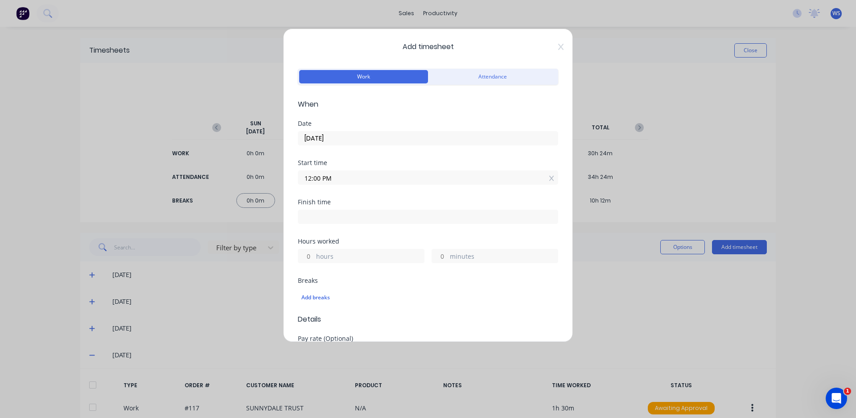
click at [405, 218] on input at bounding box center [427, 216] width 259 height 13
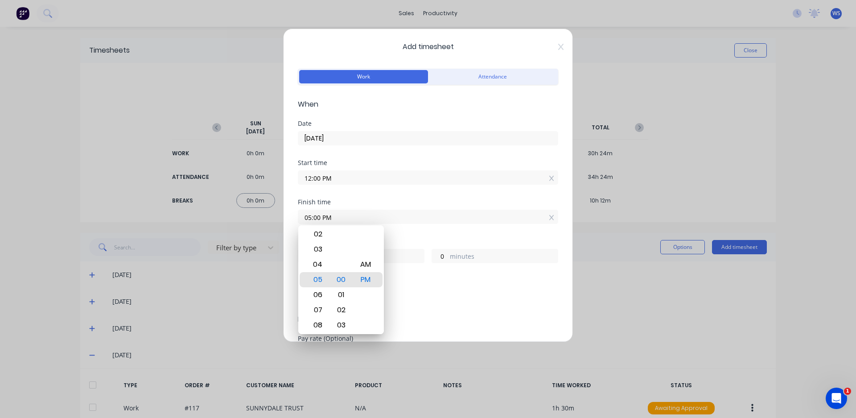
click at [430, 230] on div "Finish time 05:00 PM" at bounding box center [428, 218] width 260 height 39
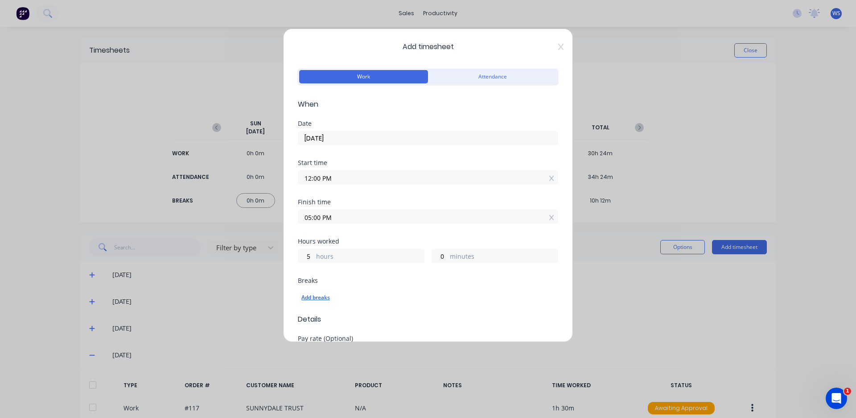
click at [323, 297] on div "Add breaks" at bounding box center [427, 297] width 253 height 12
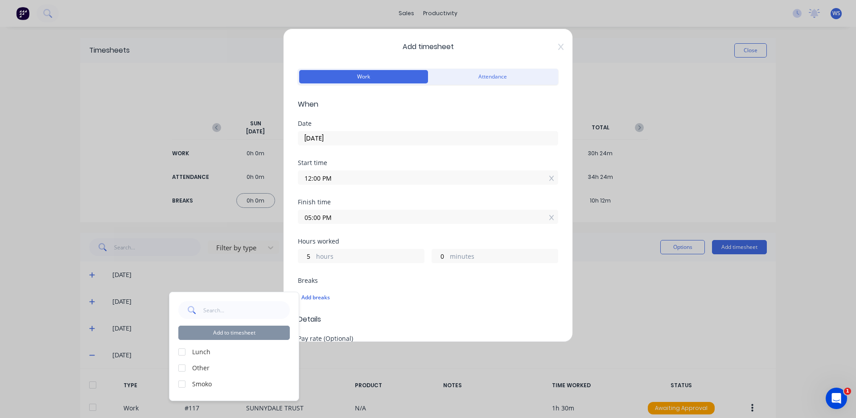
click at [180, 354] on div at bounding box center [182, 352] width 18 height 18
click at [210, 333] on button "Add to timesheet" at bounding box center [233, 332] width 111 height 14
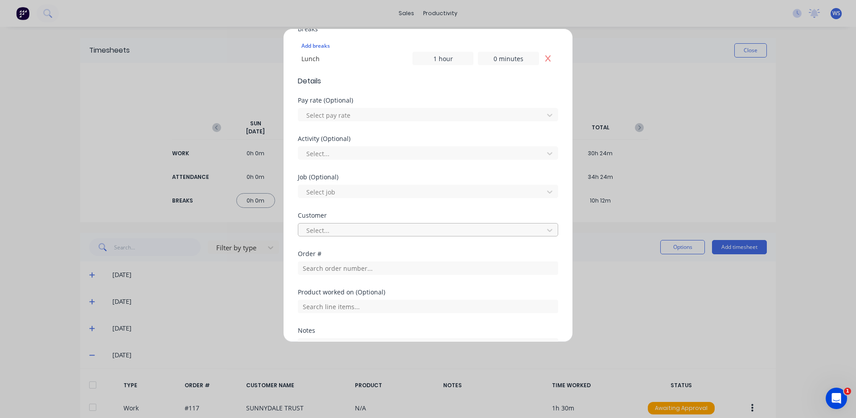
scroll to position [267, 0]
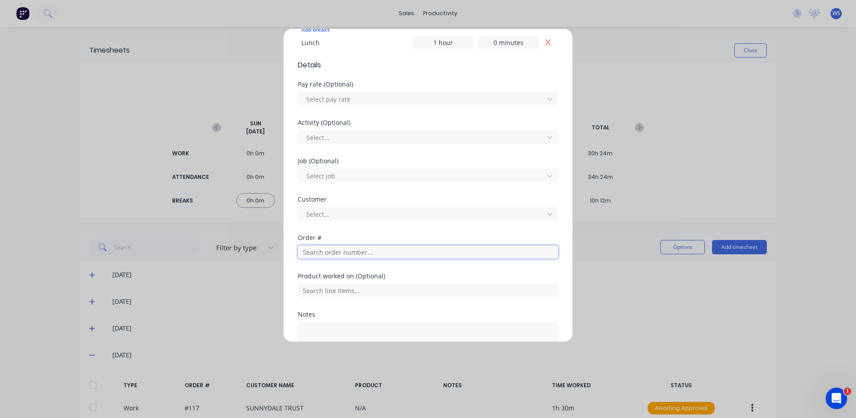
click at [340, 252] on input "text" at bounding box center [428, 251] width 260 height 13
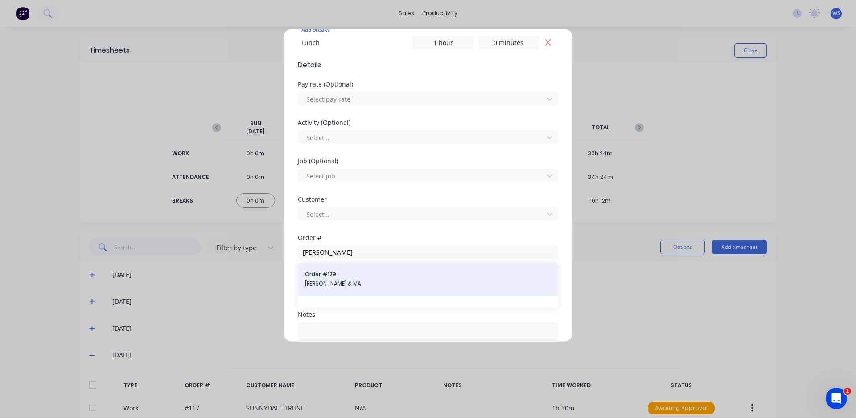
click at [366, 274] on span "Order # 129" at bounding box center [428, 274] width 246 height 8
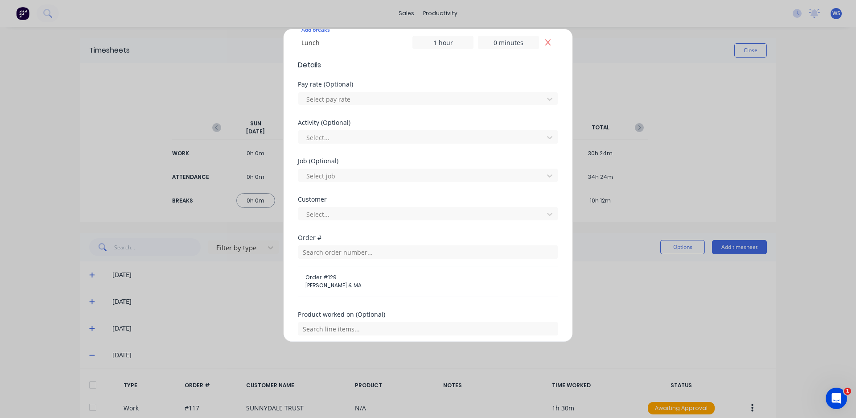
scroll to position [374, 0]
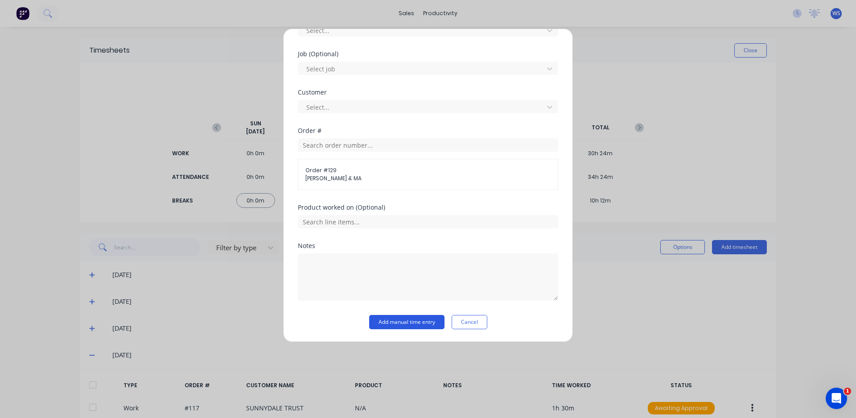
click at [416, 324] on button "Add manual time entry" at bounding box center [406, 322] width 75 height 14
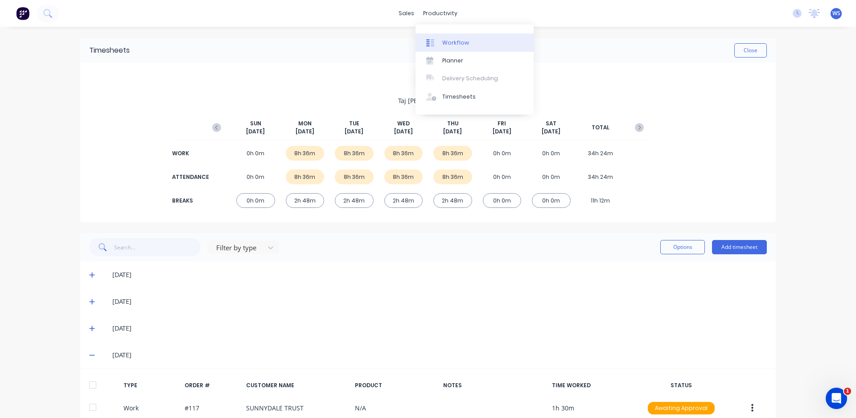
click at [440, 41] on link "Workflow" at bounding box center [474, 42] width 118 height 18
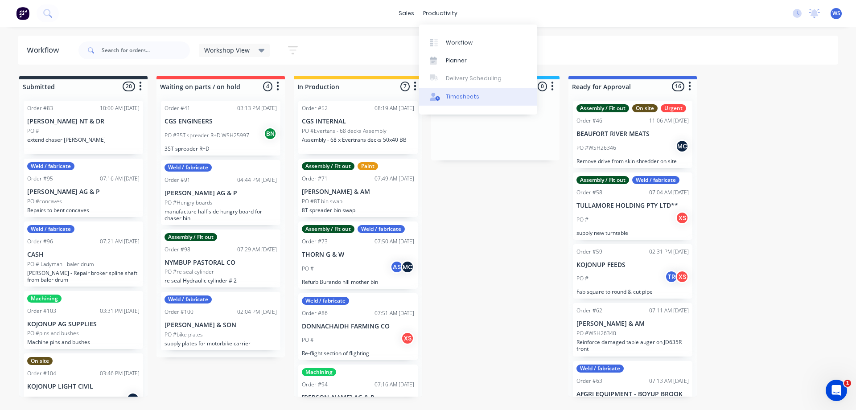
click at [459, 96] on div "Timesheets" at bounding box center [462, 97] width 33 height 8
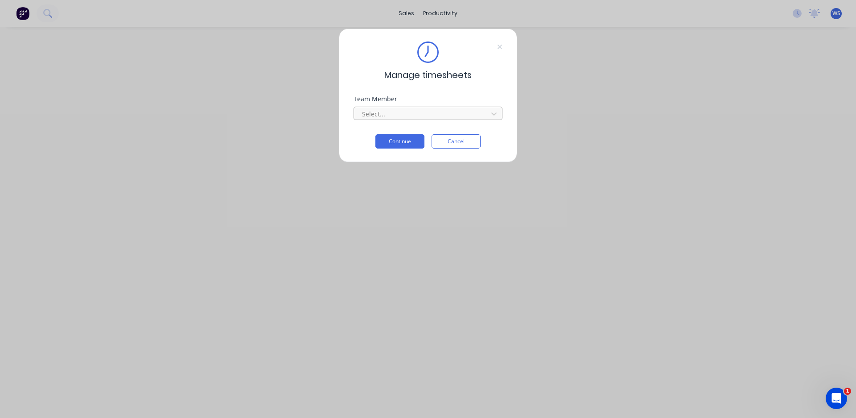
click at [439, 116] on div at bounding box center [422, 113] width 122 height 11
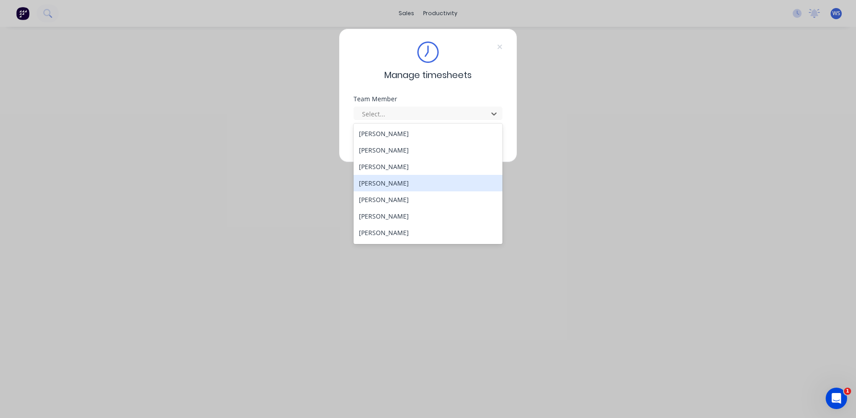
click at [390, 186] on div "[PERSON_NAME]" at bounding box center [427, 183] width 149 height 16
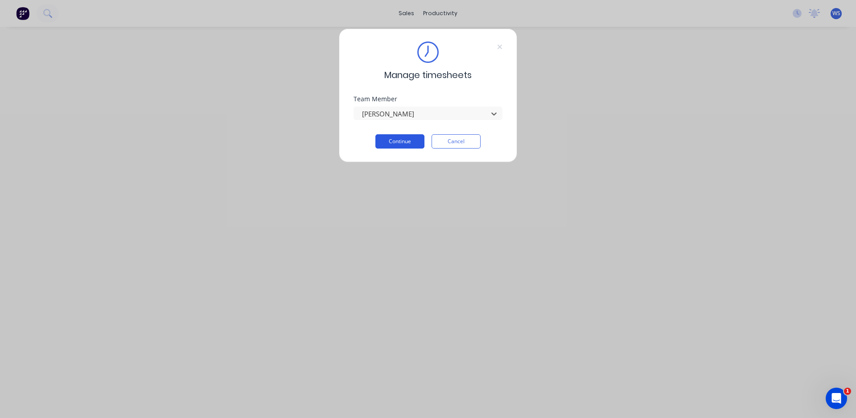
click at [395, 143] on button "Continue" at bounding box center [399, 141] width 49 height 14
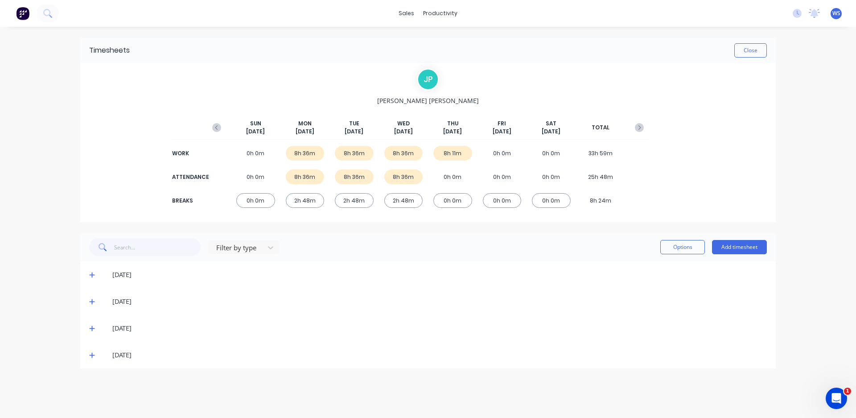
click at [90, 356] on icon at bounding box center [92, 355] width 6 height 6
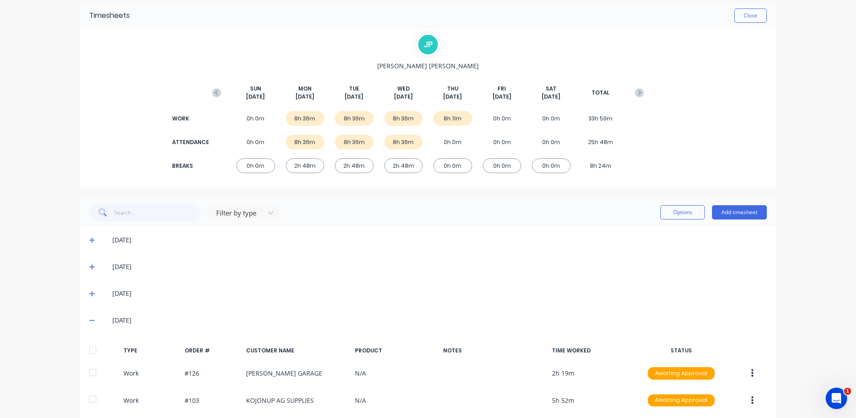
scroll to position [77, 0]
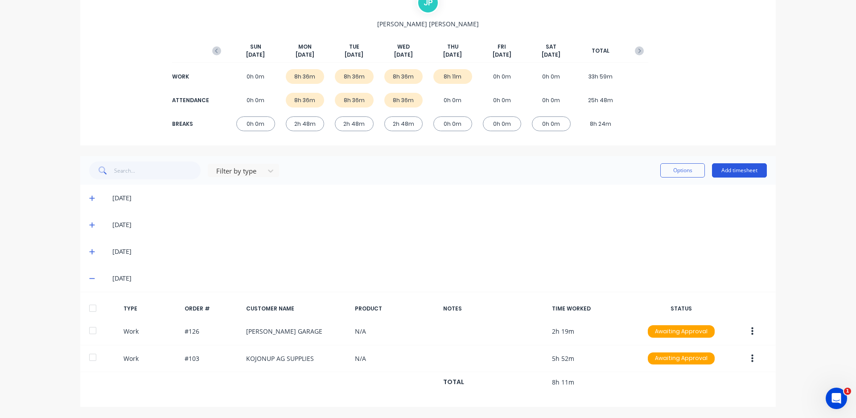
click at [753, 173] on button "Add timesheet" at bounding box center [739, 170] width 55 height 14
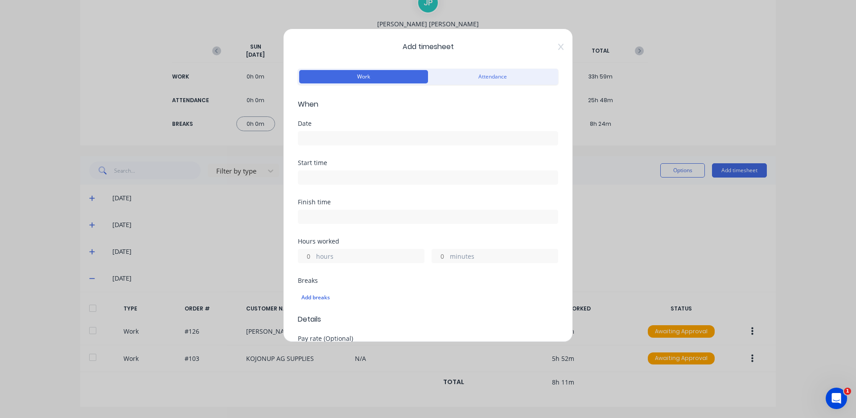
drag, startPoint x: 358, startPoint y: 136, endPoint x: 353, endPoint y: 141, distance: 6.3
click at [358, 137] on input at bounding box center [427, 137] width 259 height 13
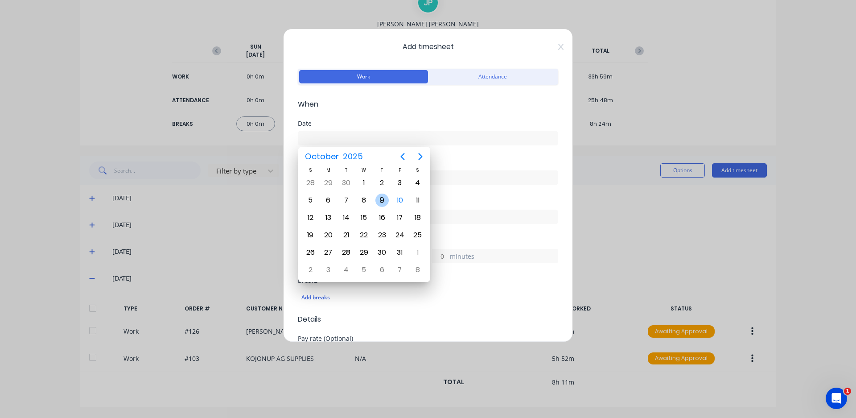
click at [380, 201] on div "9" at bounding box center [381, 199] width 13 height 13
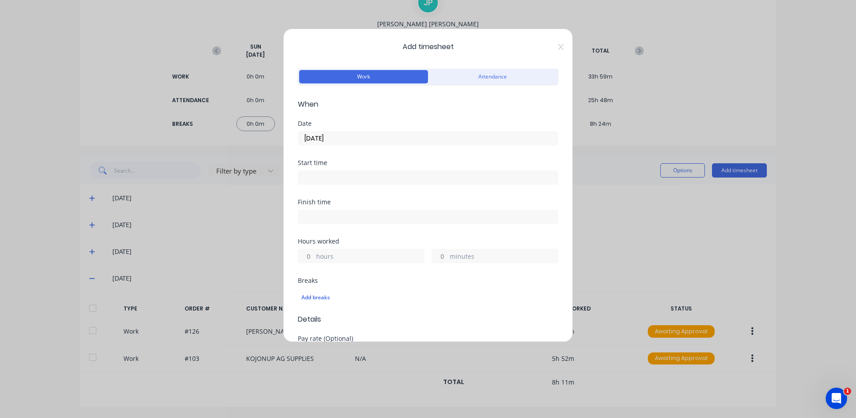
click at [351, 178] on input at bounding box center [427, 177] width 259 height 13
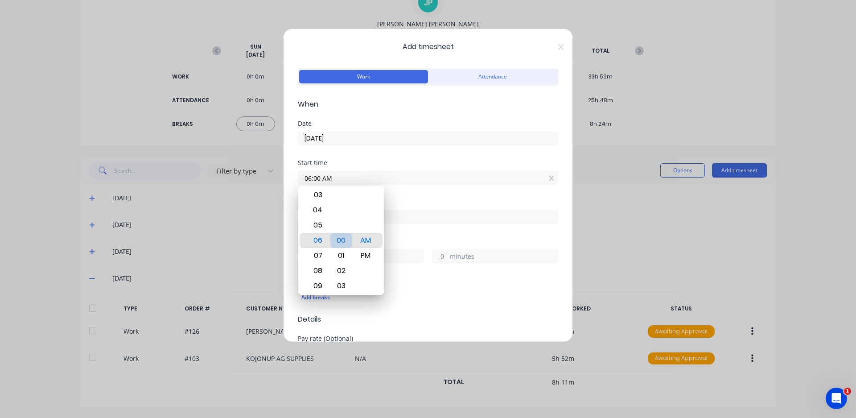
click at [339, 240] on div "00" at bounding box center [341, 240] width 22 height 15
click at [361, 255] on div "PM" at bounding box center [366, 255] width 22 height 15
click at [320, 253] on div "07" at bounding box center [317, 255] width 22 height 15
click at [397, 278] on div "Breaks" at bounding box center [428, 280] width 260 height 6
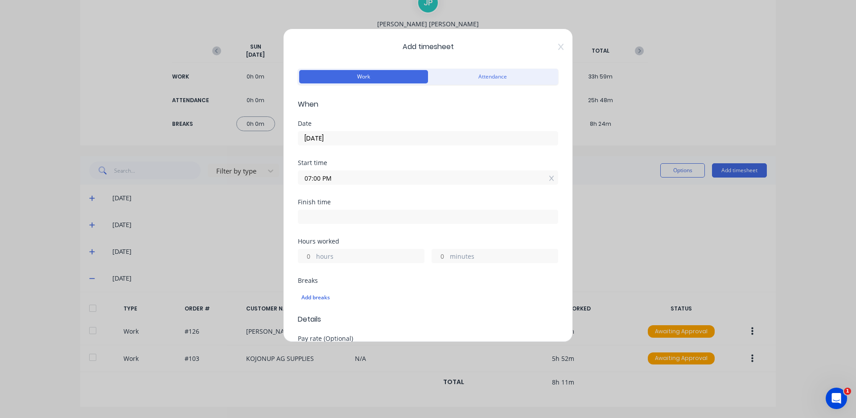
click at [333, 179] on input "07:00 PM" at bounding box center [427, 177] width 259 height 13
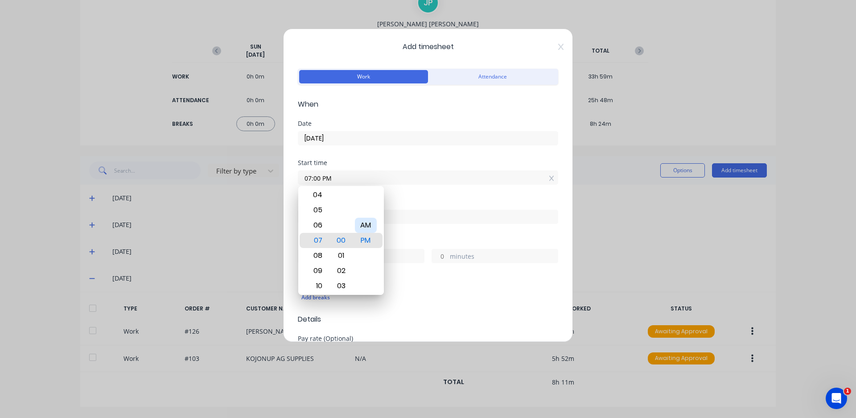
click at [361, 225] on div "AM" at bounding box center [366, 224] width 22 height 15
click at [396, 298] on div "Add breaks" at bounding box center [427, 297] width 253 height 12
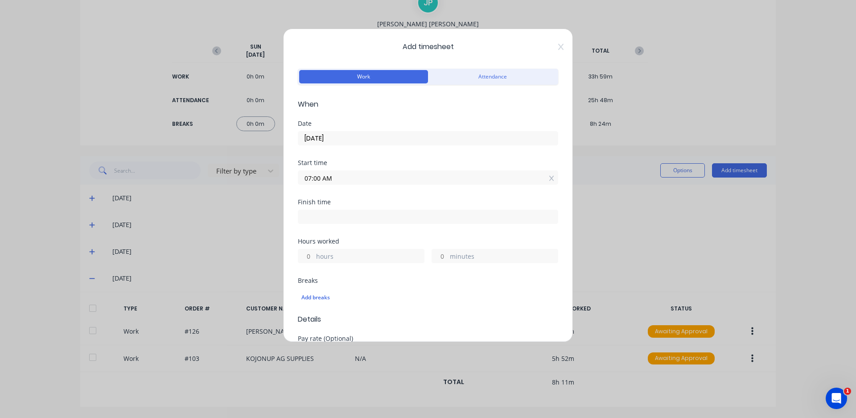
click at [337, 225] on div "Finish time" at bounding box center [428, 218] width 260 height 39
click at [342, 217] on input at bounding box center [427, 216] width 259 height 13
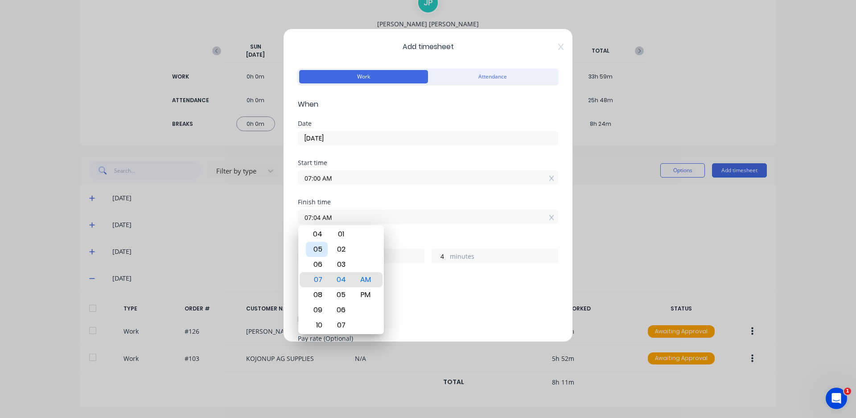
click at [323, 251] on div "05" at bounding box center [317, 249] width 22 height 15
drag, startPoint x: 341, startPoint y: 263, endPoint x: 352, endPoint y: 281, distance: 20.6
click at [341, 263] on div "00" at bounding box center [341, 264] width 22 height 15
click at [368, 289] on div "PM" at bounding box center [366, 294] width 22 height 15
click at [436, 300] on div "Add breaks" at bounding box center [427, 297] width 253 height 12
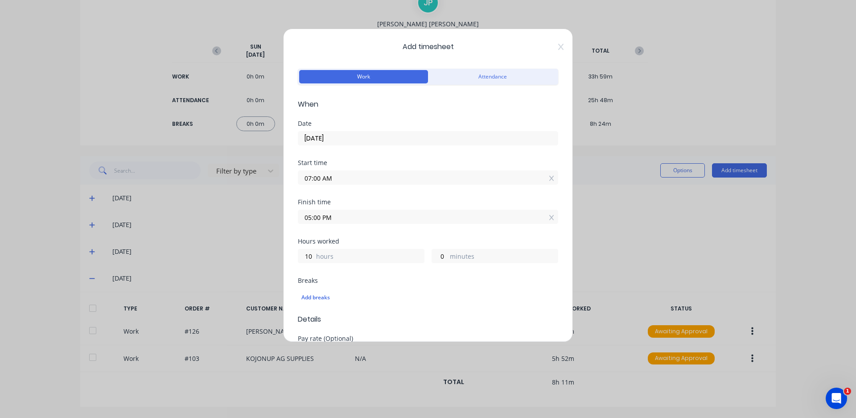
drag, startPoint x: 335, startPoint y: 217, endPoint x: 295, endPoint y: 221, distance: 39.9
click at [295, 221] on div "Add timesheet Work Attendance When Date [DATE] Start time 07:00 AM Finish time …" at bounding box center [428, 185] width 290 height 313
click at [335, 218] on input "8.45" at bounding box center [427, 216] width 259 height 13
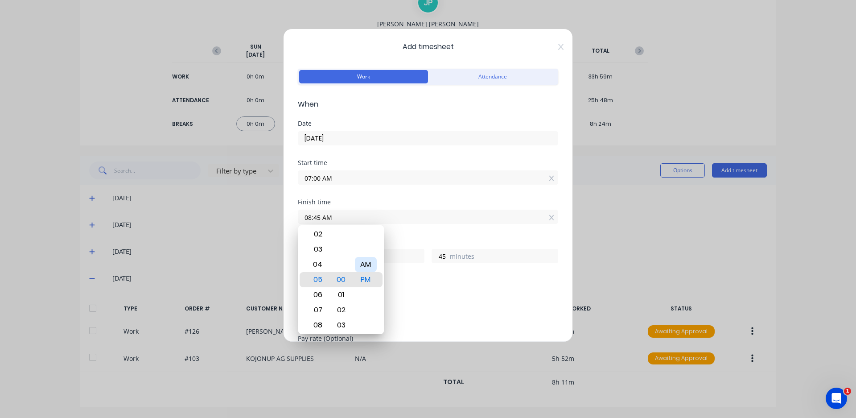
click at [368, 265] on div "AM" at bounding box center [366, 264] width 22 height 15
click at [436, 273] on div "Hours worked 1 hours 45 minutes" at bounding box center [428, 257] width 260 height 39
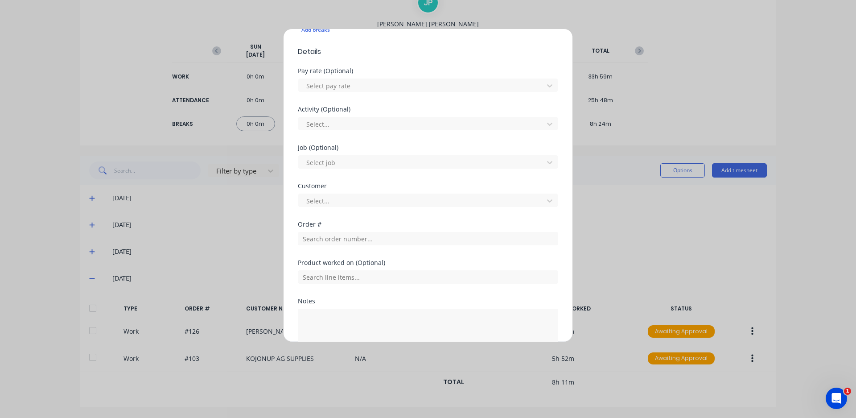
scroll to position [312, 0]
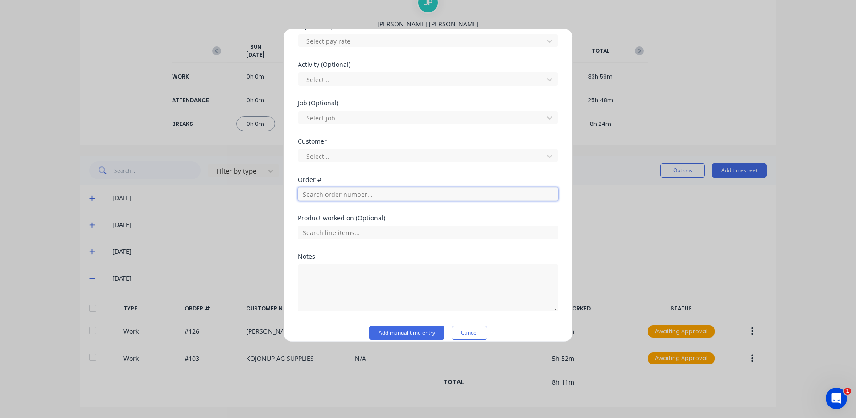
click at [390, 196] on input "text" at bounding box center [428, 193] width 260 height 13
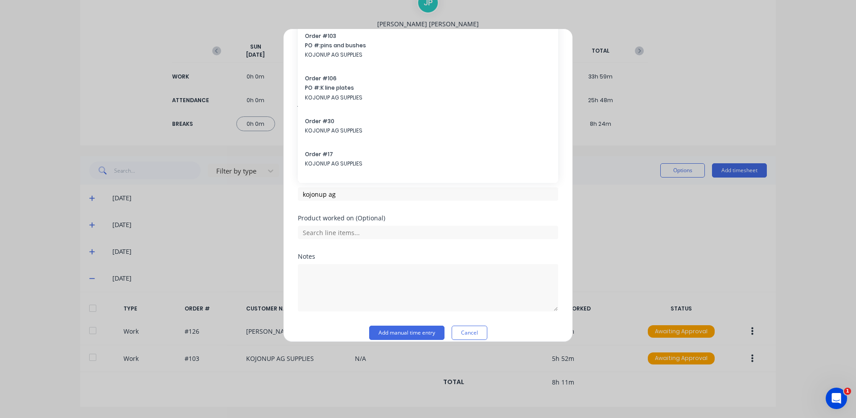
click at [353, 47] on span "PO #: pins and bushes" at bounding box center [428, 45] width 246 height 8
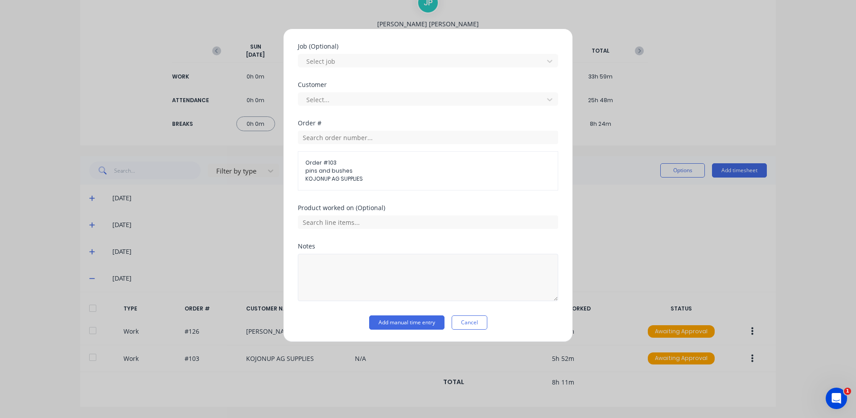
scroll to position [369, 0]
click at [415, 316] on button "Add manual time entry" at bounding box center [406, 322] width 75 height 14
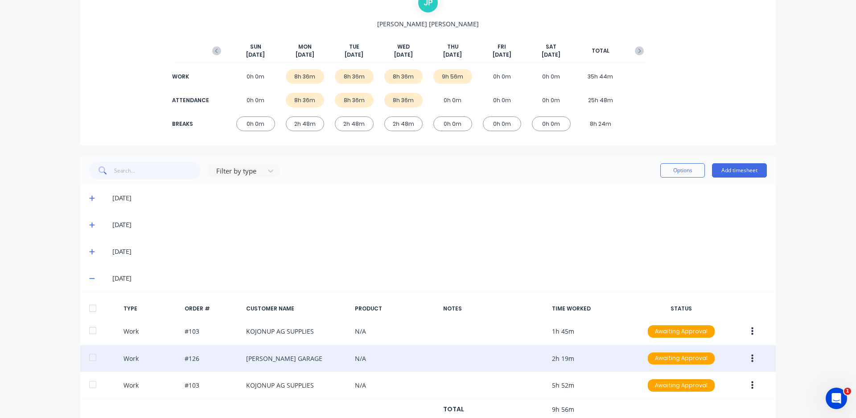
click at [751, 356] on icon "button" at bounding box center [752, 358] width 2 height 8
click at [713, 346] on div "Edit" at bounding box center [720, 342] width 69 height 13
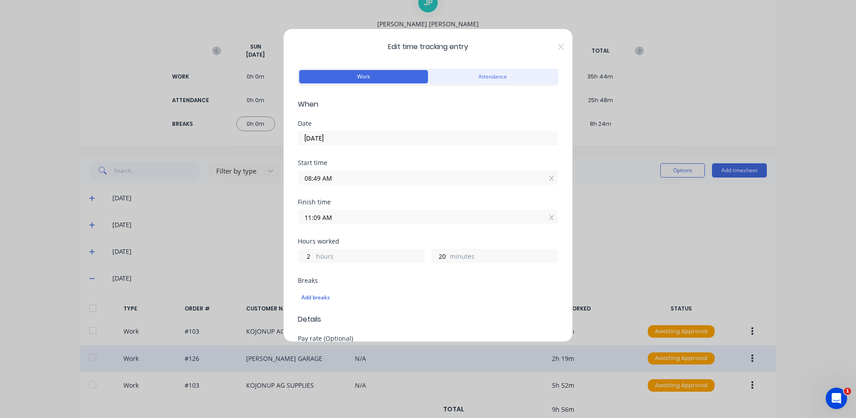
click at [319, 178] on input "08:49 AM" at bounding box center [427, 177] width 259 height 13
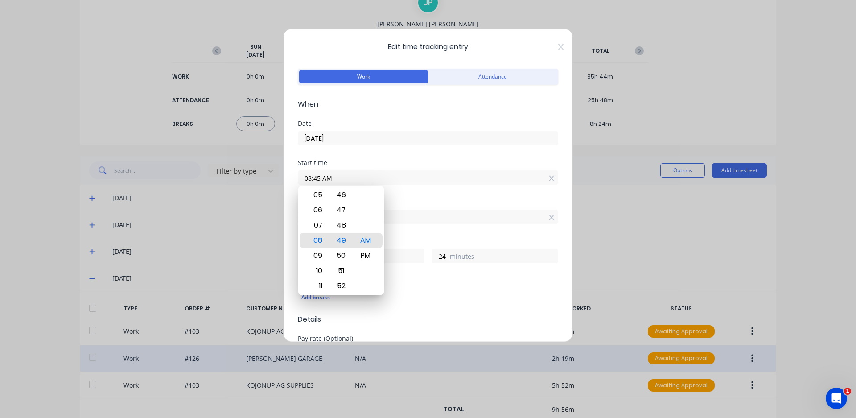
click at [510, 202] on div "Finish time" at bounding box center [428, 202] width 260 height 6
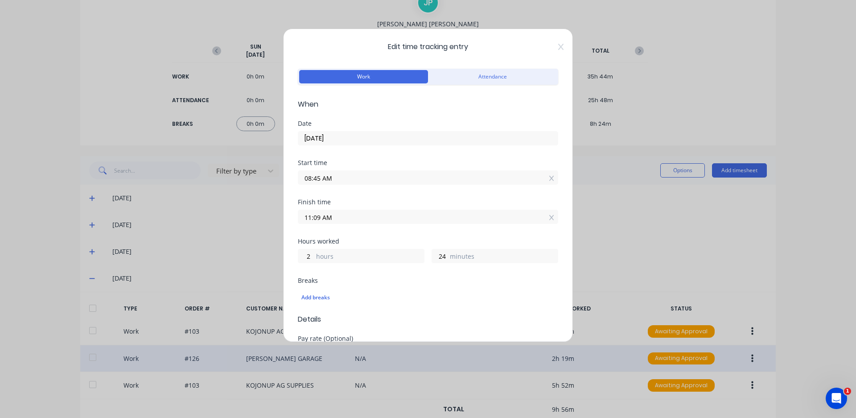
click at [319, 218] on input "11:09 AM" at bounding box center [427, 216] width 259 height 13
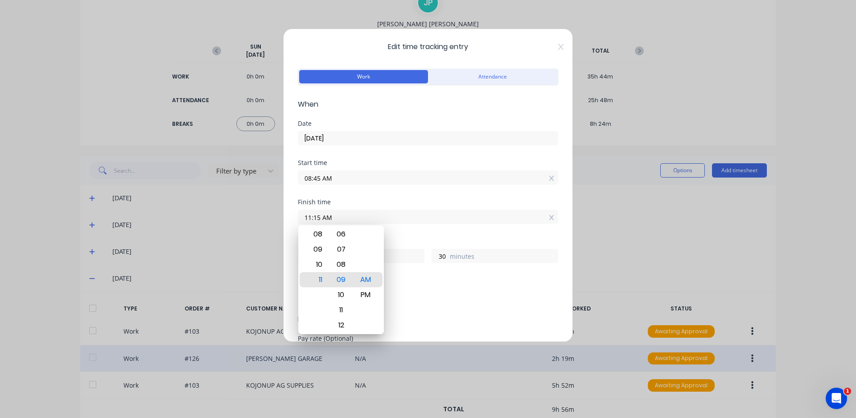
click at [409, 225] on div "Finish time 11:15 AM" at bounding box center [428, 218] width 260 height 39
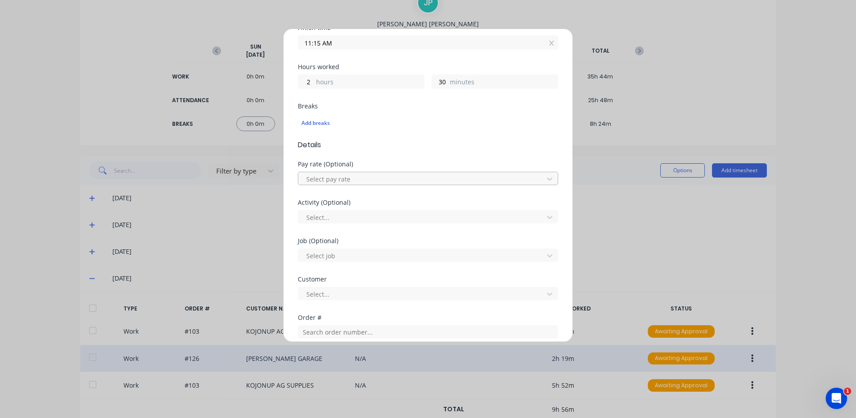
scroll to position [178, 0]
click at [323, 121] on div "Add breaks" at bounding box center [427, 119] width 253 height 12
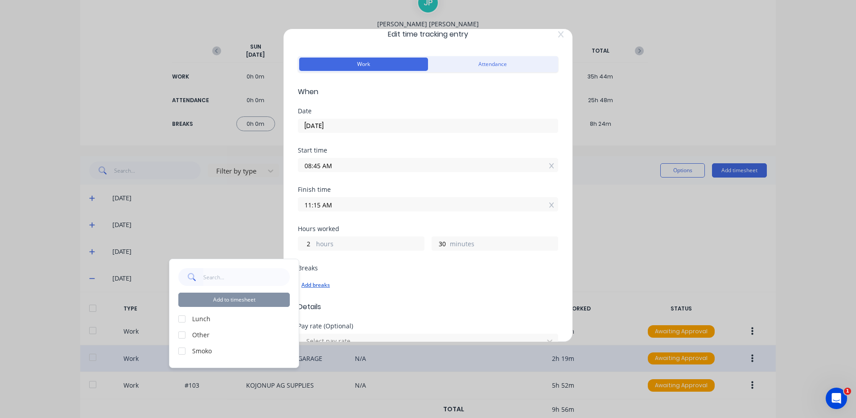
scroll to position [0, 0]
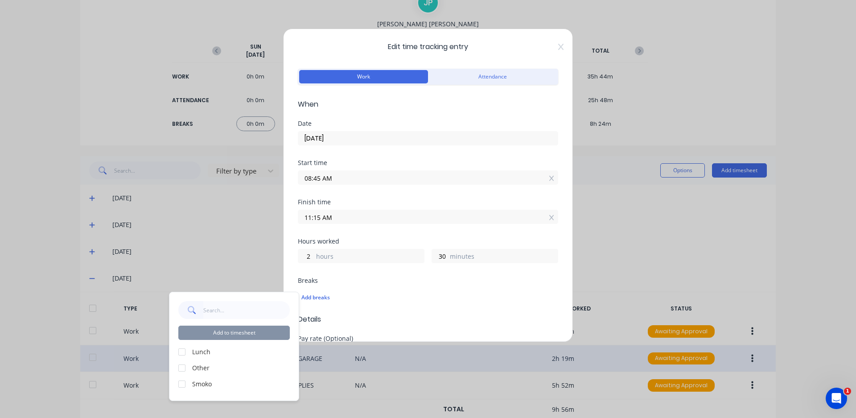
drag, startPoint x: 183, startPoint y: 383, endPoint x: 186, endPoint y: 377, distance: 6.2
click at [183, 384] on div at bounding box center [182, 384] width 18 height 18
click at [217, 330] on button "Add to timesheet" at bounding box center [233, 332] width 111 height 14
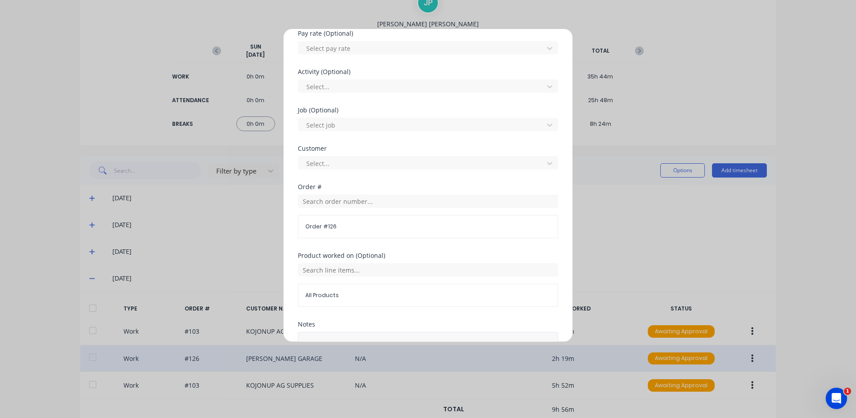
scroll to position [397, 0]
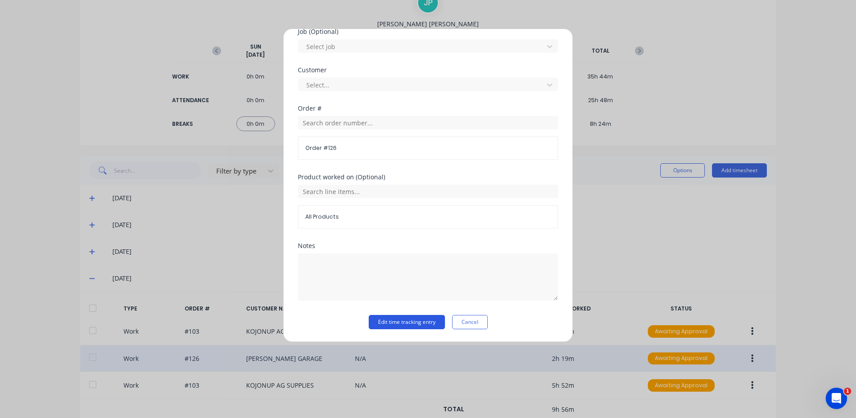
click at [379, 319] on button "Edit time tracking entry" at bounding box center [406, 322] width 76 height 14
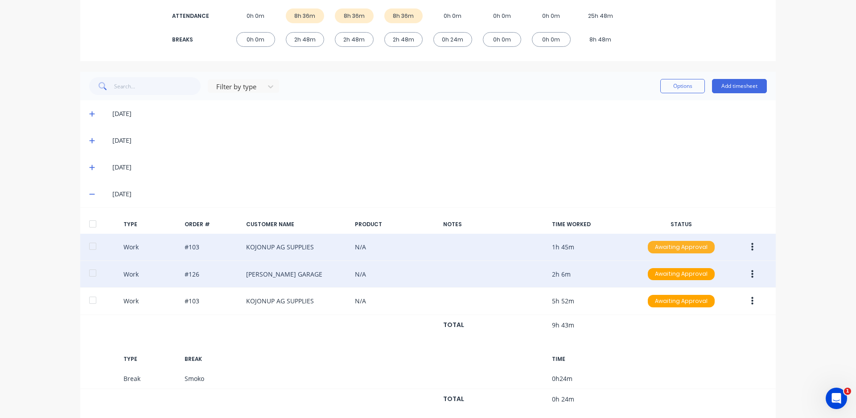
scroll to position [166, 0]
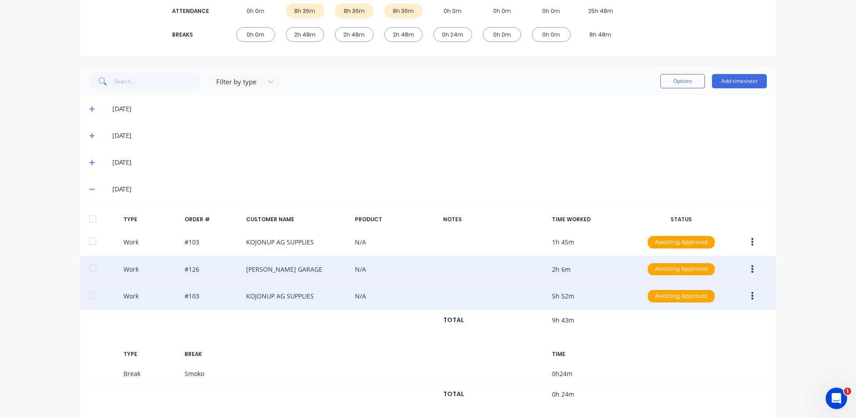
click at [751, 295] on icon "button" at bounding box center [752, 296] width 2 height 8
click at [679, 271] on button "Edit" at bounding box center [720, 280] width 85 height 18
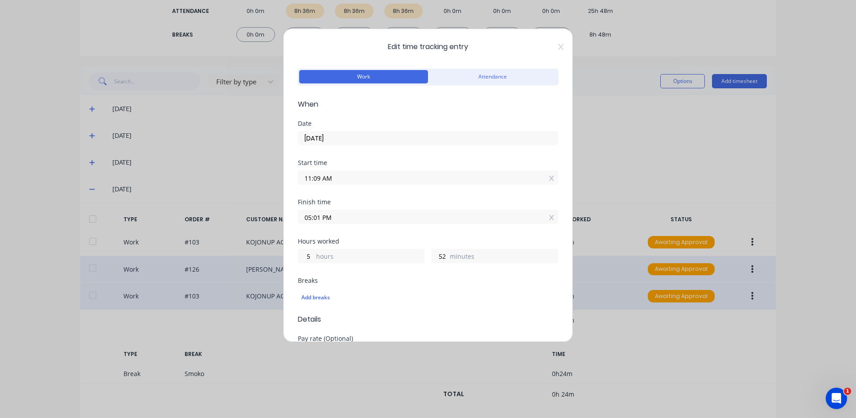
click at [320, 178] on input "11:09 AM" at bounding box center [427, 177] width 259 height 13
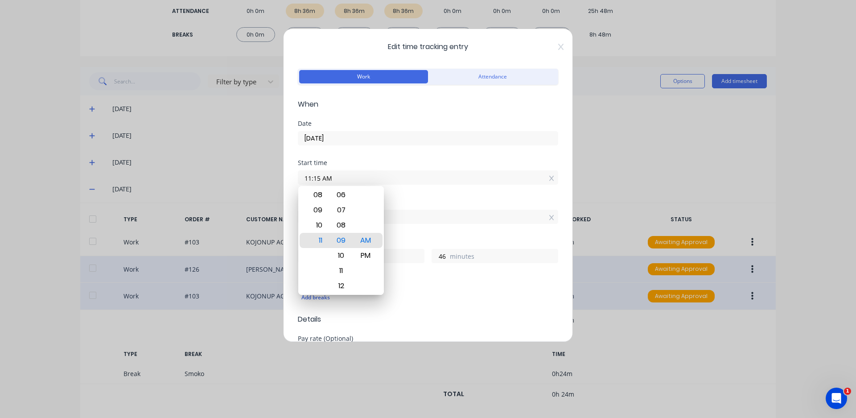
click at [400, 198] on div "Start time 11:15 AM" at bounding box center [428, 179] width 260 height 39
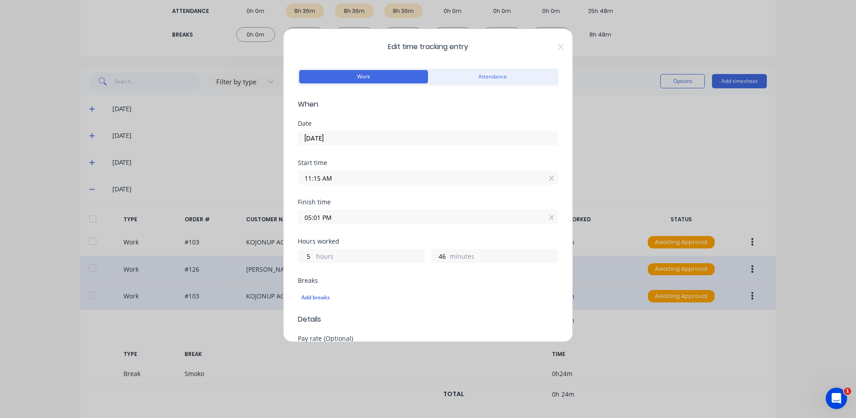
click at [318, 217] on input "05:01 PM" at bounding box center [427, 216] width 259 height 13
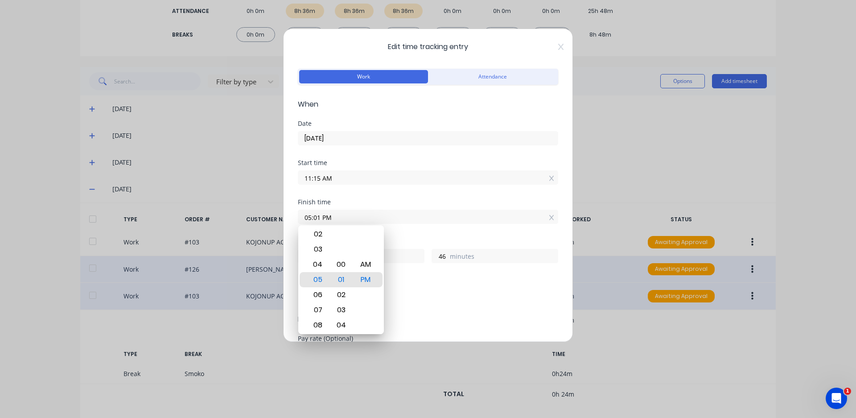
click at [318, 217] on input "05:01 PM" at bounding box center [427, 216] width 259 height 13
click at [319, 217] on input "05:01 PM" at bounding box center [427, 216] width 259 height 13
click at [471, 232] on div "Finish time 05:00 PM" at bounding box center [428, 218] width 260 height 39
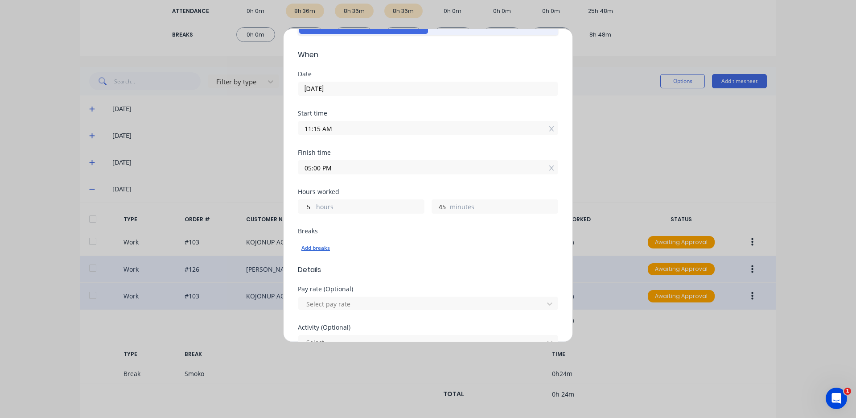
scroll to position [45, 0]
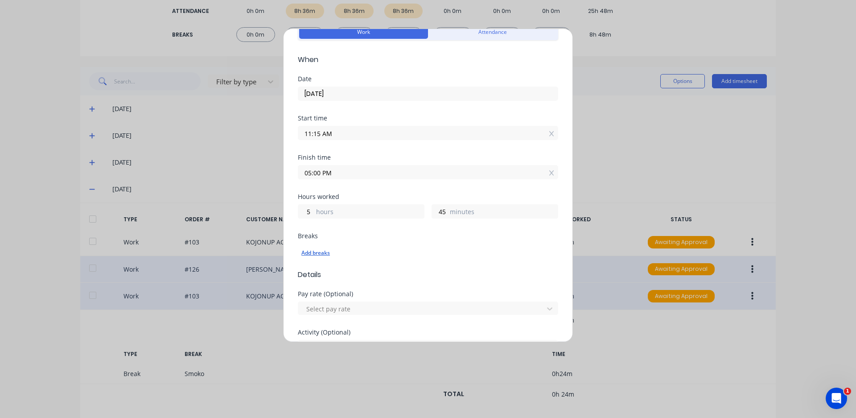
click at [329, 252] on div "Add breaks" at bounding box center [427, 253] width 253 height 12
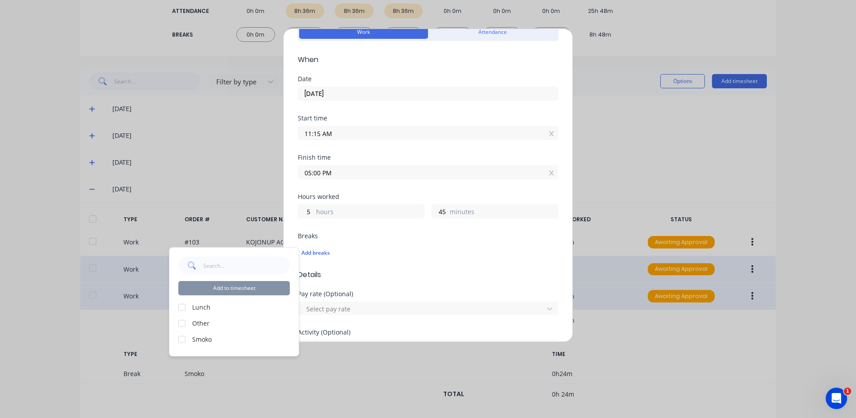
click at [182, 308] on div at bounding box center [182, 307] width 18 height 18
click at [218, 290] on button "Add to timesheet" at bounding box center [233, 288] width 111 height 14
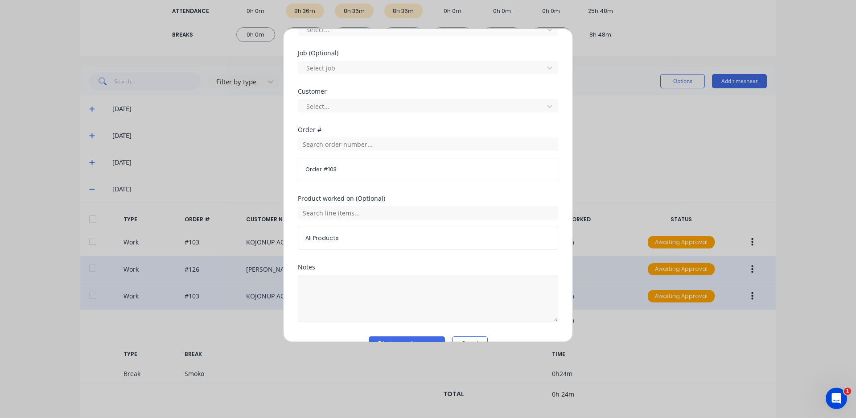
scroll to position [397, 0]
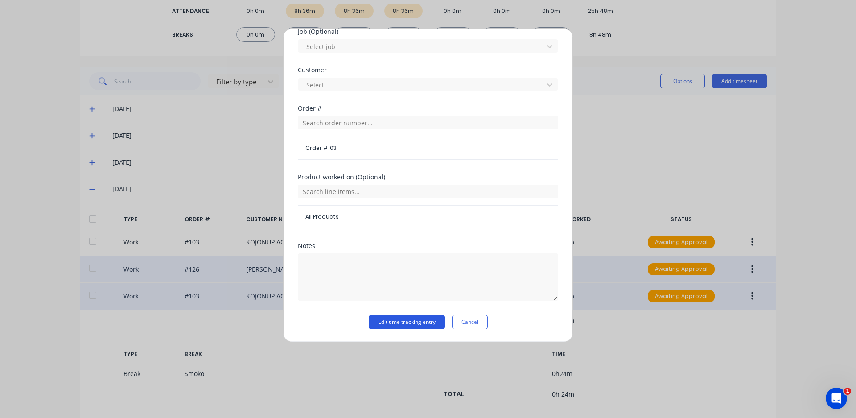
click at [390, 320] on button "Edit time tracking entry" at bounding box center [406, 322] width 76 height 14
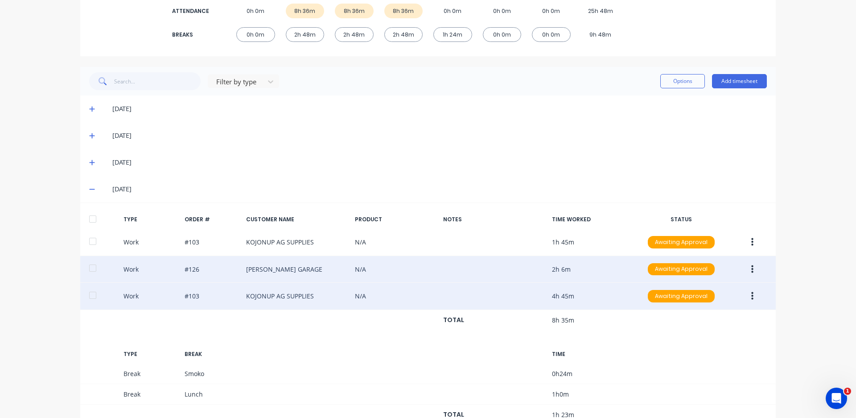
scroll to position [121, 0]
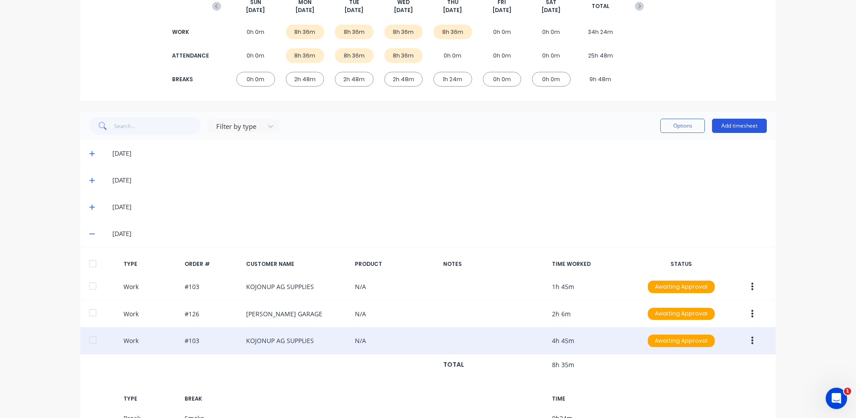
click at [722, 129] on button "Add timesheet" at bounding box center [739, 126] width 55 height 14
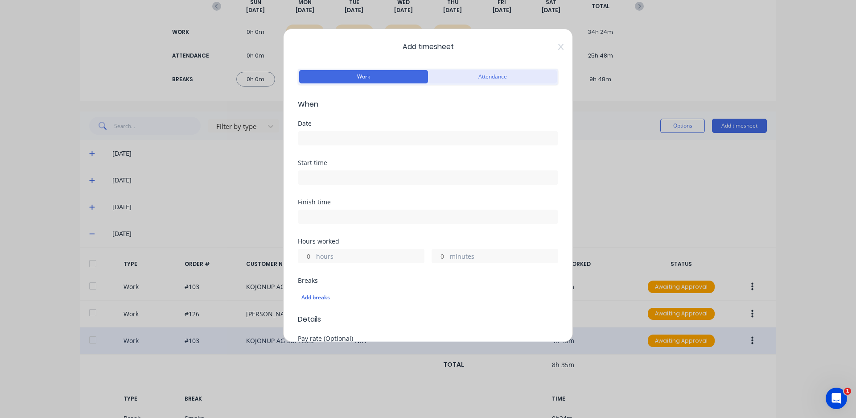
click at [471, 82] on button "Attendance" at bounding box center [492, 76] width 129 height 13
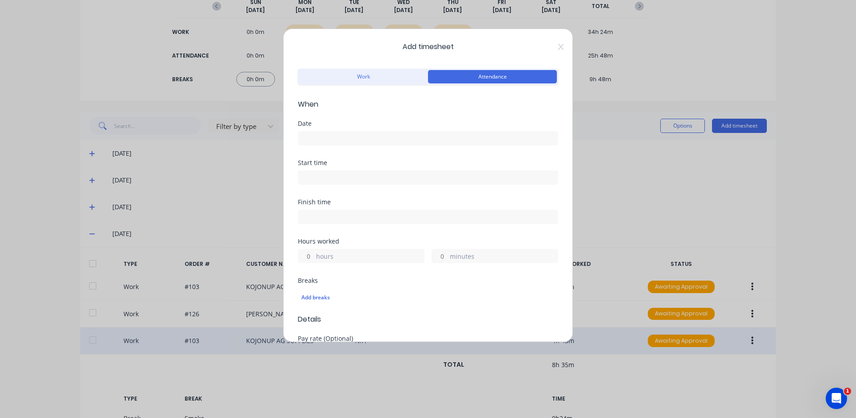
click at [379, 136] on input at bounding box center [427, 137] width 259 height 13
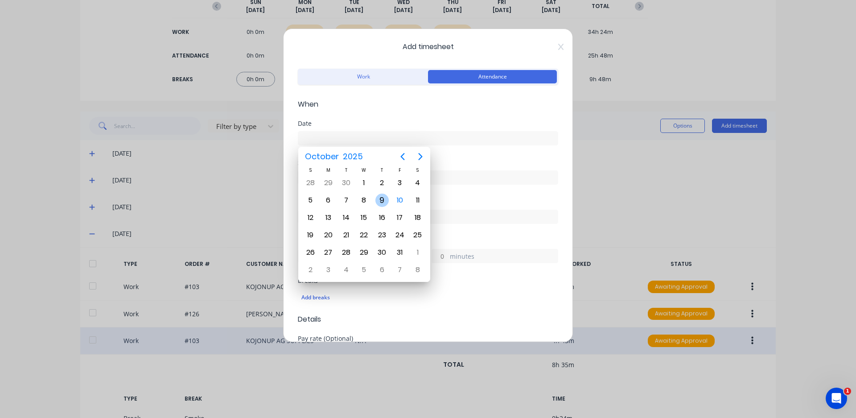
click at [383, 198] on div "9" at bounding box center [381, 199] width 13 height 13
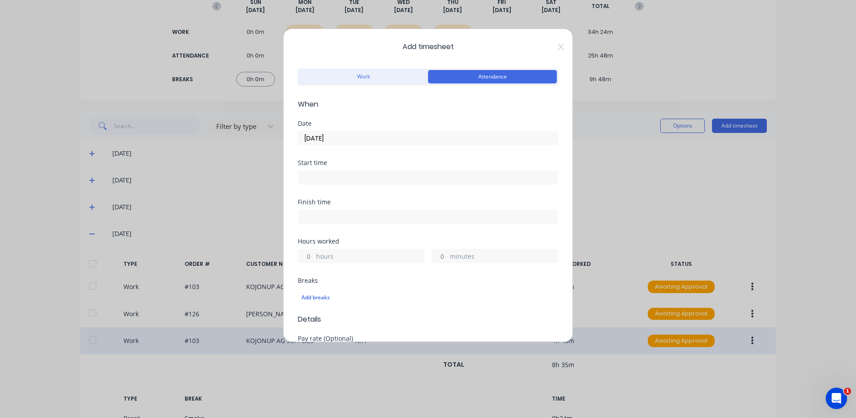
click at [360, 176] on input at bounding box center [427, 177] width 259 height 13
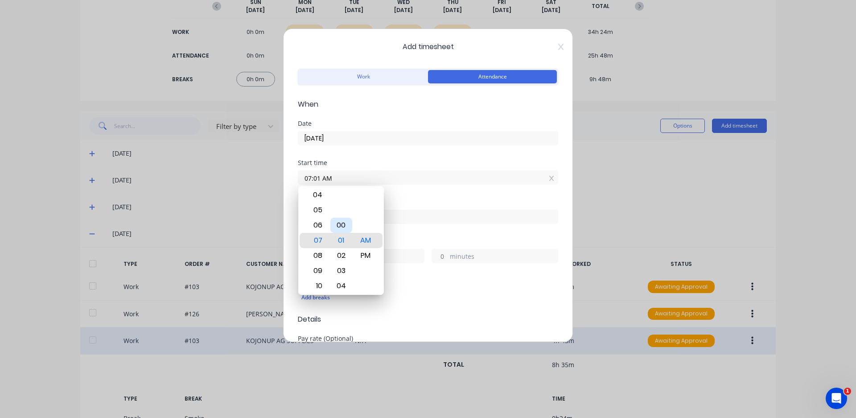
click at [340, 221] on div "00" at bounding box center [341, 224] width 22 height 15
click at [421, 281] on div "Breaks" at bounding box center [428, 280] width 260 height 6
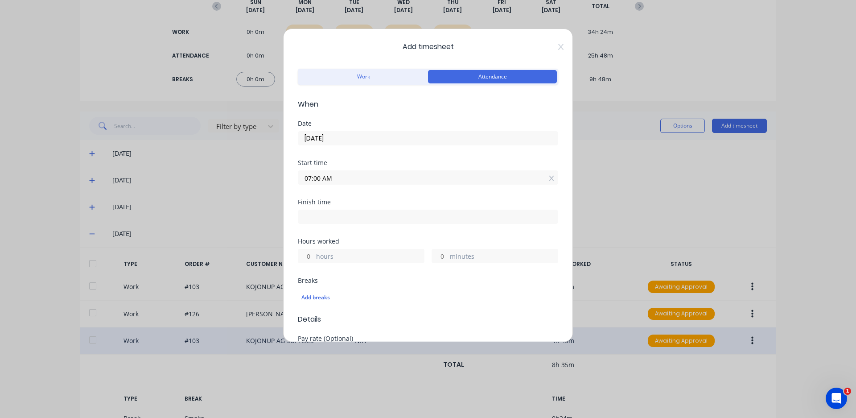
click at [335, 210] on label at bounding box center [428, 216] width 260 height 14
click at [335, 210] on input at bounding box center [427, 216] width 259 height 13
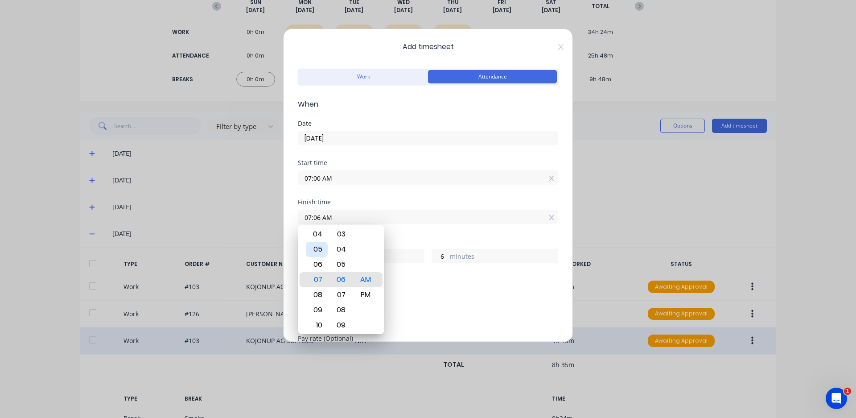
click at [320, 245] on div "05" at bounding box center [317, 249] width 22 height 15
click at [341, 234] on div "00" at bounding box center [341, 233] width 22 height 15
click at [370, 291] on div "PM" at bounding box center [366, 294] width 22 height 15
click at [430, 306] on div "Add breaks" at bounding box center [428, 297] width 260 height 19
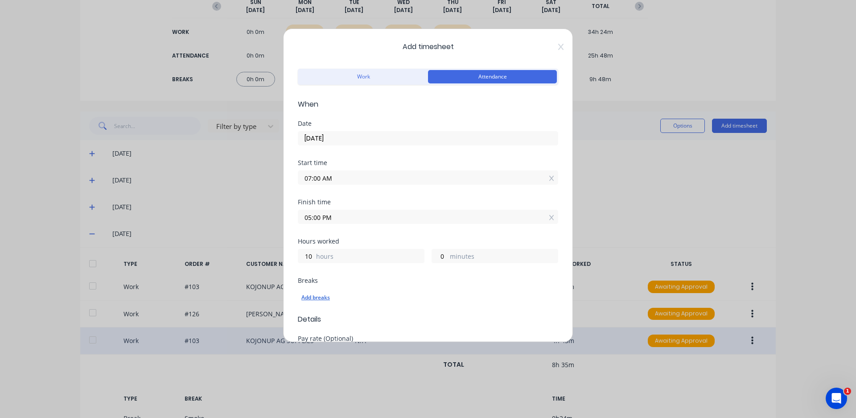
click at [331, 294] on div "Add breaks" at bounding box center [427, 297] width 253 height 12
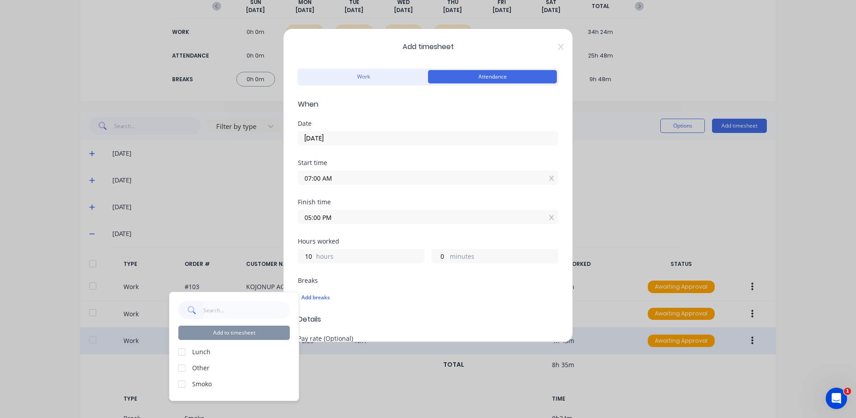
click at [188, 351] on div at bounding box center [182, 352] width 18 height 18
click at [184, 381] on div at bounding box center [182, 384] width 18 height 18
click at [206, 331] on button "Add to timesheet" at bounding box center [233, 332] width 111 height 14
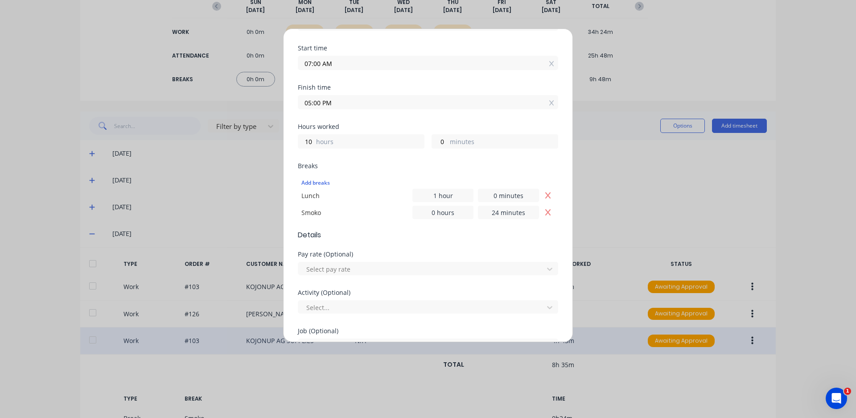
scroll to position [276, 0]
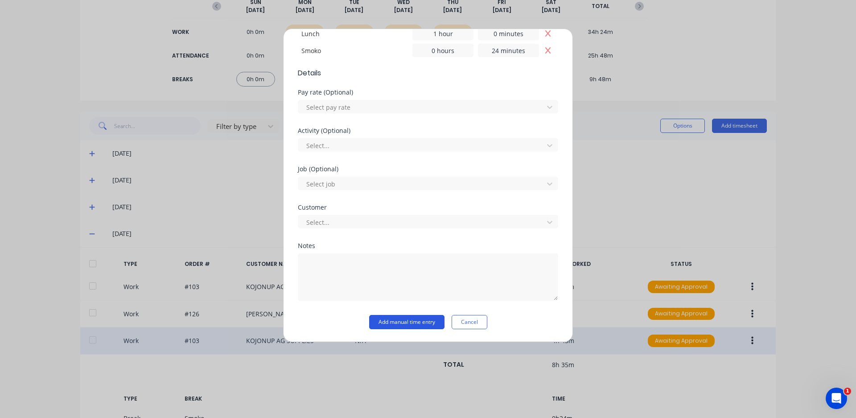
click at [424, 323] on button "Add manual time entry" at bounding box center [406, 322] width 75 height 14
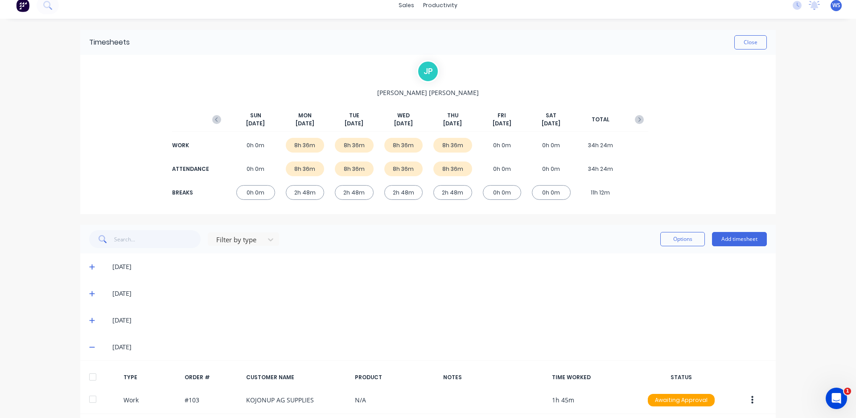
scroll to position [0, 0]
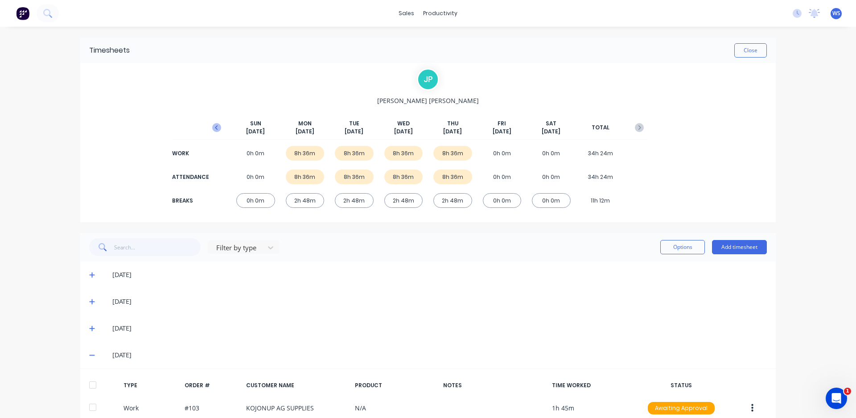
click at [212, 125] on icon "button" at bounding box center [216, 127] width 9 height 9
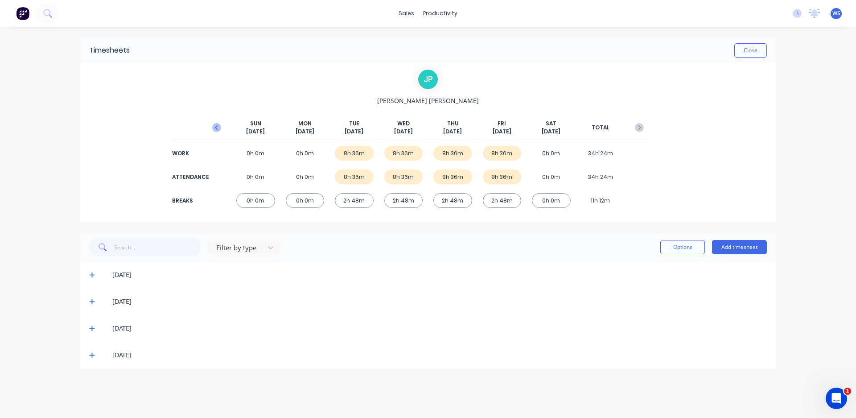
click at [216, 126] on icon "button" at bounding box center [216, 127] width 9 height 9
click at [639, 125] on icon "button" at bounding box center [639, 127] width 9 height 9
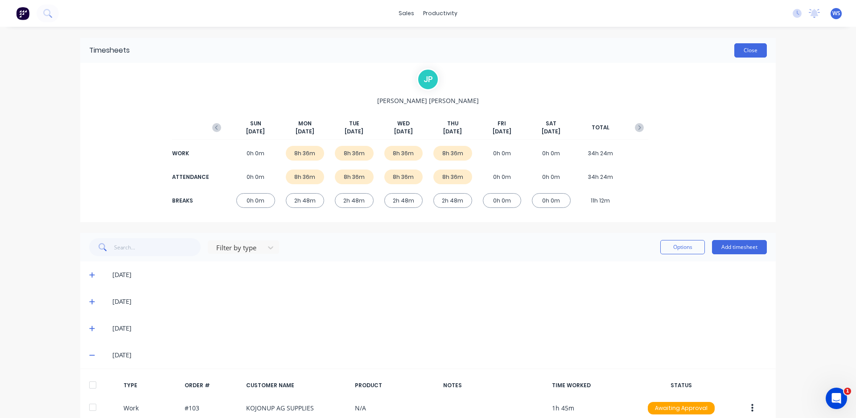
click at [742, 45] on button "Close" at bounding box center [750, 50] width 33 height 14
